Goal: Task Accomplishment & Management: Manage account settings

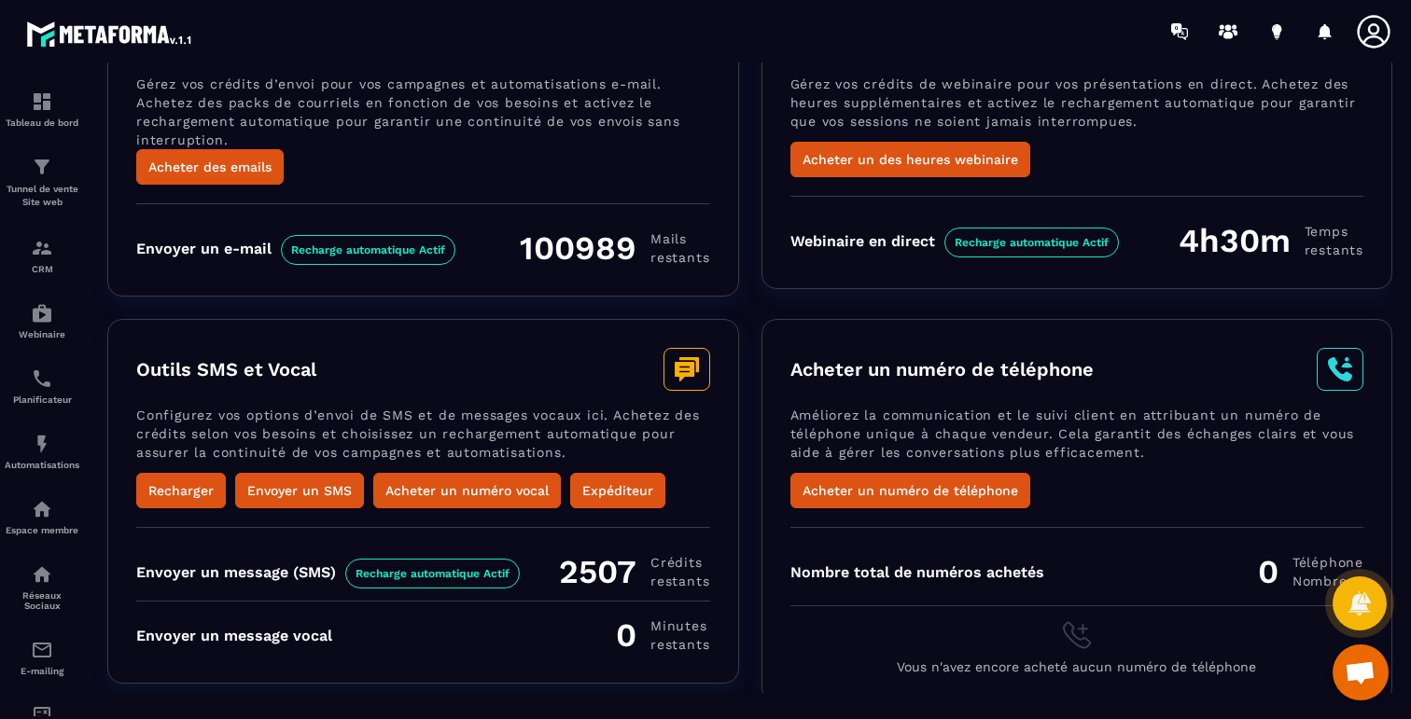
scroll to position [173, 0]
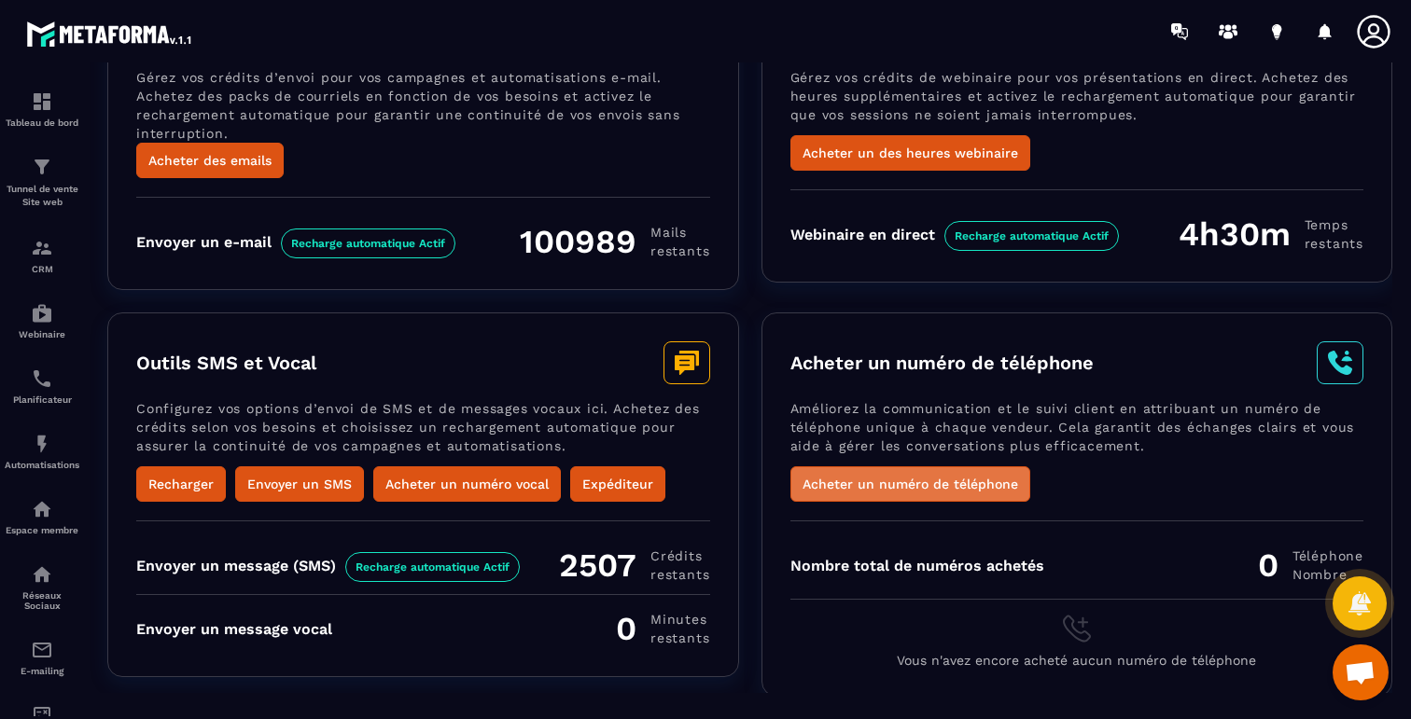
click at [984, 480] on button "Acheter un numéro de téléphone" at bounding box center [910, 483] width 240 height 35
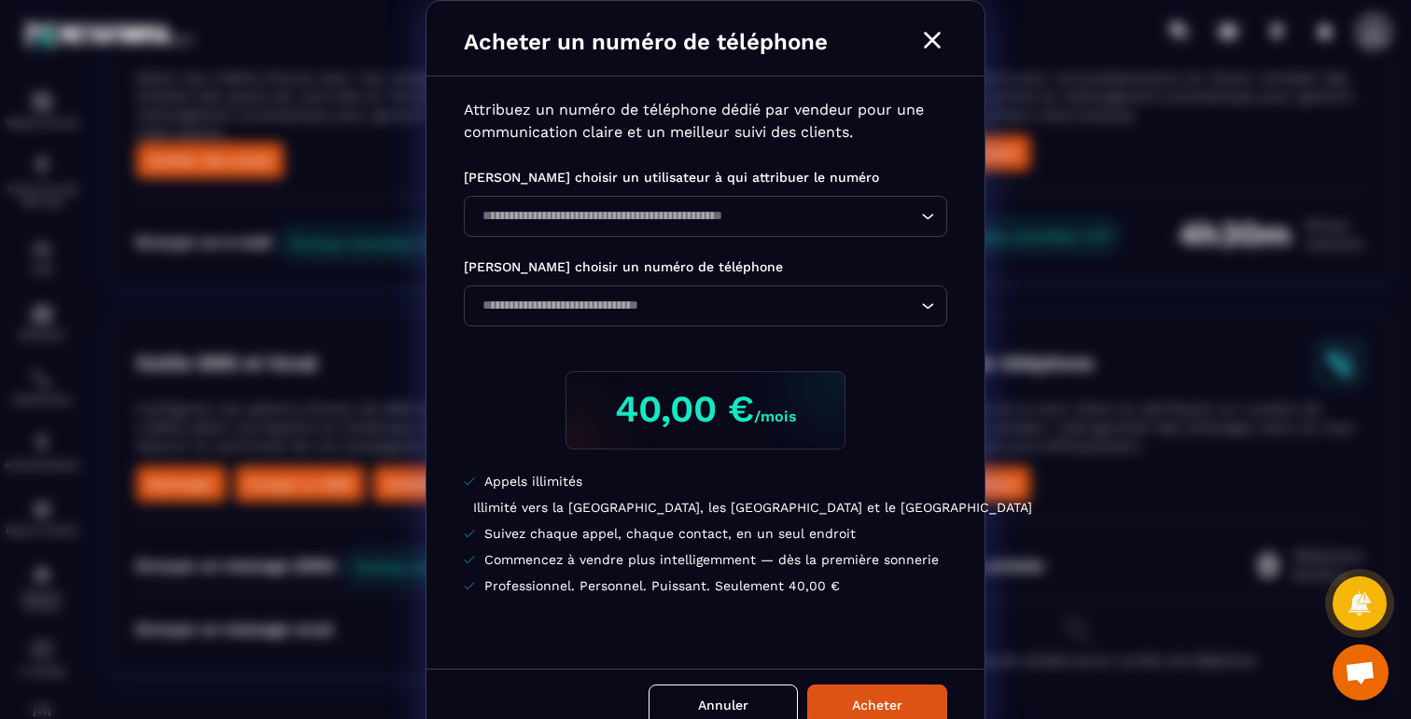
click at [926, 40] on icon "Modal window" at bounding box center [932, 40] width 30 height 30
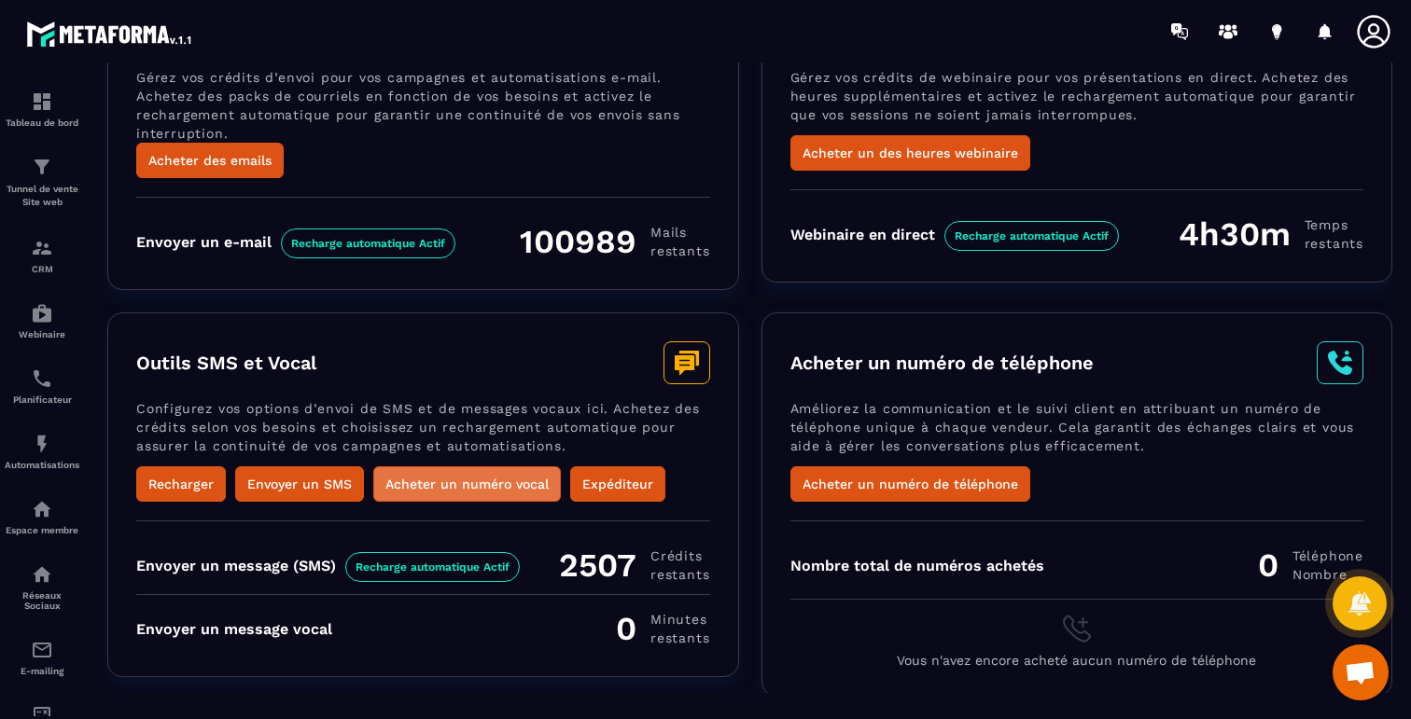
click at [432, 477] on button "Acheter un numéro vocal" at bounding box center [467, 483] width 188 height 35
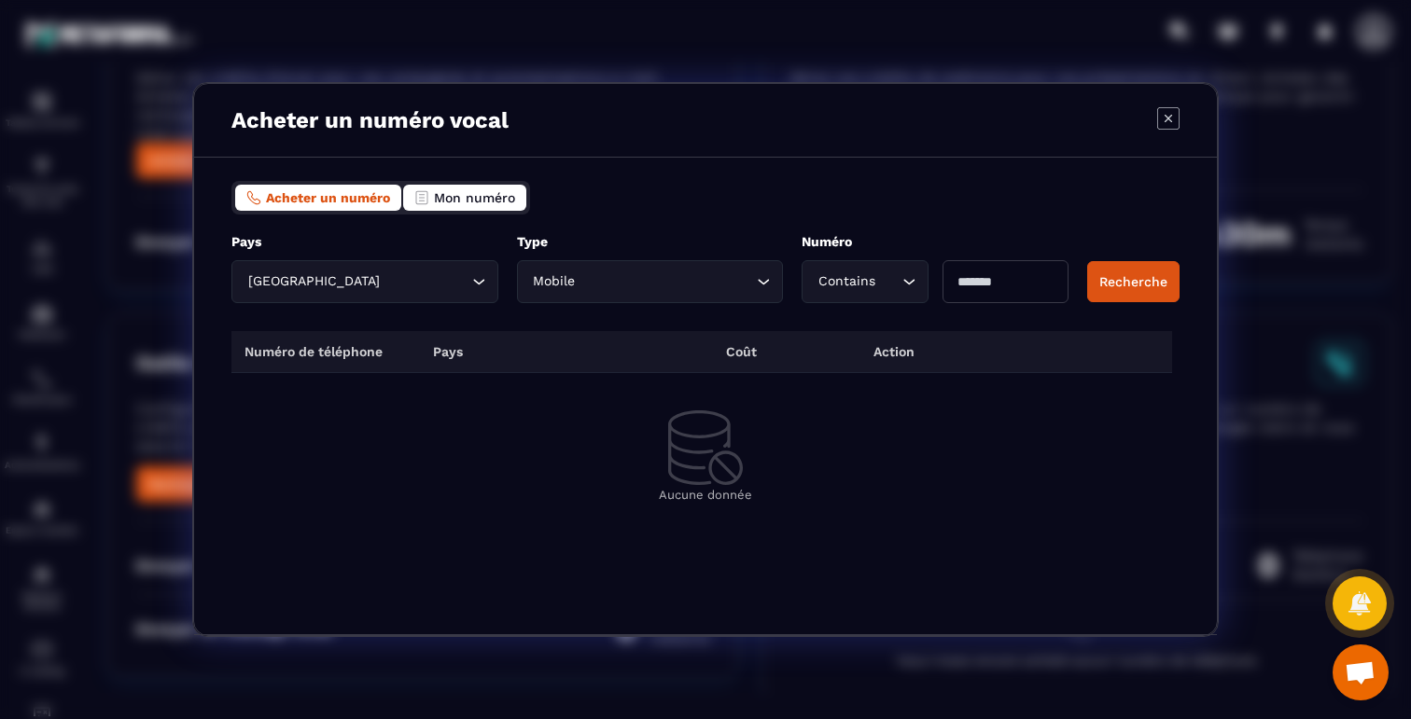
click at [510, 199] on span "Mon numéro" at bounding box center [474, 197] width 81 height 15
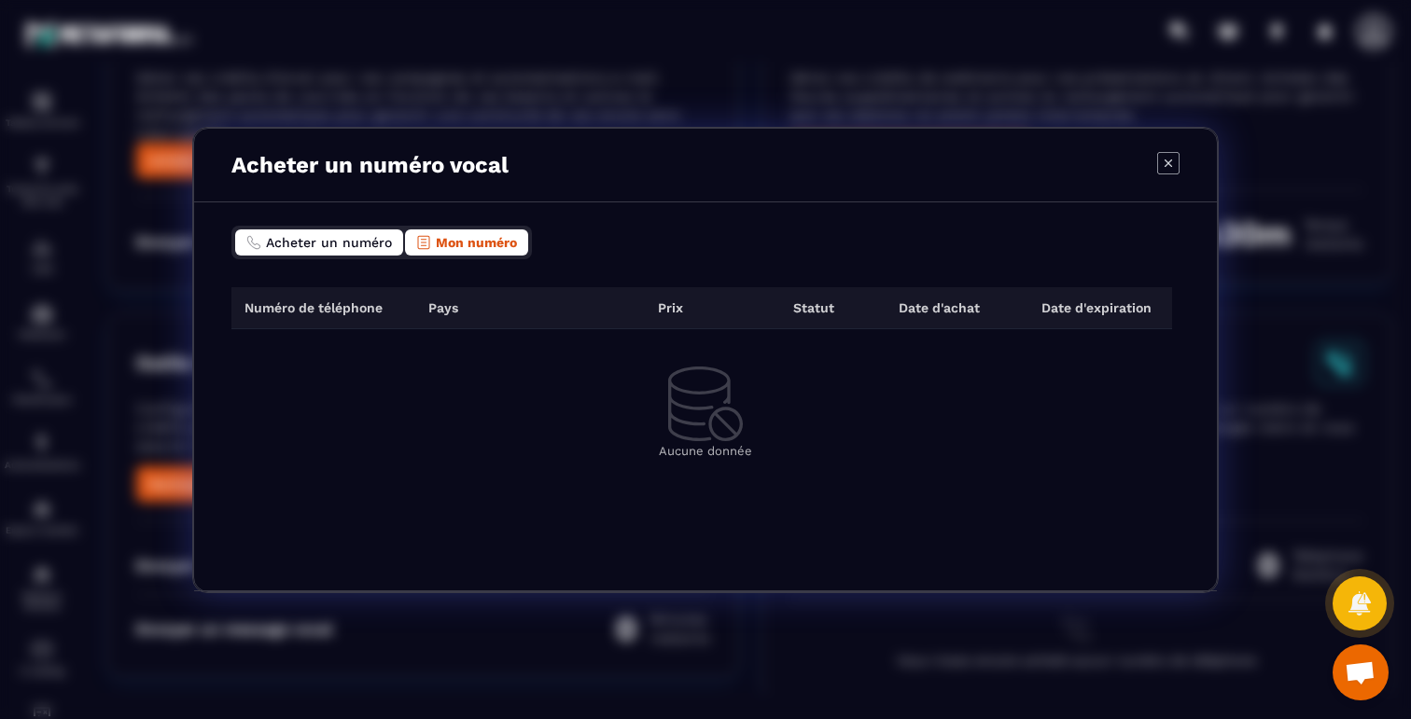
click at [345, 233] on button "Acheter un numéro" at bounding box center [319, 243] width 168 height 26
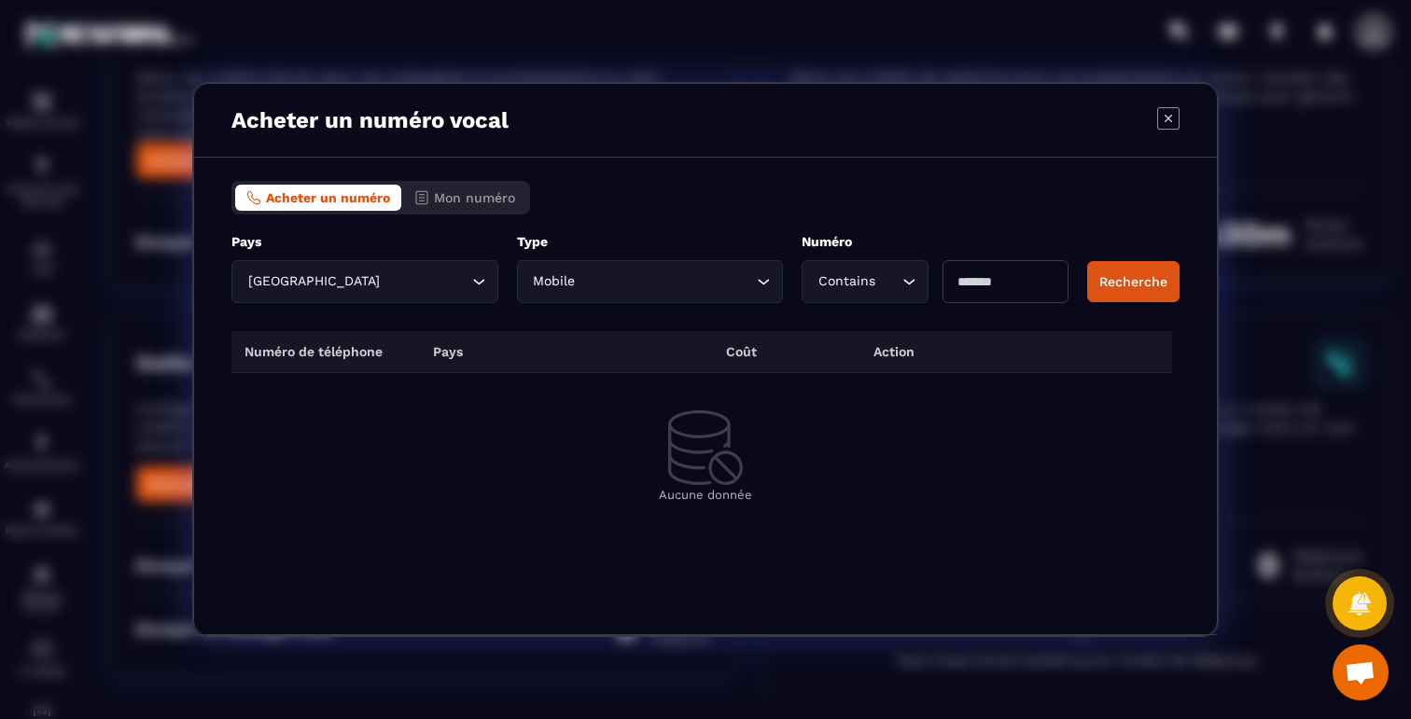
click at [671, 287] on input "Search for option" at bounding box center [666, 281] width 174 height 21
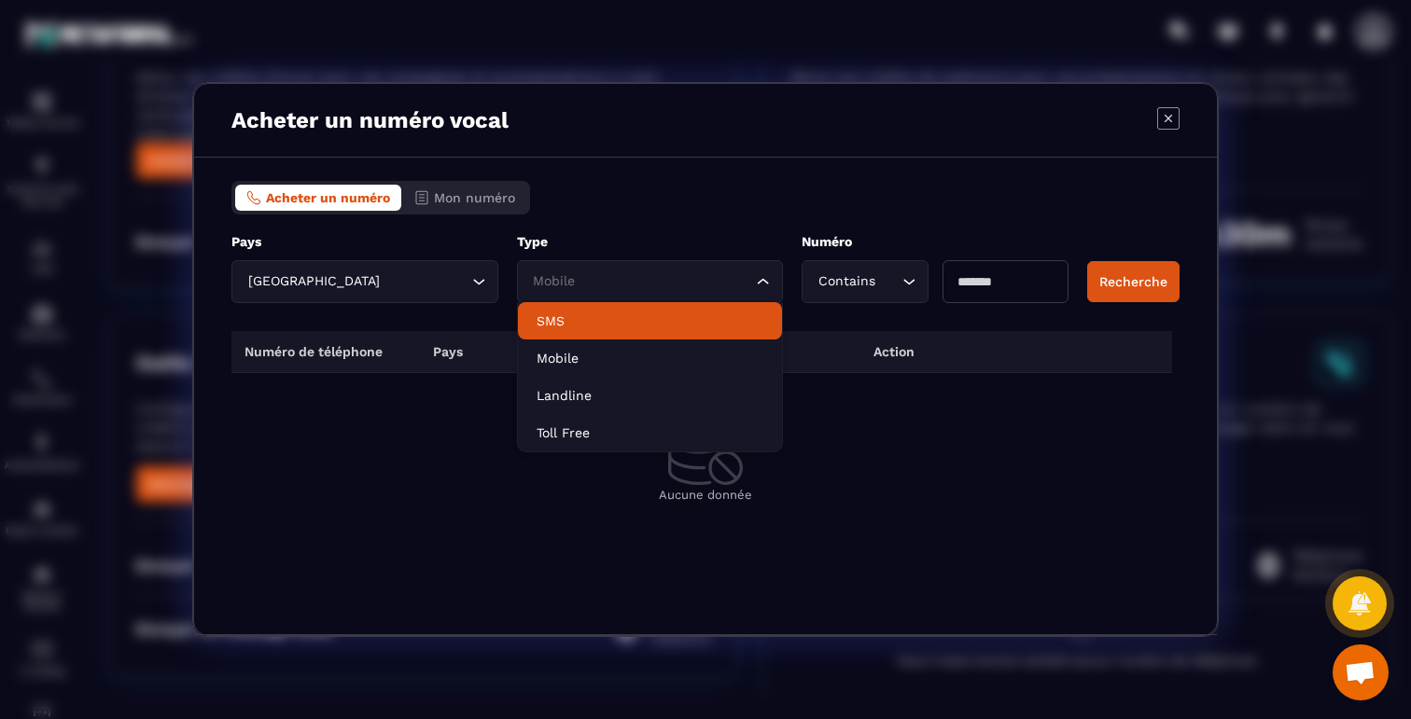
click at [566, 316] on p "SMS" at bounding box center [650, 321] width 228 height 19
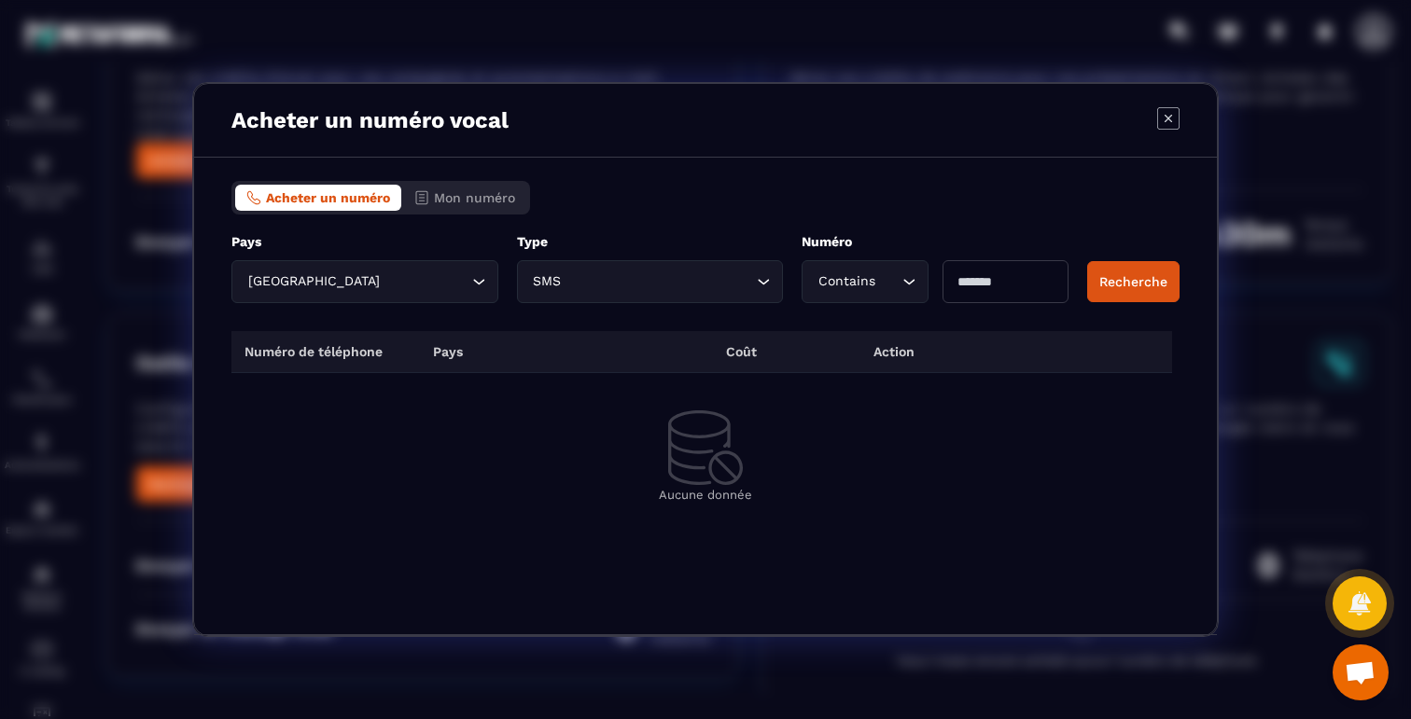
click at [905, 280] on icon "Search for option" at bounding box center [908, 281] width 19 height 19
click at [354, 194] on span "Acheter un numéro" at bounding box center [328, 197] width 124 height 15
click at [871, 279] on div "Contains" at bounding box center [855, 281] width 87 height 21
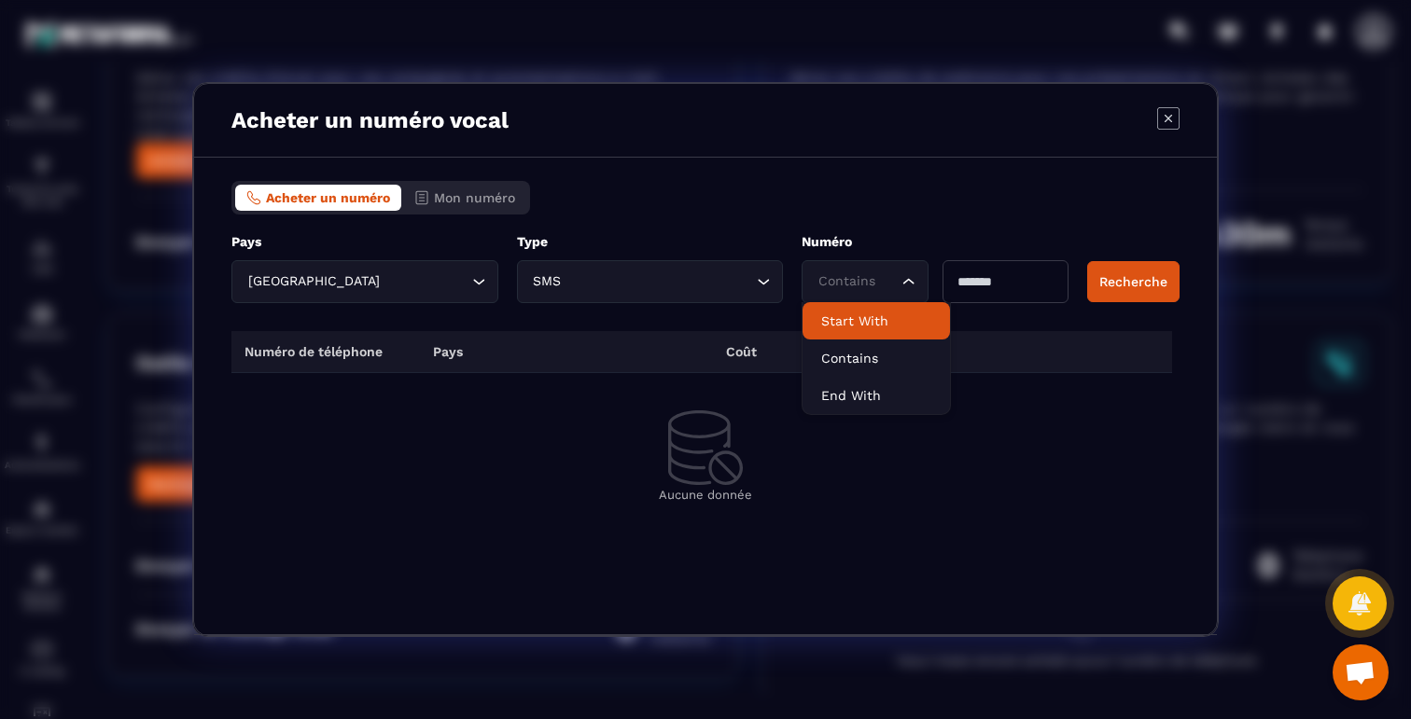
click at [864, 316] on p "Start With" at bounding box center [876, 321] width 110 height 19
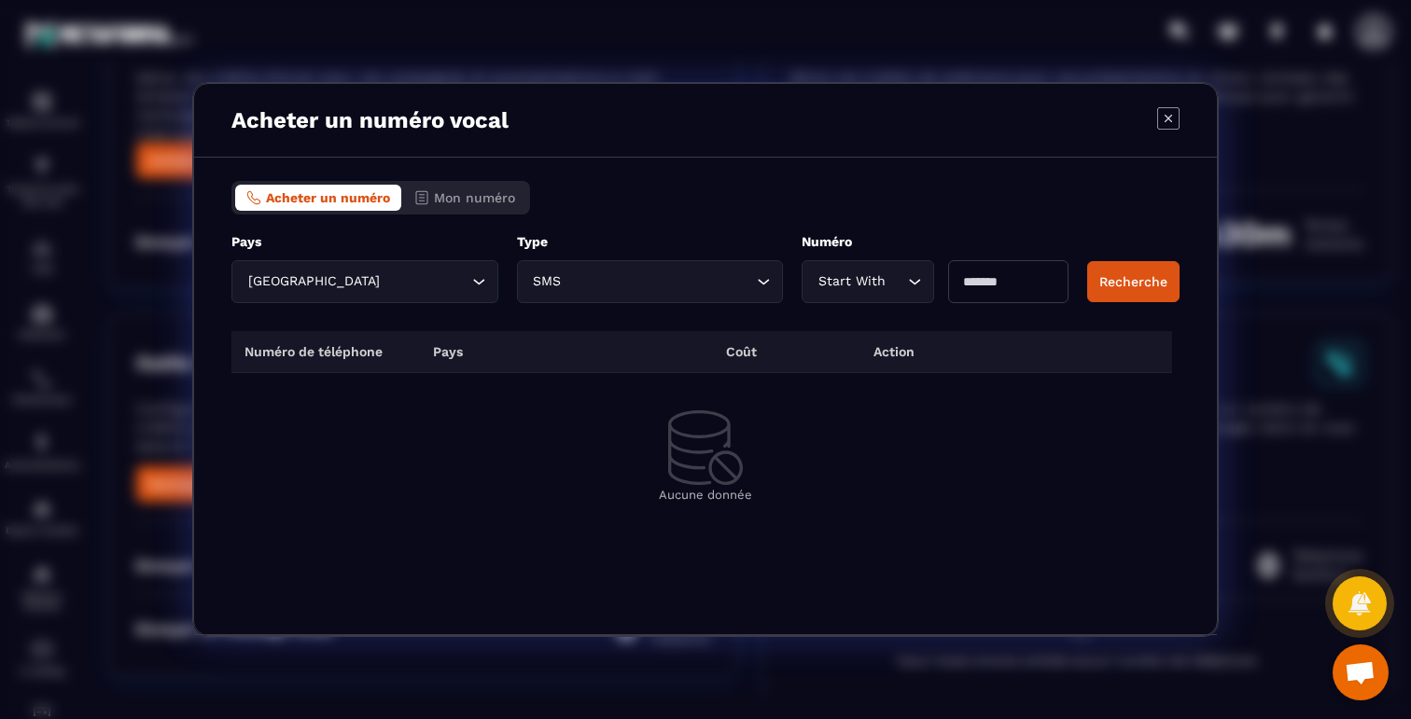
click at [1027, 280] on input "Modal window" at bounding box center [1008, 281] width 120 height 43
type input "**"
click at [1136, 302] on button "Recherche" at bounding box center [1133, 281] width 92 height 41
click at [438, 352] on th "Pays" at bounding box center [493, 352] width 146 height 42
click at [753, 352] on th "Coût" at bounding box center [786, 352] width 146 height 42
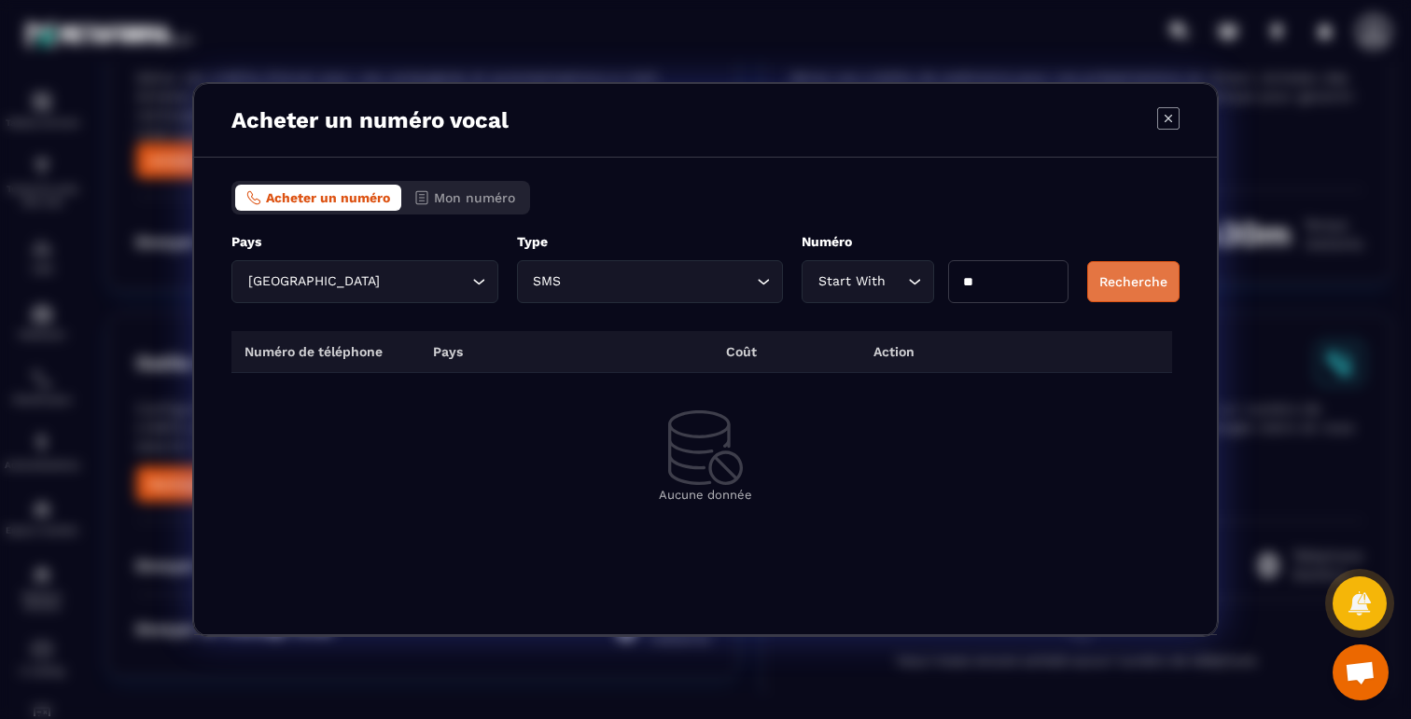
click at [1143, 268] on button "Recherche" at bounding box center [1133, 281] width 92 height 41
click at [1163, 109] on icon "Modal window" at bounding box center [1168, 118] width 22 height 22
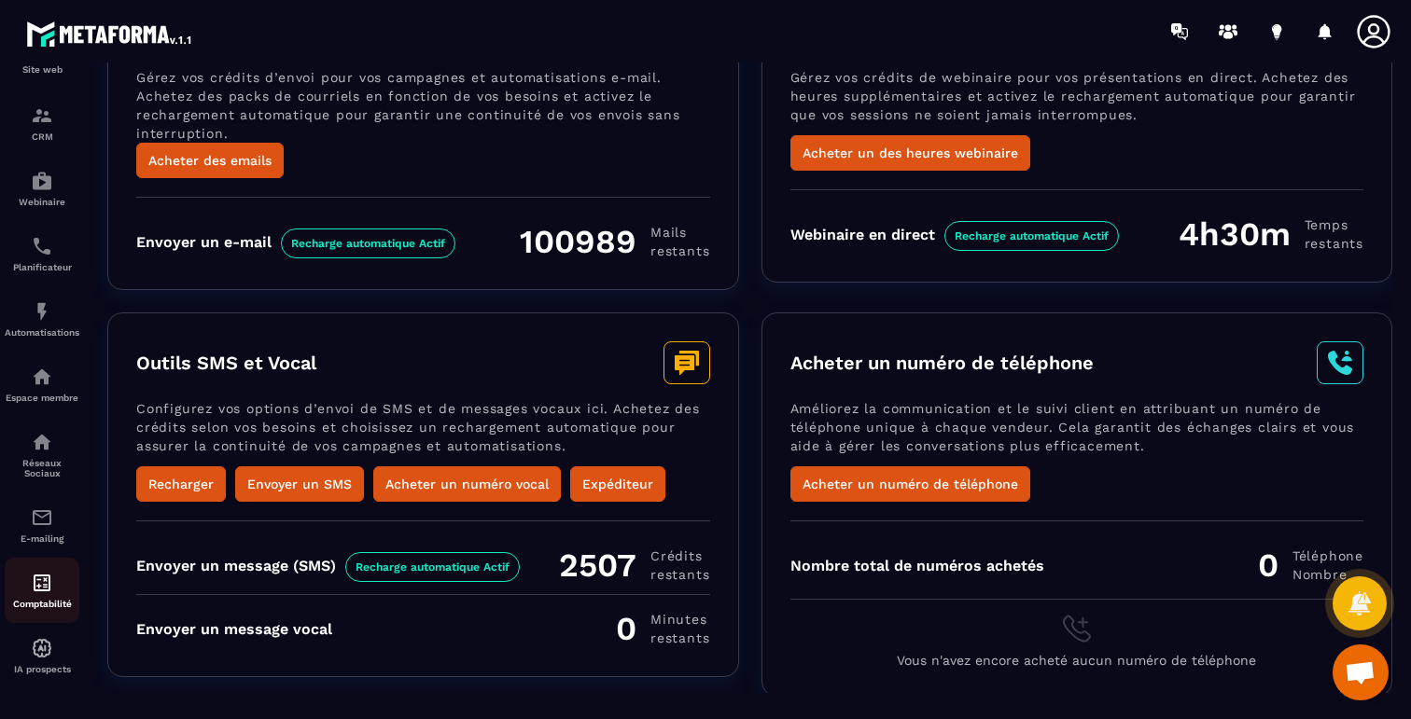
scroll to position [0, 0]
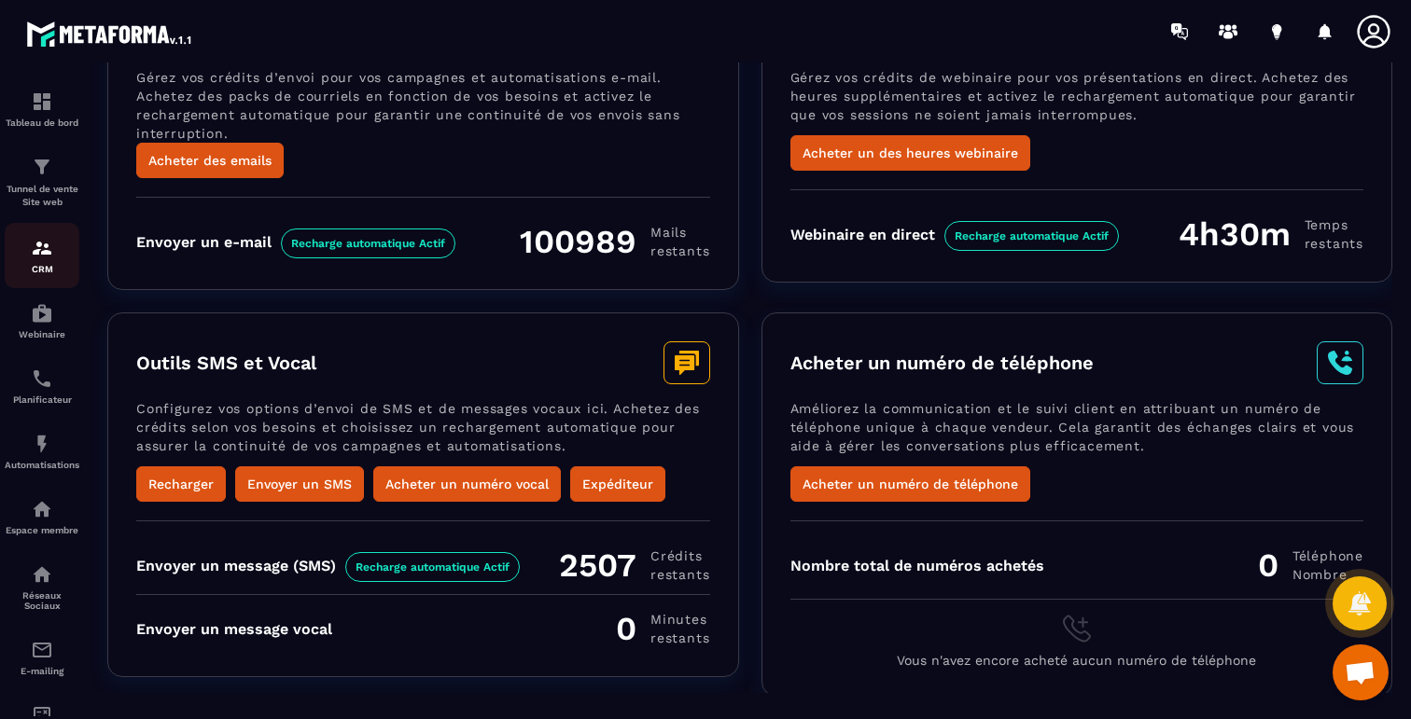
click at [48, 251] on img at bounding box center [42, 248] width 22 height 22
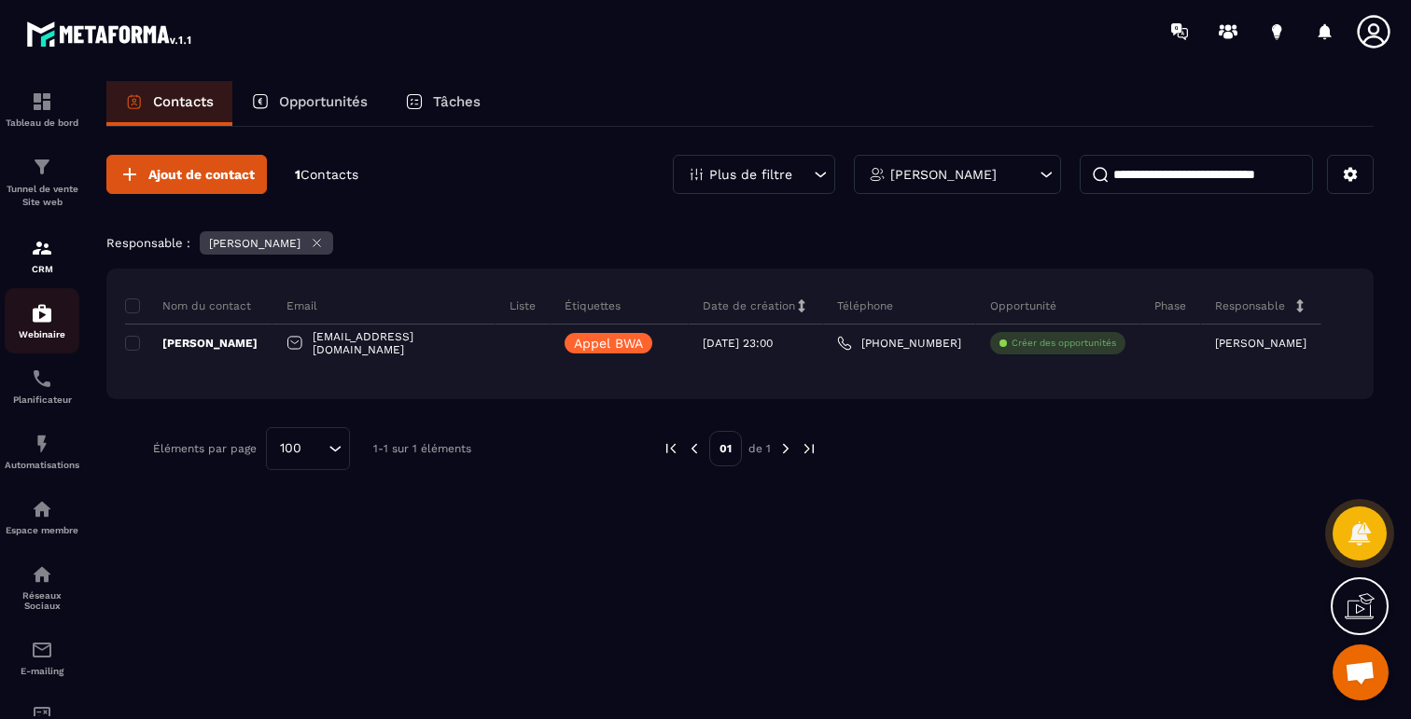
click at [35, 307] on img at bounding box center [42, 313] width 22 height 22
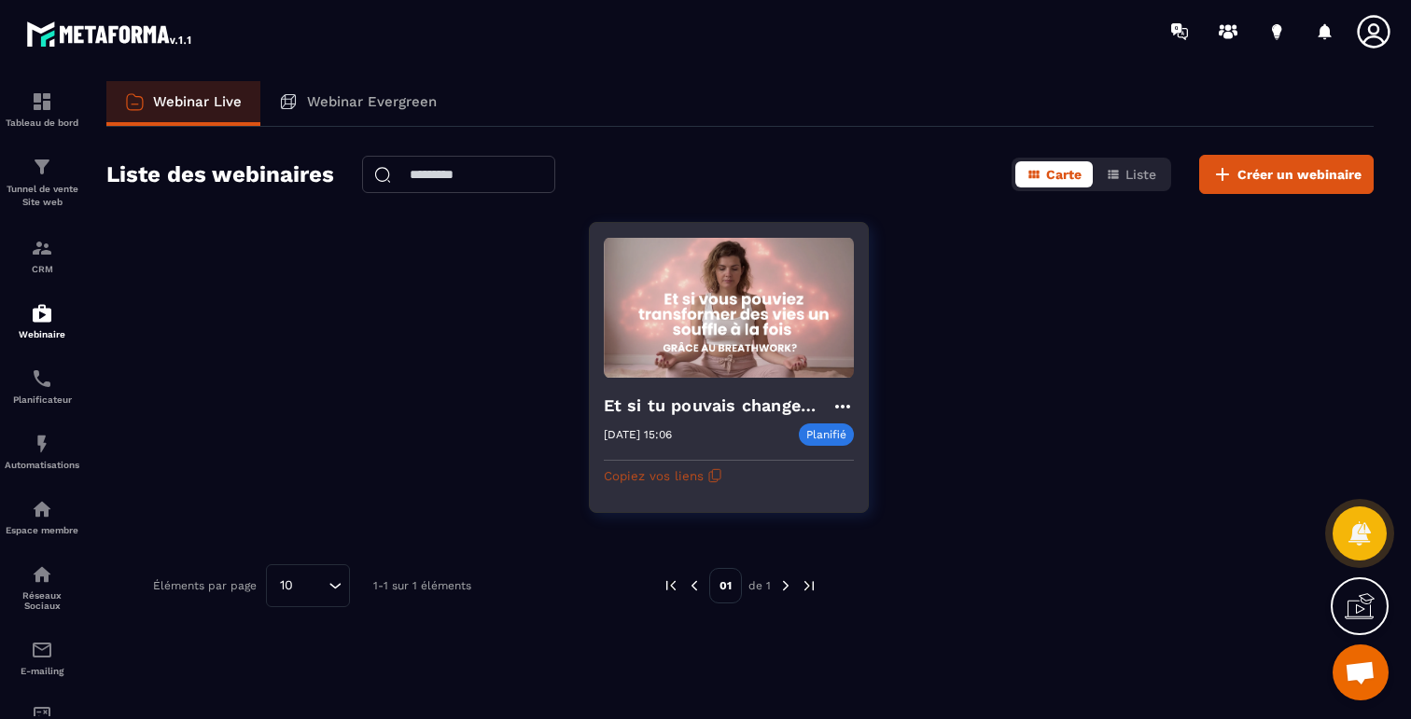
click at [683, 472] on button "Copiez vos liens" at bounding box center [663, 476] width 118 height 30
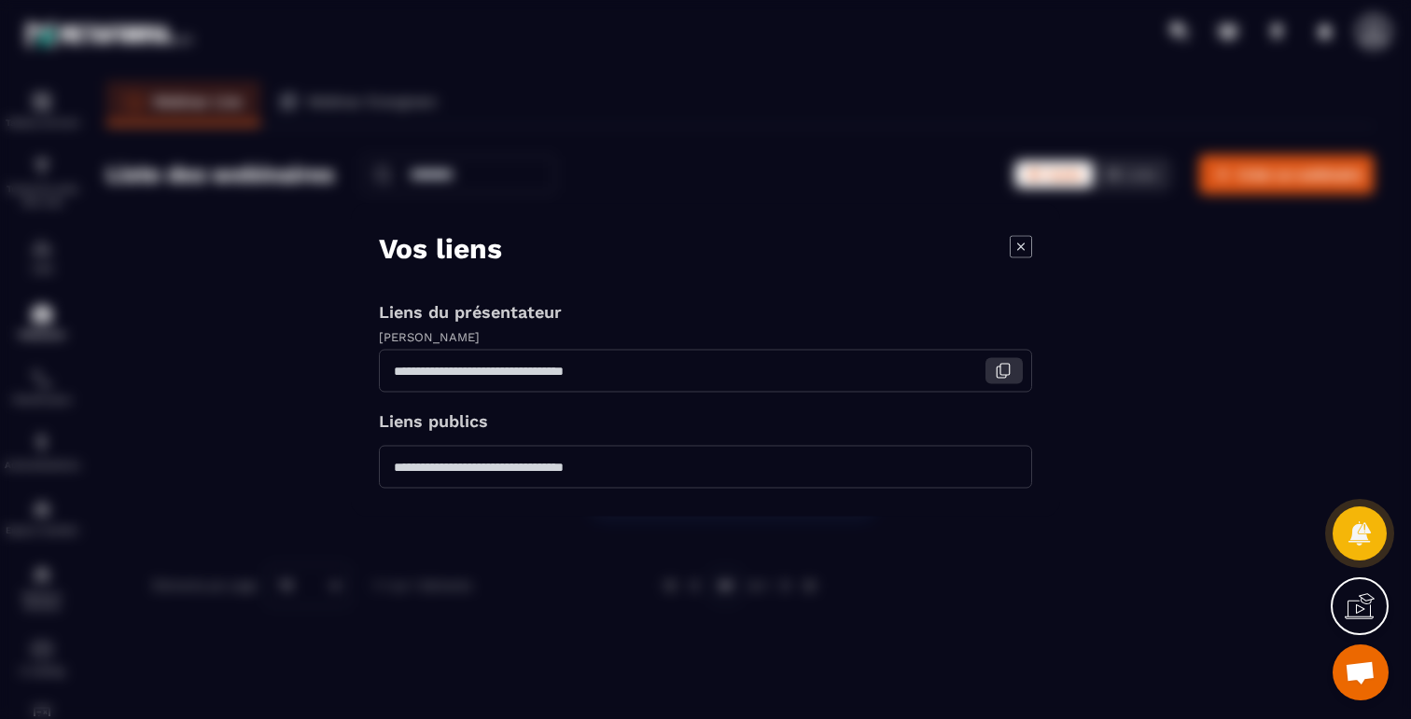
click at [1005, 367] on icon "Modal window" at bounding box center [1003, 370] width 17 height 17
click at [803, 248] on div "Vos liens" at bounding box center [705, 247] width 653 height 33
click at [1022, 245] on icon "Modal window" at bounding box center [1020, 245] width 7 height 7
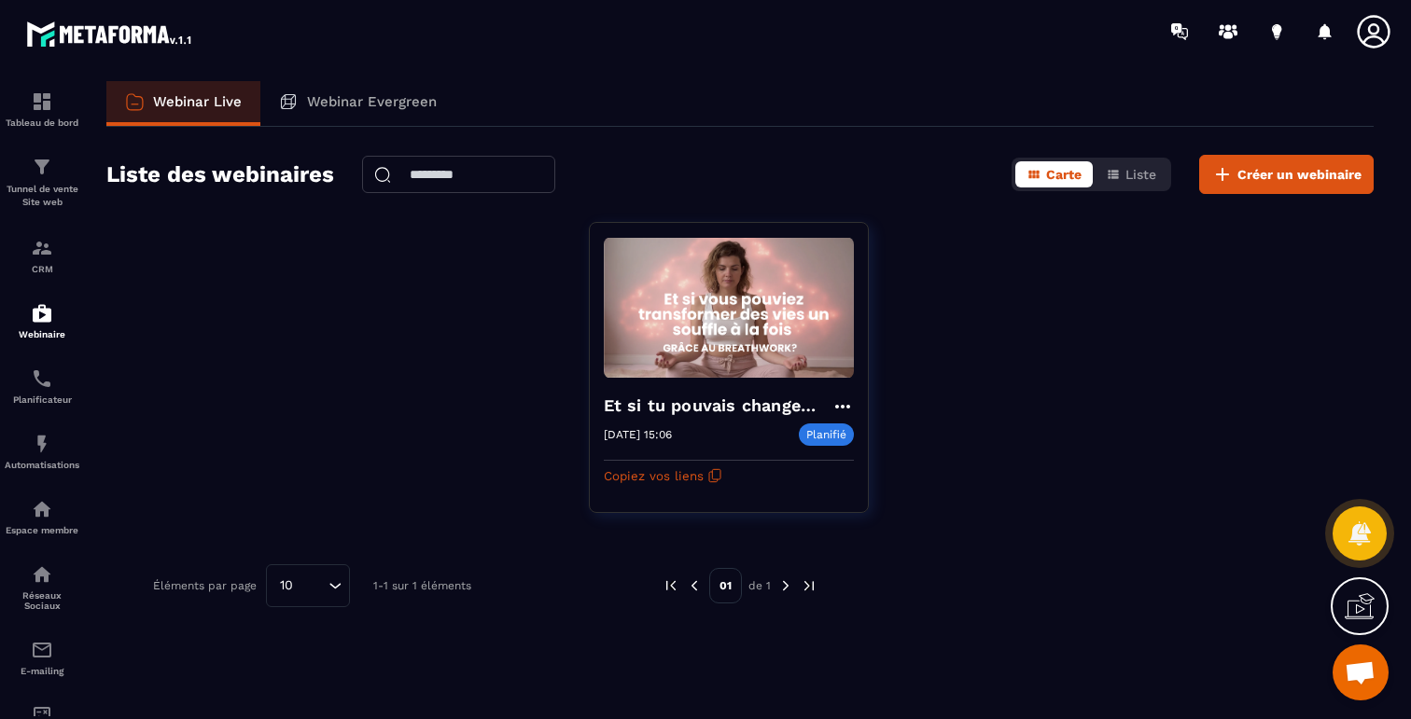
click at [1023, 283] on div "Et si tu pouvais changer ta vie un souffle à la fois [DATE] 15:06 Planifié [DAT…" at bounding box center [739, 379] width 1267 height 314
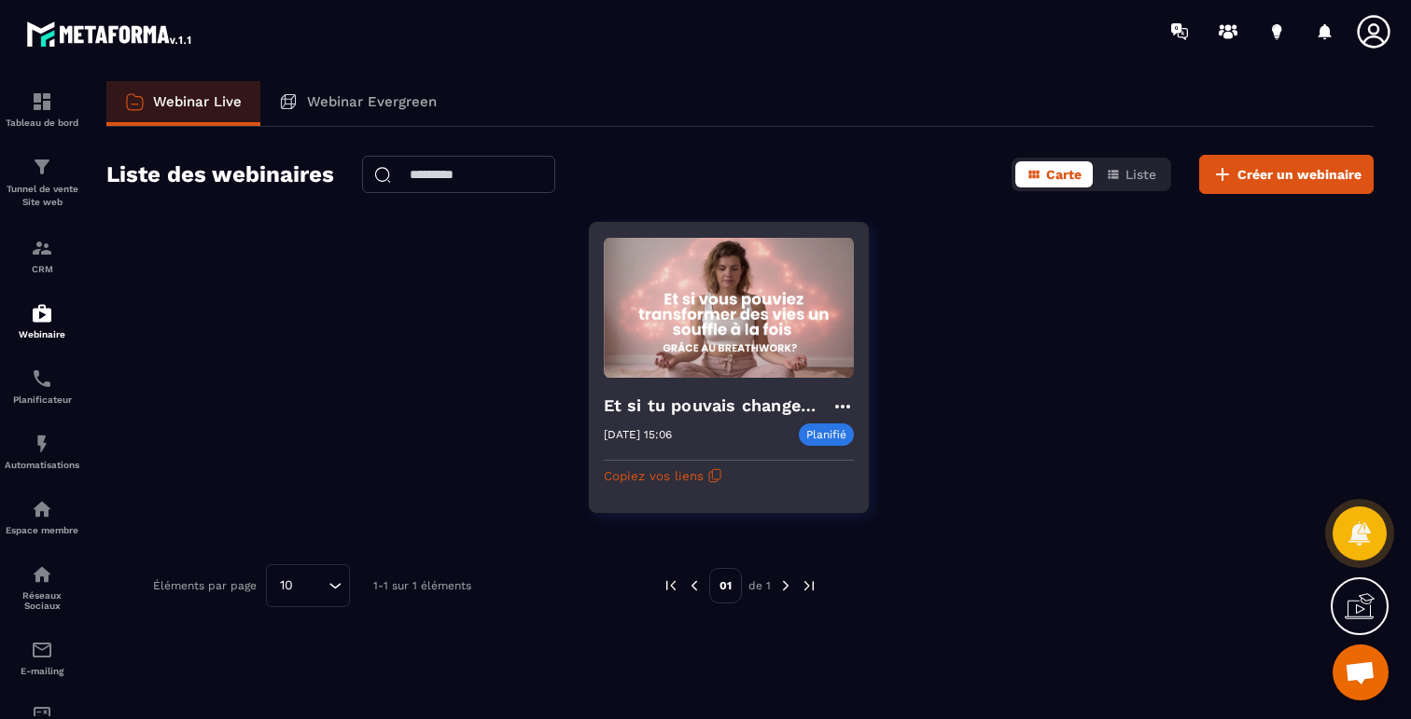
click at [671, 332] on img at bounding box center [729, 308] width 250 height 142
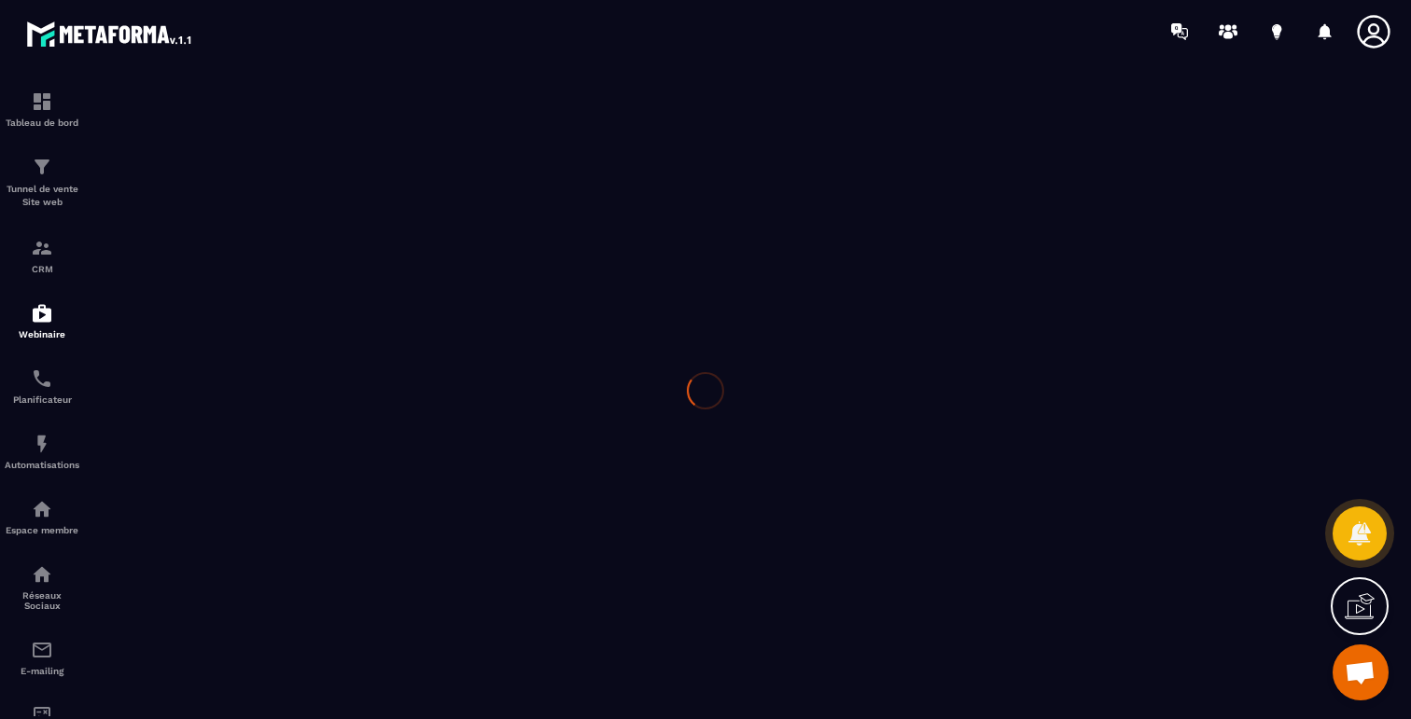
type input "**********"
type textarea "******"
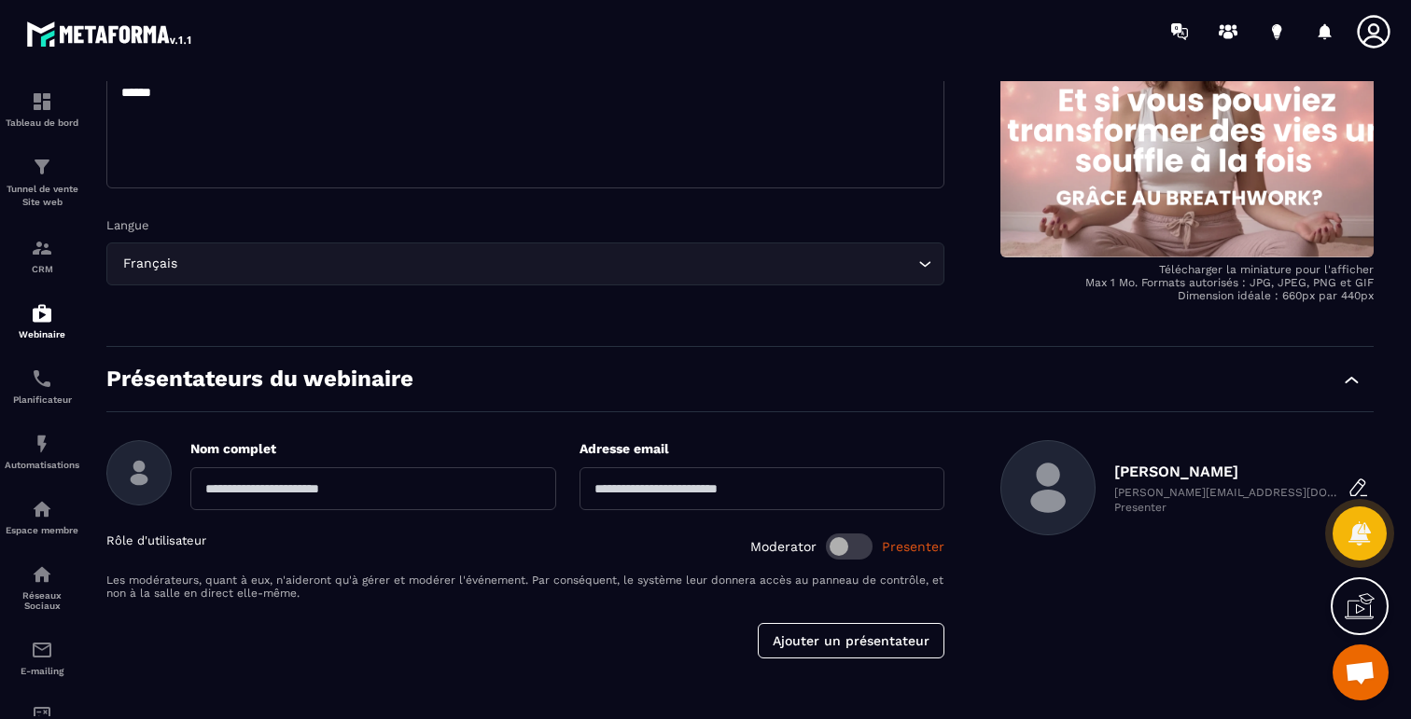
scroll to position [344, 0]
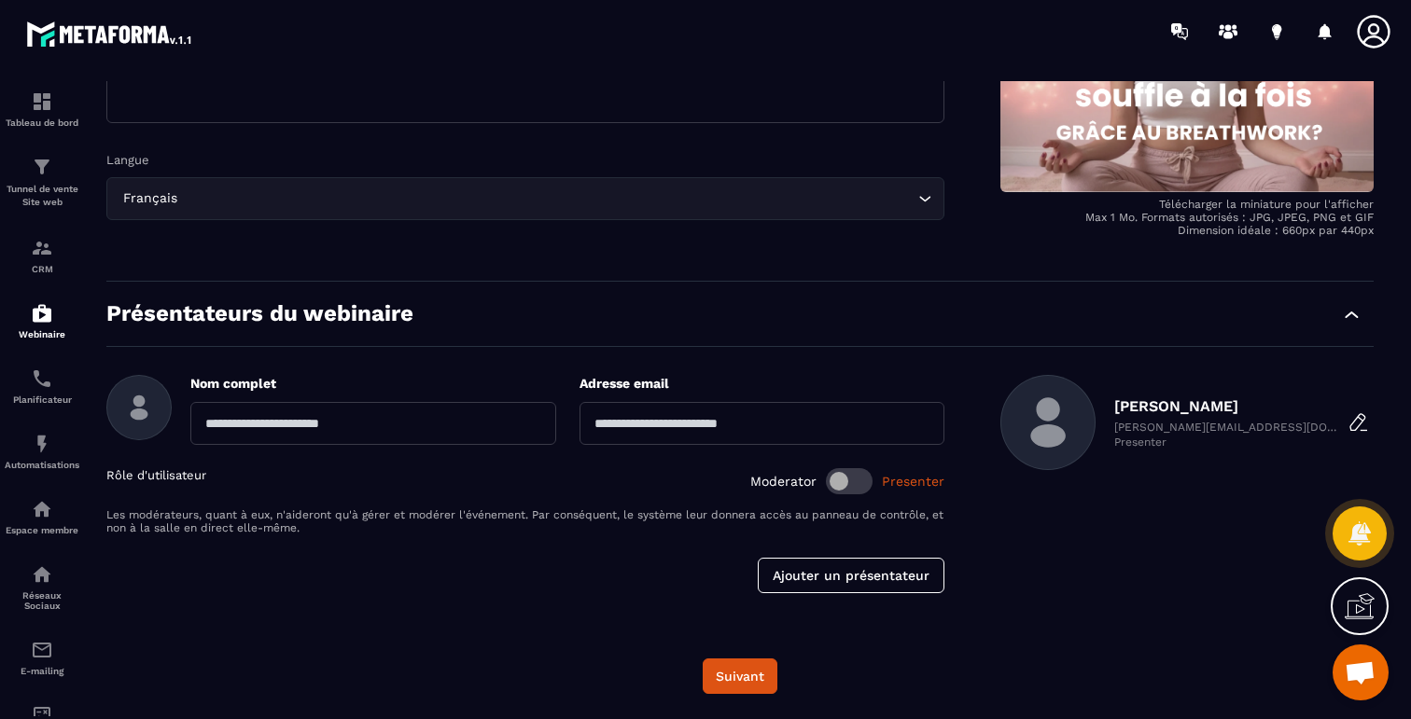
click at [452, 432] on input "text" at bounding box center [373, 423] width 366 height 43
click at [696, 405] on input "email" at bounding box center [762, 423] width 366 height 43
click at [684, 430] on input "email" at bounding box center [762, 423] width 366 height 43
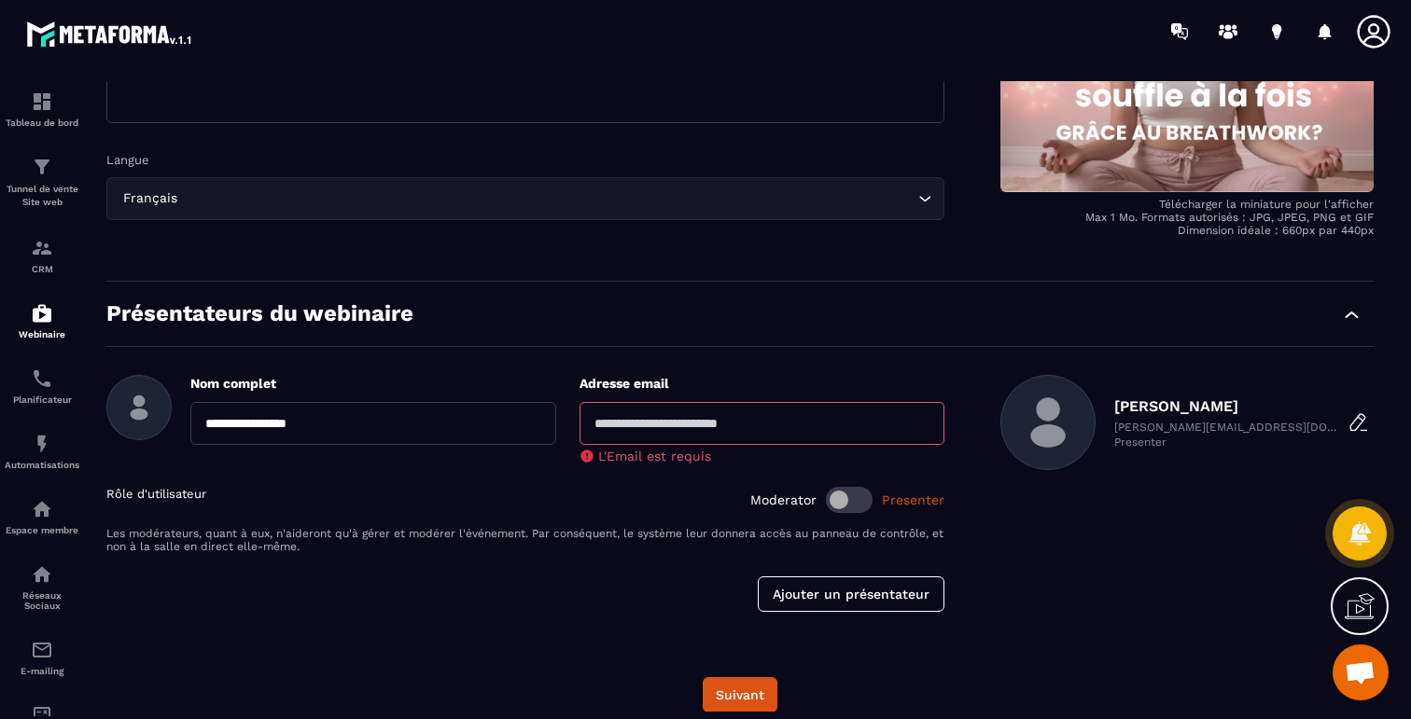
click at [996, 573] on div "**********" at bounding box center [739, 493] width 1267 height 237
click at [1350, 422] on icon "button" at bounding box center [1357, 422] width 15 height 16
type input "**********"
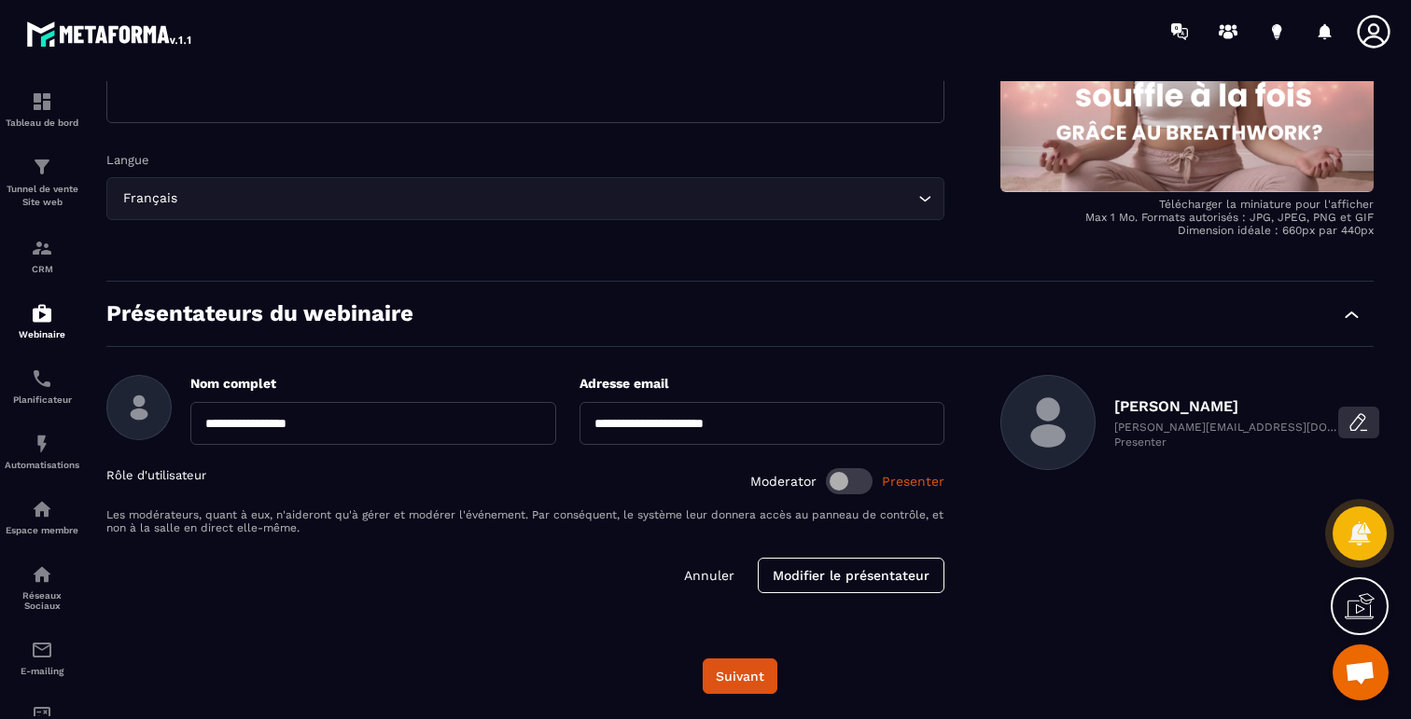
click at [1350, 422] on icon "button" at bounding box center [1357, 422] width 15 height 16
click at [1223, 411] on p "[PERSON_NAME]" at bounding box center [1226, 406] width 224 height 18
click at [1191, 404] on p "[PERSON_NAME]" at bounding box center [1226, 406] width 224 height 18
click at [1354, 423] on icon "button" at bounding box center [1358, 422] width 22 height 22
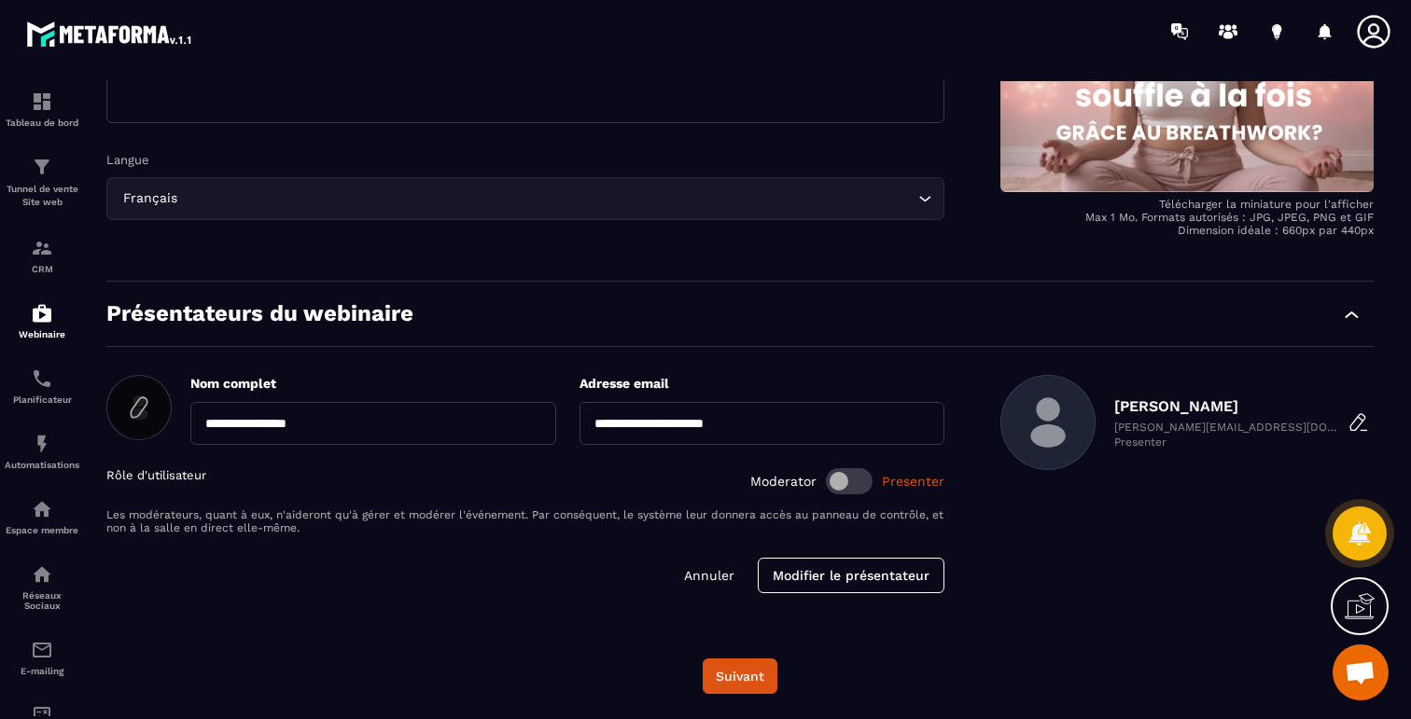
click at [139, 412] on icon at bounding box center [139, 408] width 30 height 30
click at [0, 0] on input "file" at bounding box center [0, 0] width 0 height 0
click at [746, 667] on button "Suivant" at bounding box center [740, 676] width 75 height 35
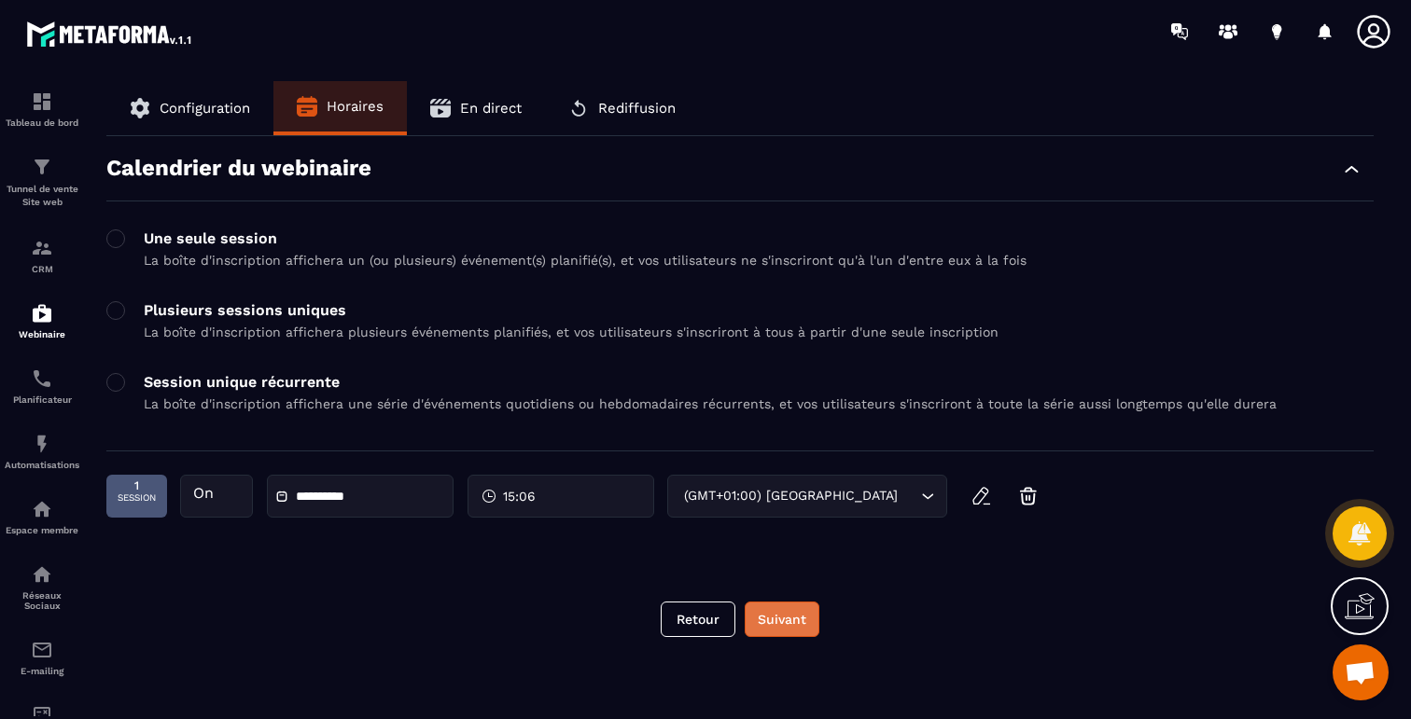
click at [789, 614] on button "Suivant" at bounding box center [782, 619] width 75 height 35
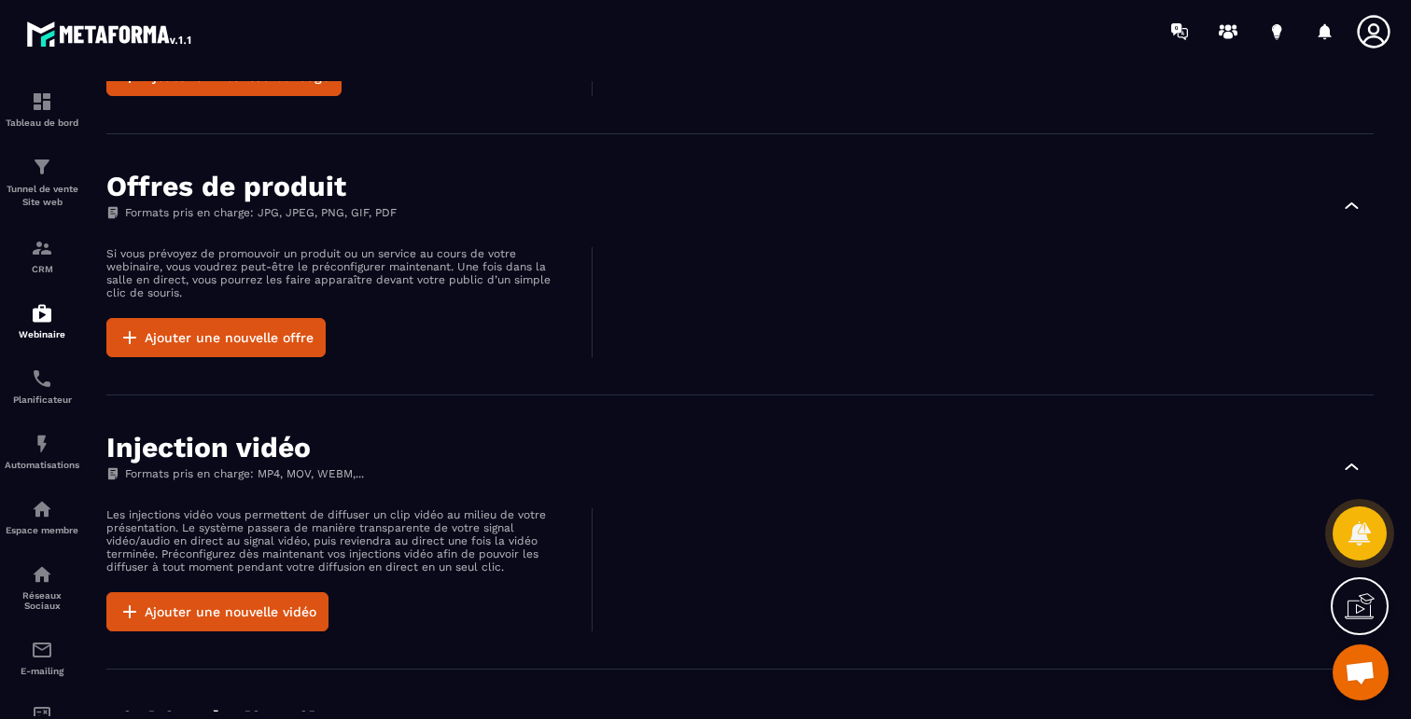
scroll to position [540, 0]
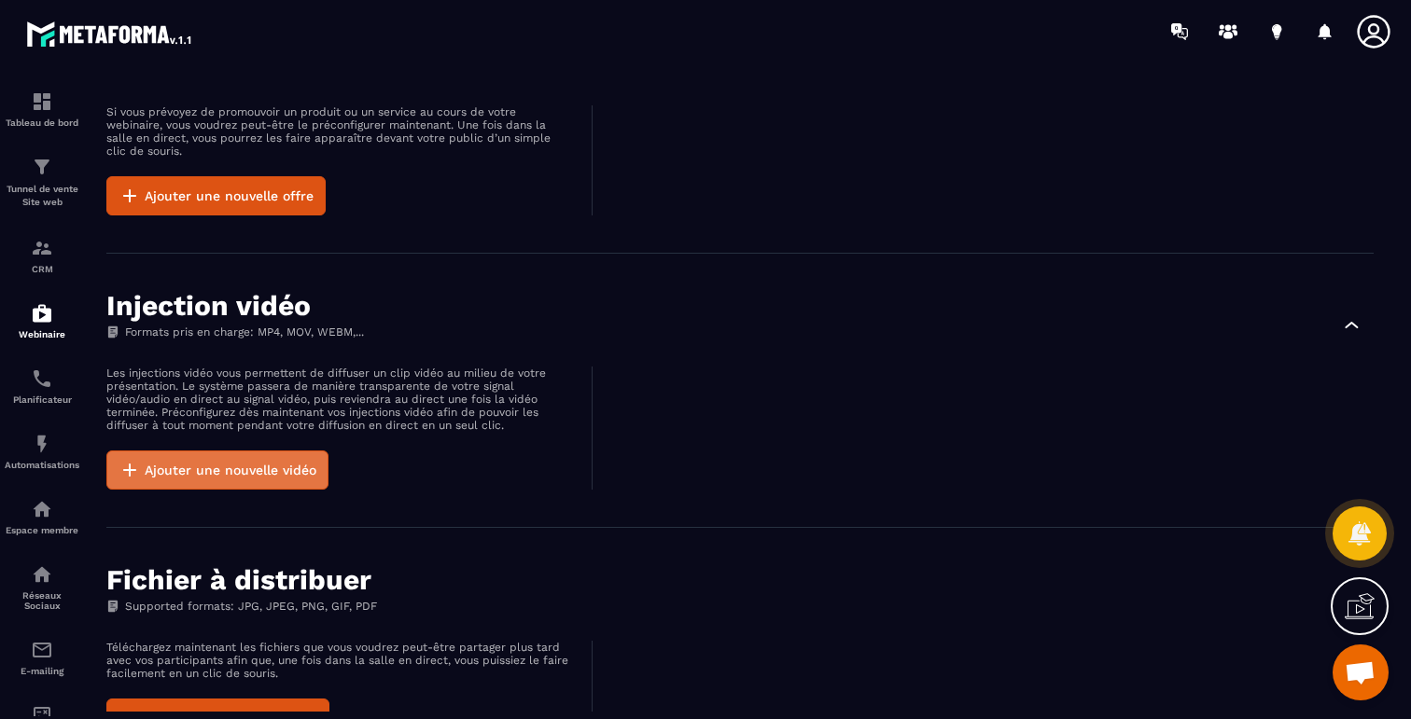
click at [219, 460] on button "Ajouter une nouvelle vidéo" at bounding box center [217, 470] width 222 height 39
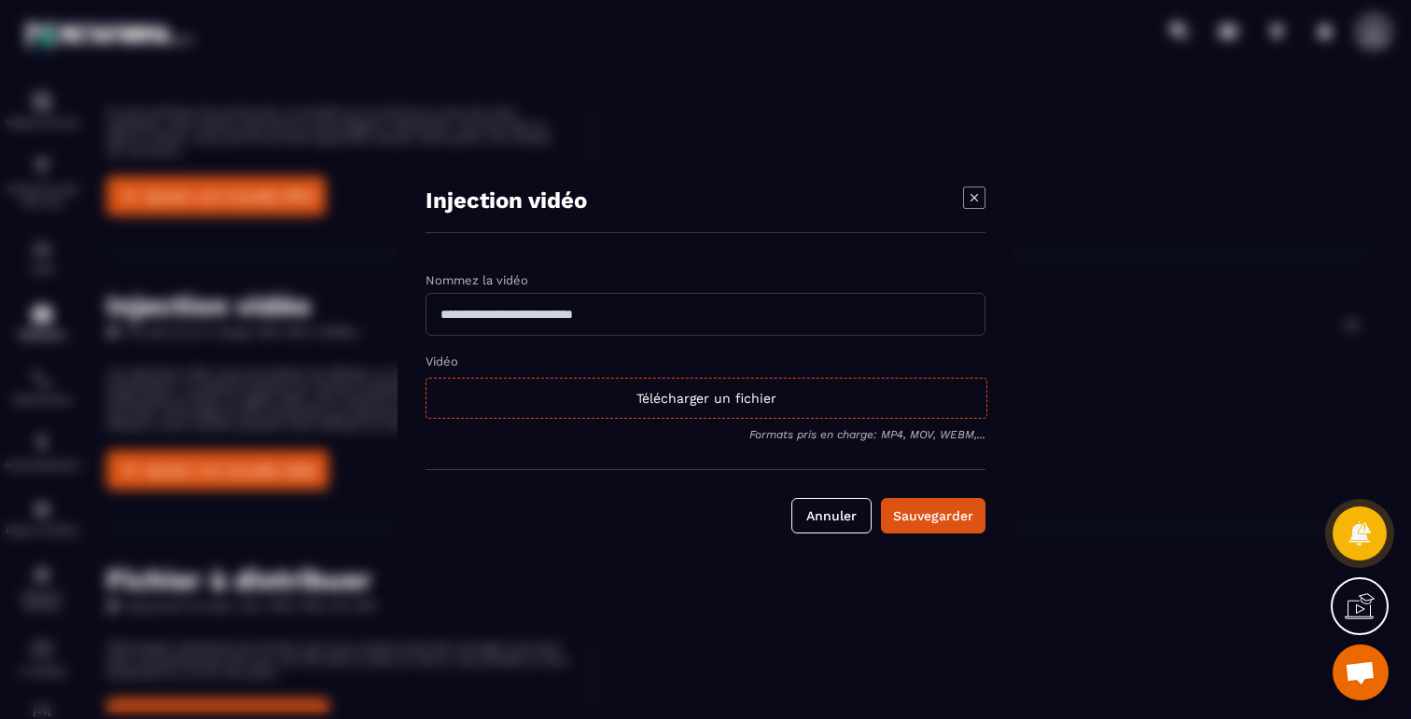
click at [505, 323] on input "Modal window" at bounding box center [705, 314] width 560 height 43
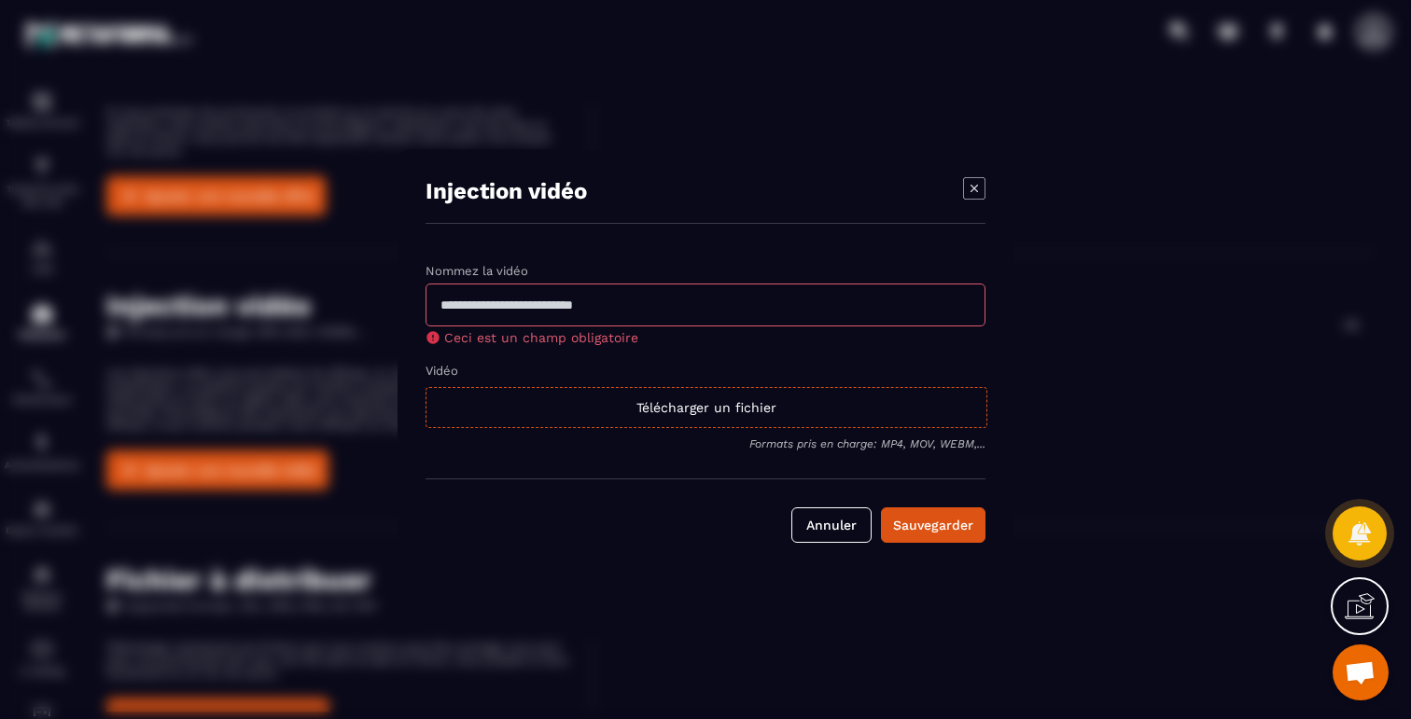
click at [969, 204] on div "Injection vidéo" at bounding box center [705, 200] width 560 height 47
click at [970, 193] on icon "Modal window" at bounding box center [974, 188] width 22 height 22
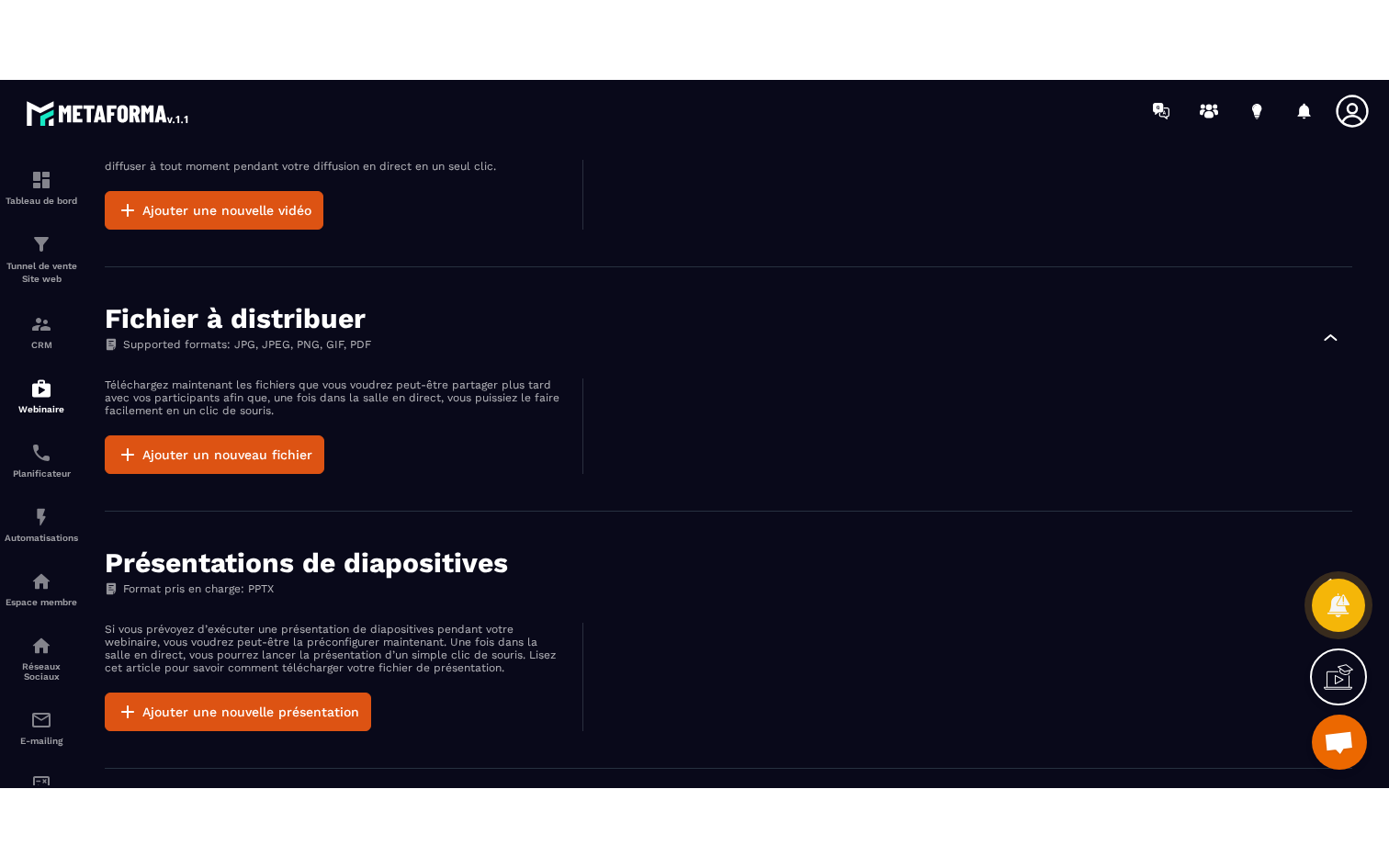
scroll to position [934, 0]
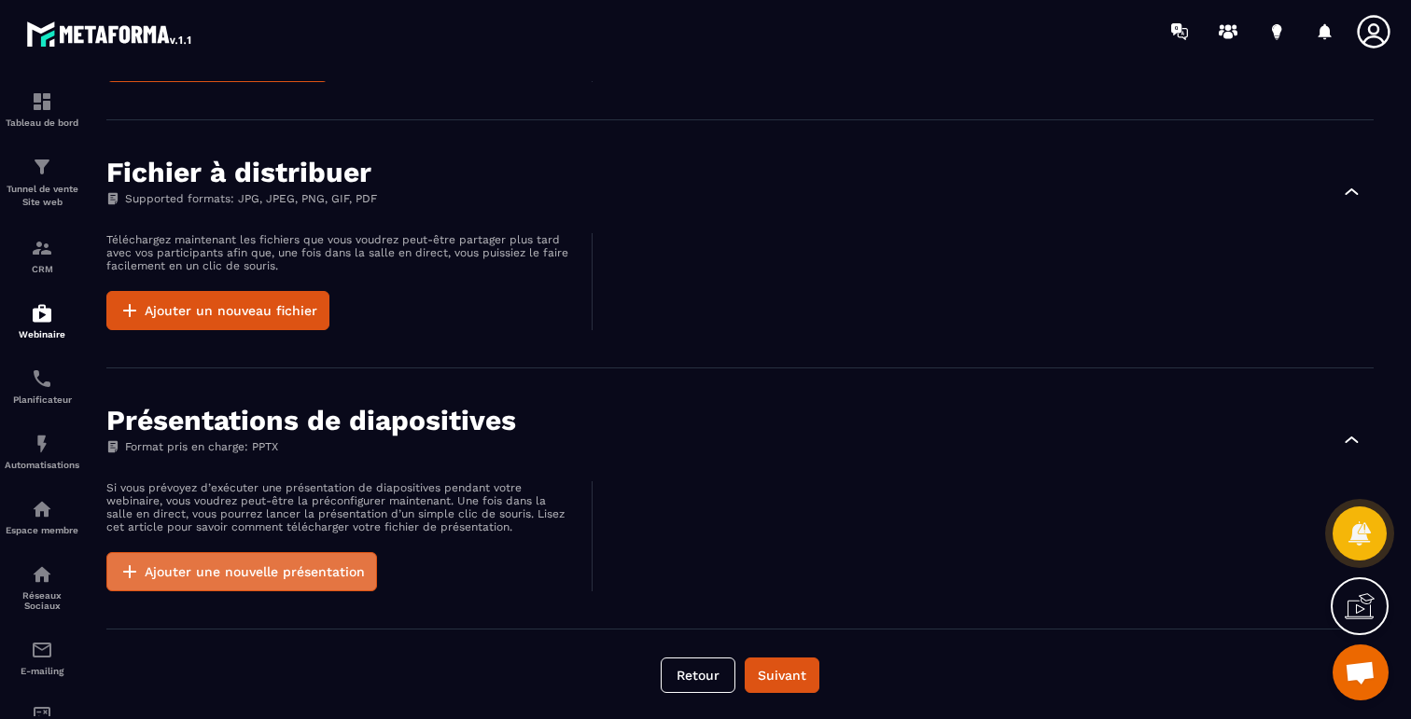
click at [310, 575] on button "Ajouter une nouvelle présentation" at bounding box center [241, 571] width 271 height 39
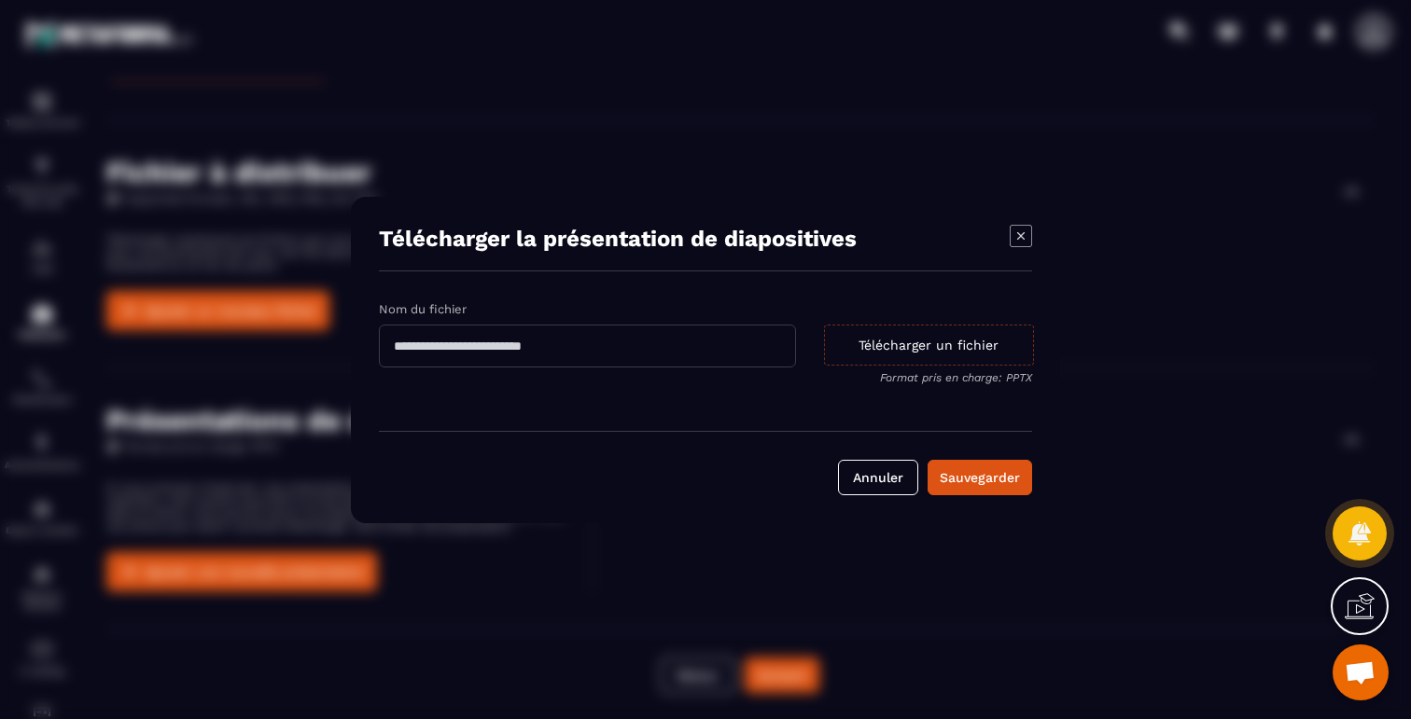
click at [909, 342] on div "Télécharger un fichier" at bounding box center [929, 345] width 210 height 41
click at [0, 0] on input "Télécharger un fichier Format pris en charge: PPTX" at bounding box center [0, 0] width 0 height 0
click at [1163, 565] on div "Modal window" at bounding box center [705, 359] width 1411 height 719
click at [1023, 238] on icon "Modal window" at bounding box center [1020, 234] width 7 height 7
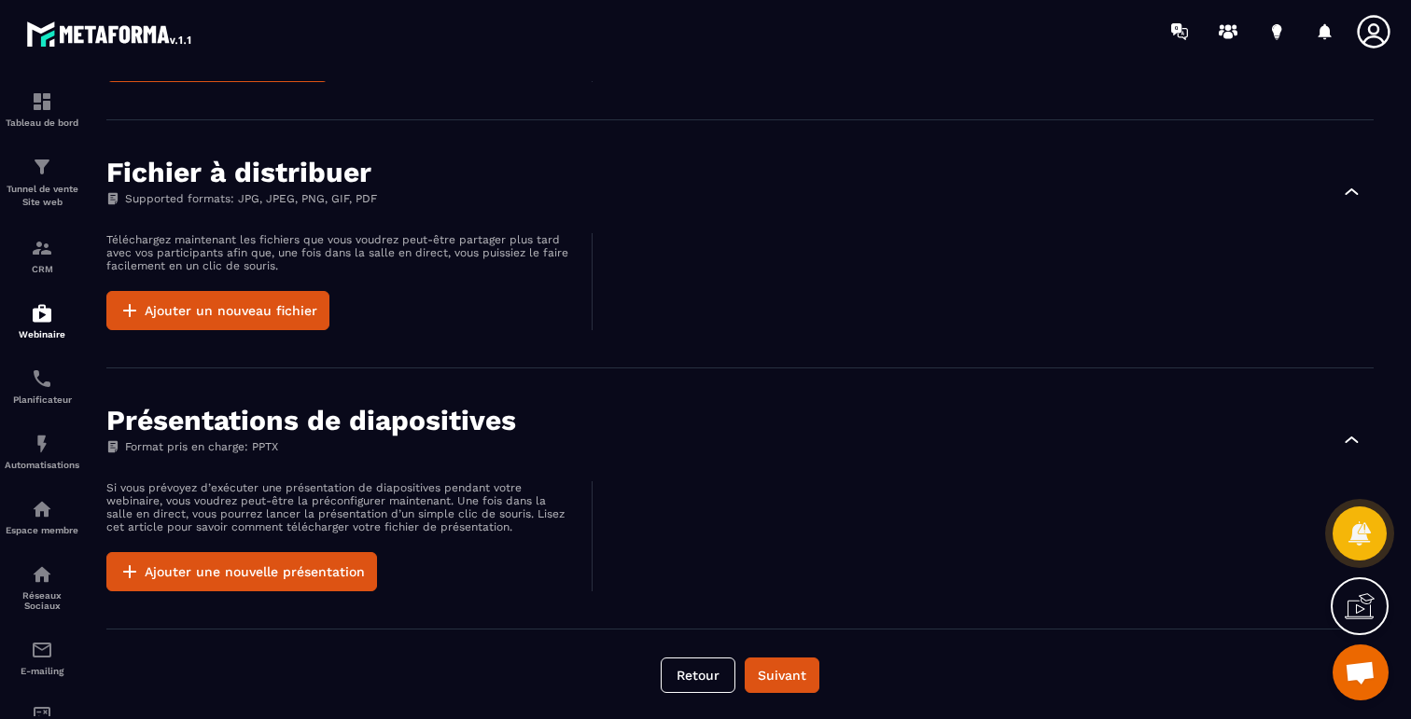
click at [742, 528] on div at bounding box center [992, 536] width 762 height 110
click at [1358, 605] on icon at bounding box center [1359, 607] width 30 height 30
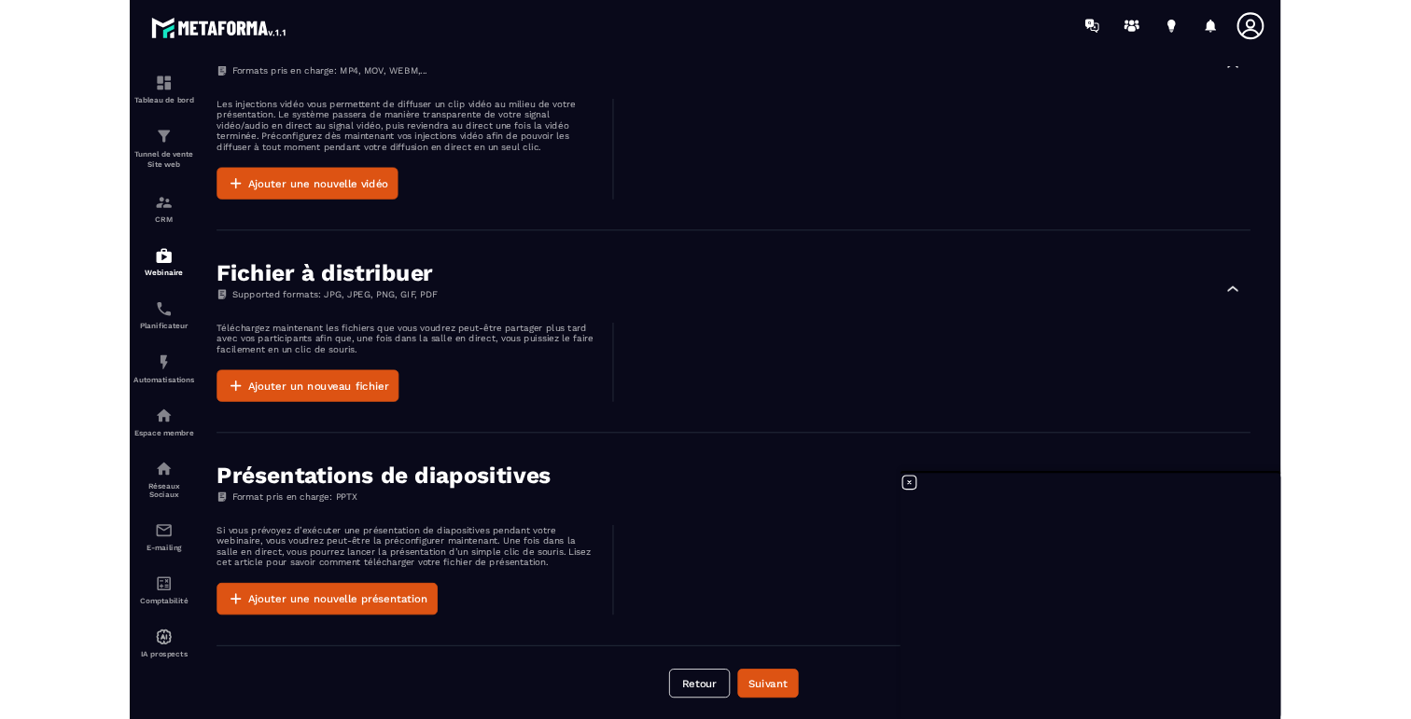
scroll to position [786, 0]
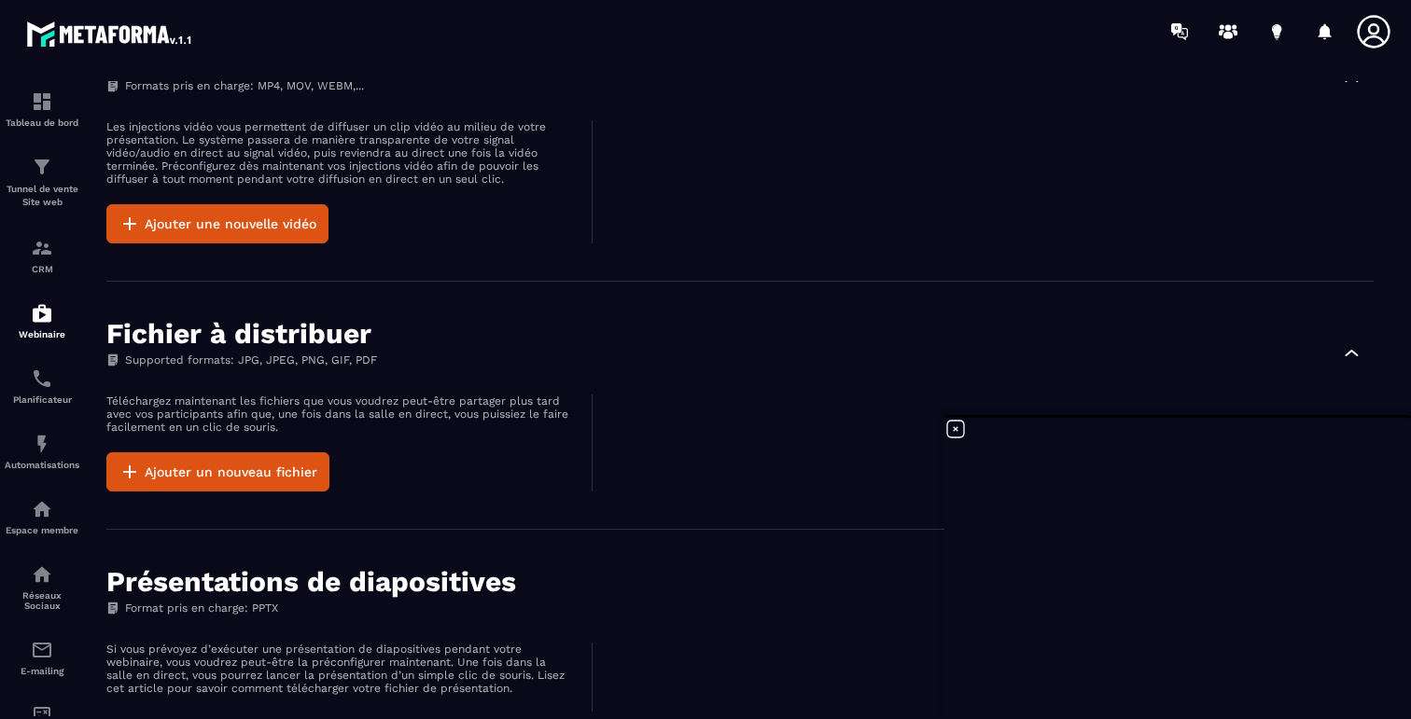
click at [957, 431] on icon at bounding box center [955, 429] width 22 height 22
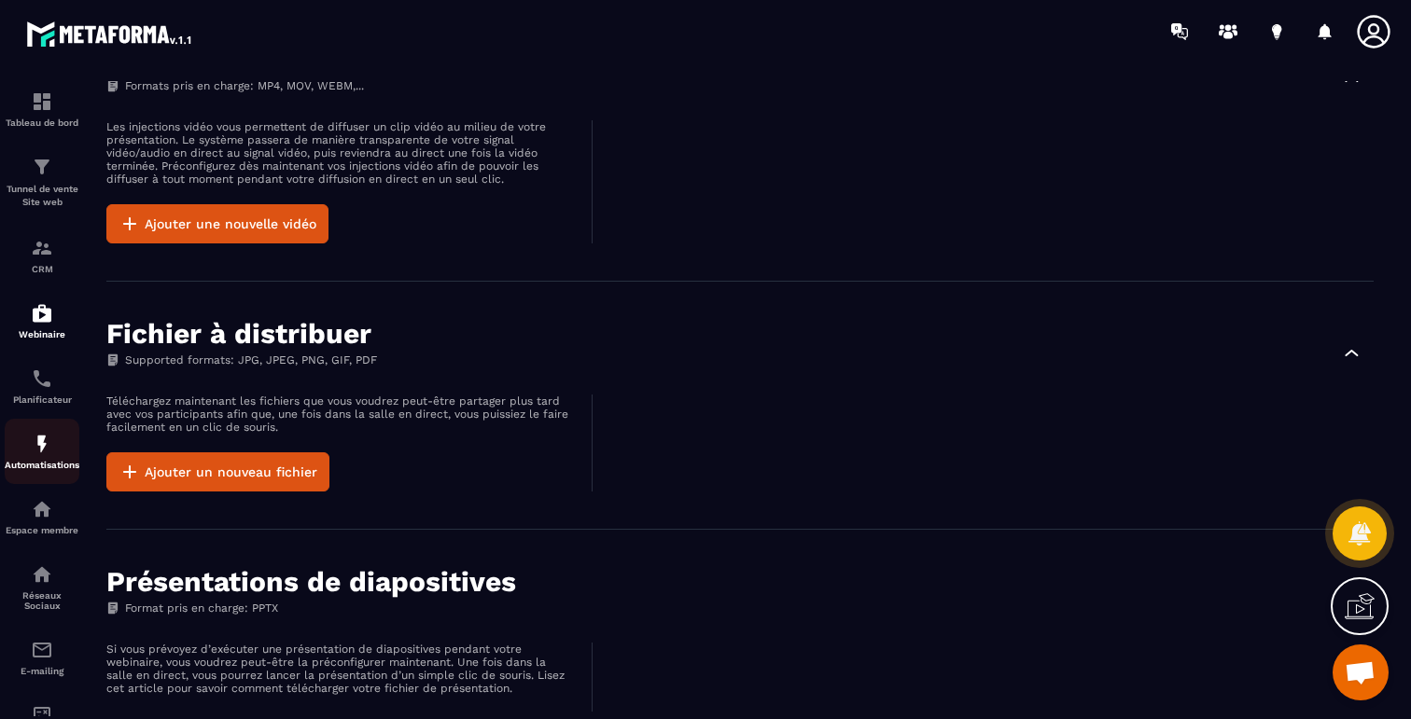
click at [44, 452] on img at bounding box center [42, 444] width 22 height 22
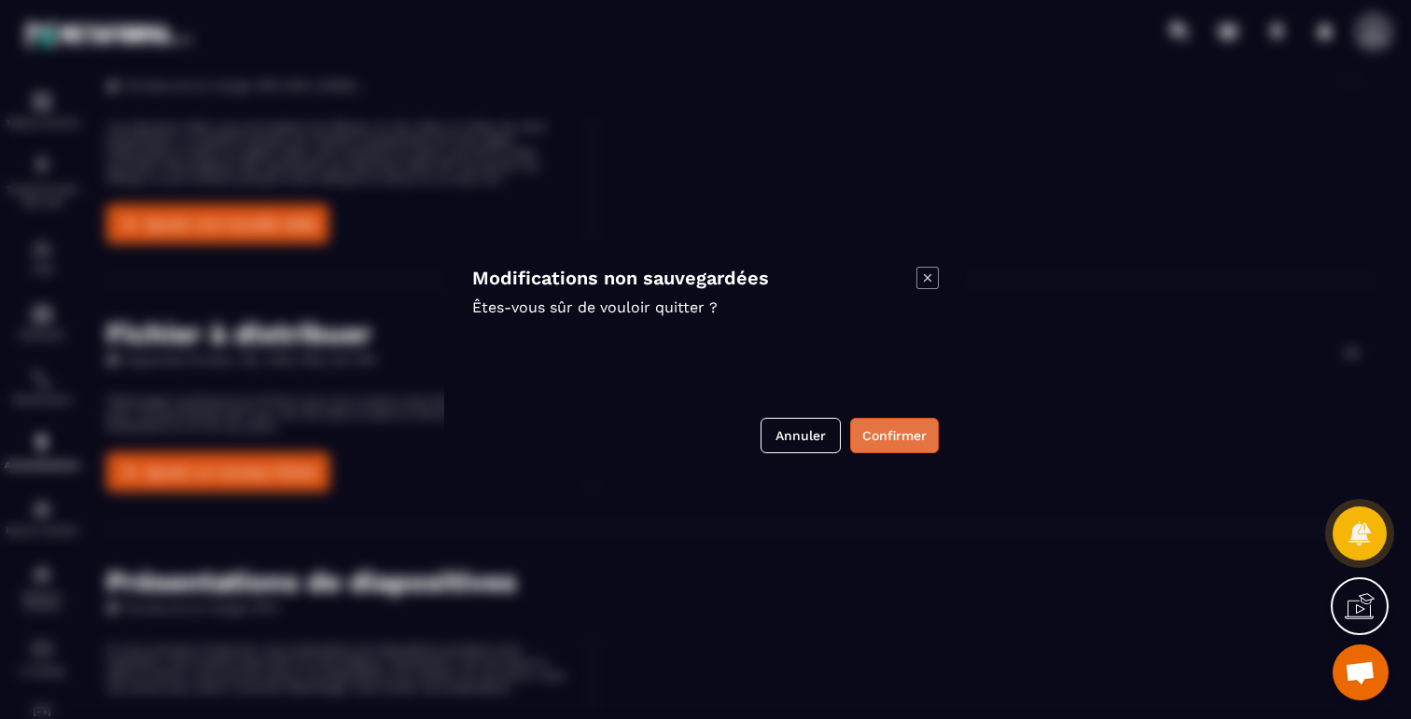
click at [889, 446] on button "Confirmer" at bounding box center [894, 435] width 89 height 35
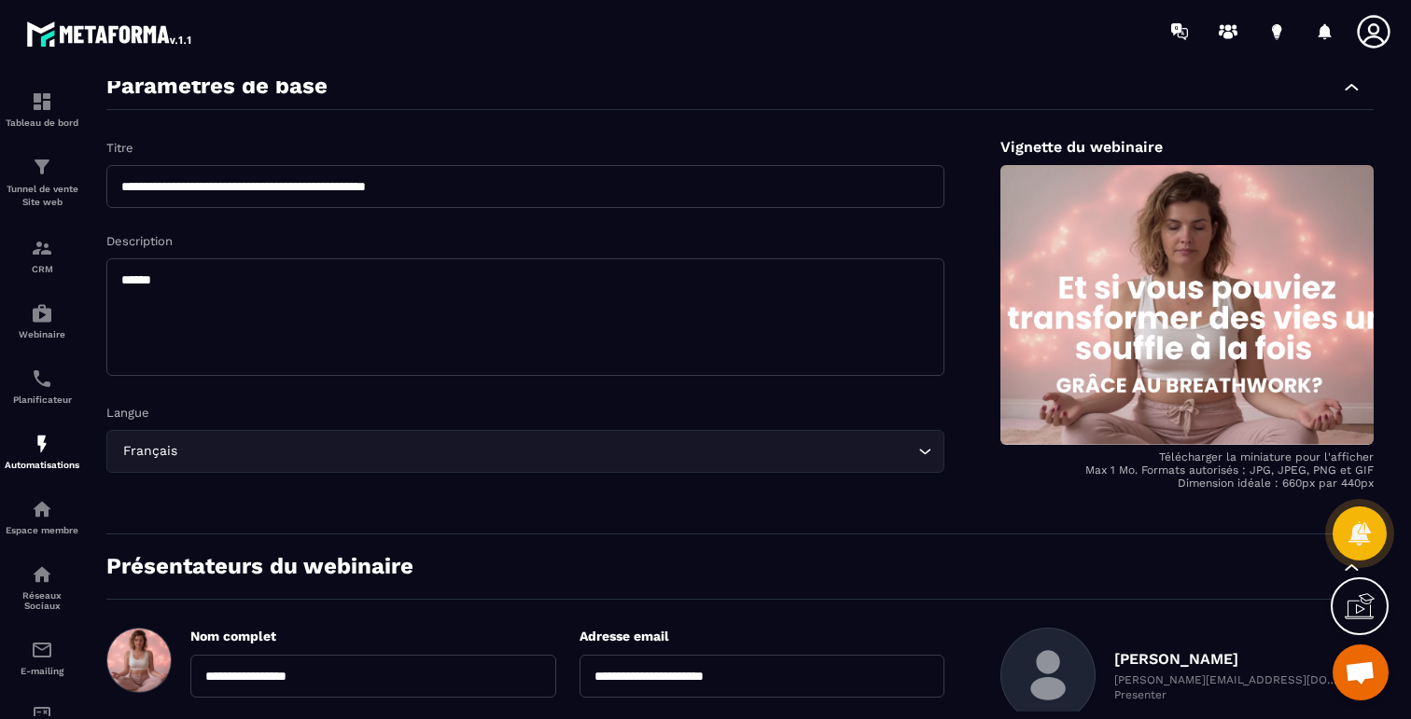
scroll to position [0, 0]
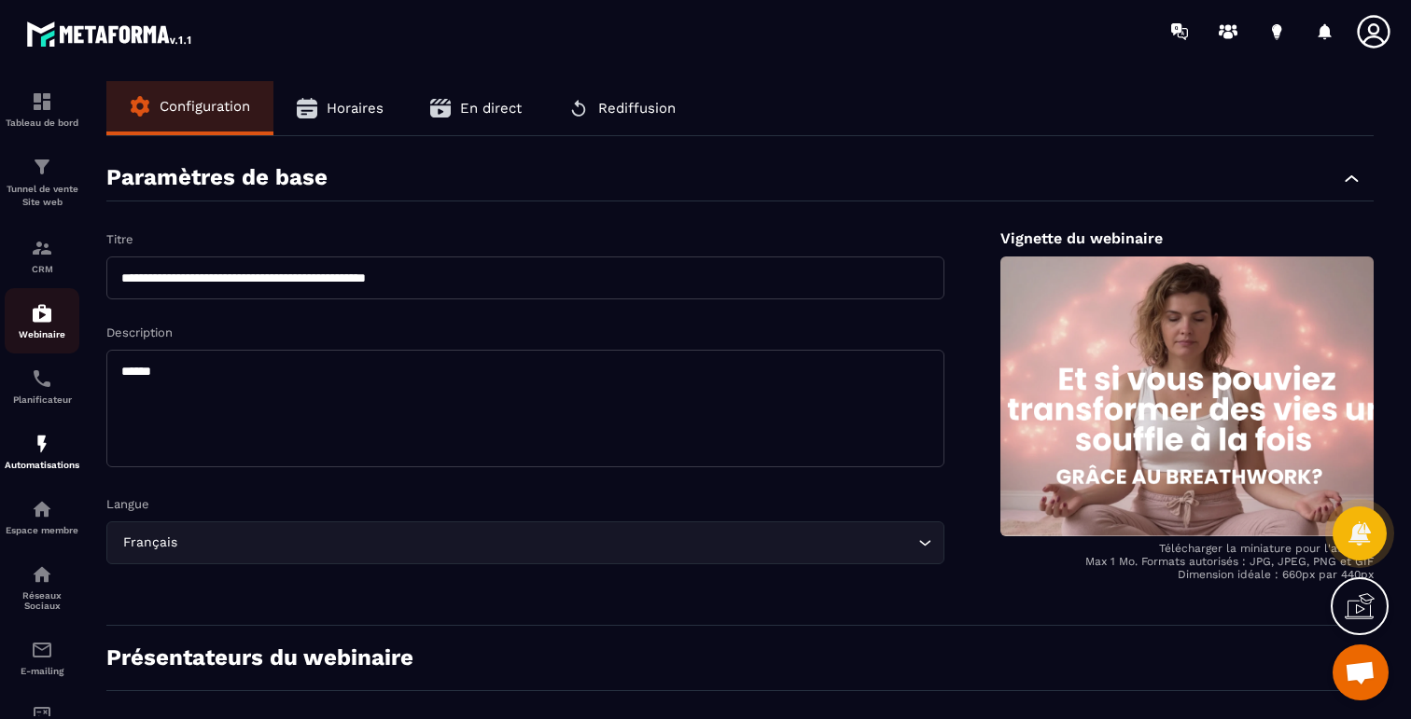
click at [45, 319] on img at bounding box center [42, 313] width 22 height 22
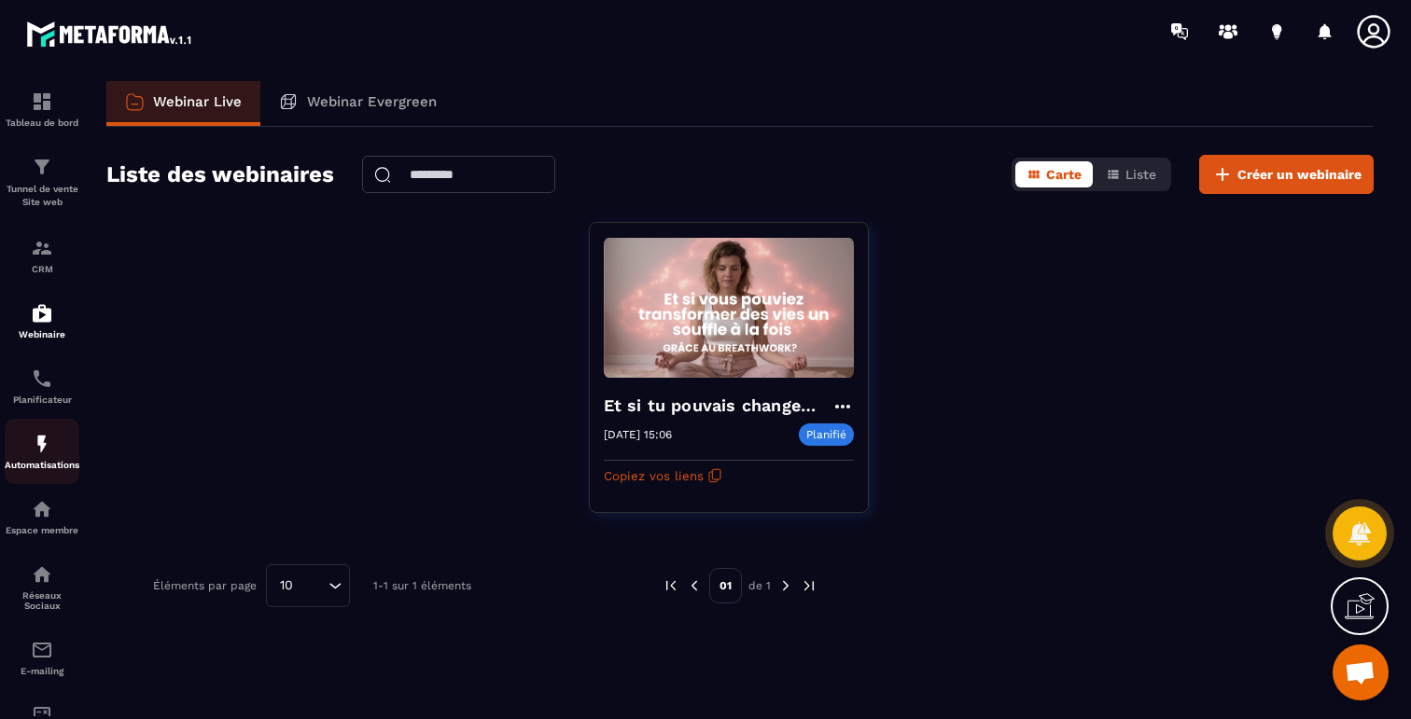
click at [32, 455] on img at bounding box center [42, 444] width 22 height 22
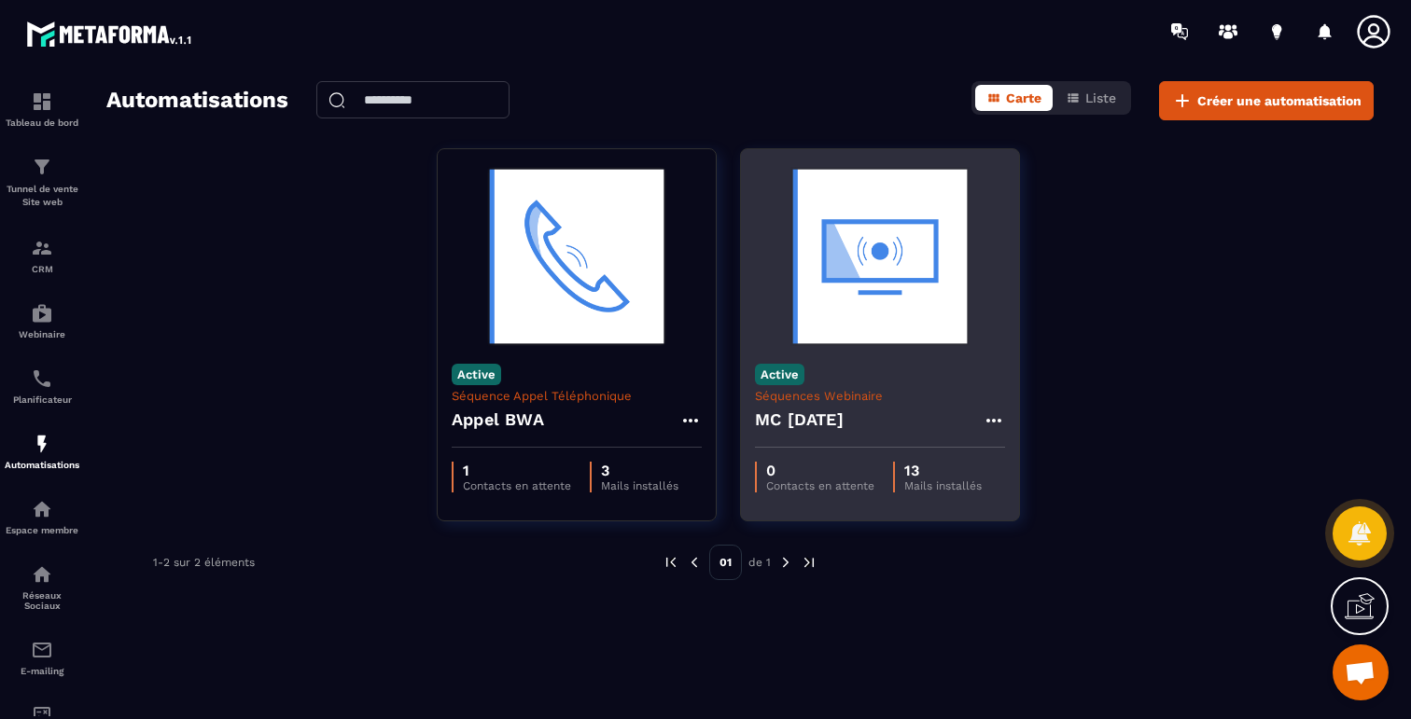
click at [830, 408] on h4 "MC [DATE]" at bounding box center [799, 420] width 89 height 26
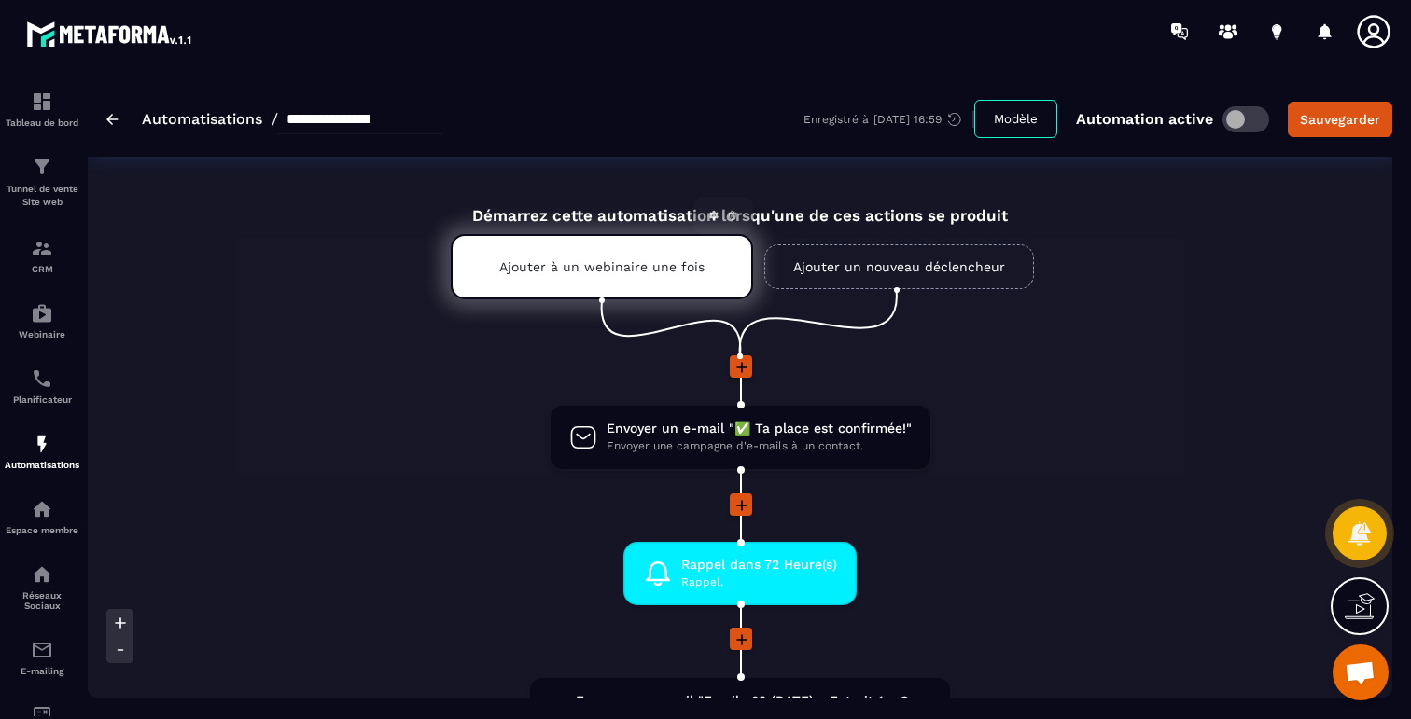
click at [689, 274] on p "Ajouter à un webinaire une fois" at bounding box center [601, 266] width 205 height 15
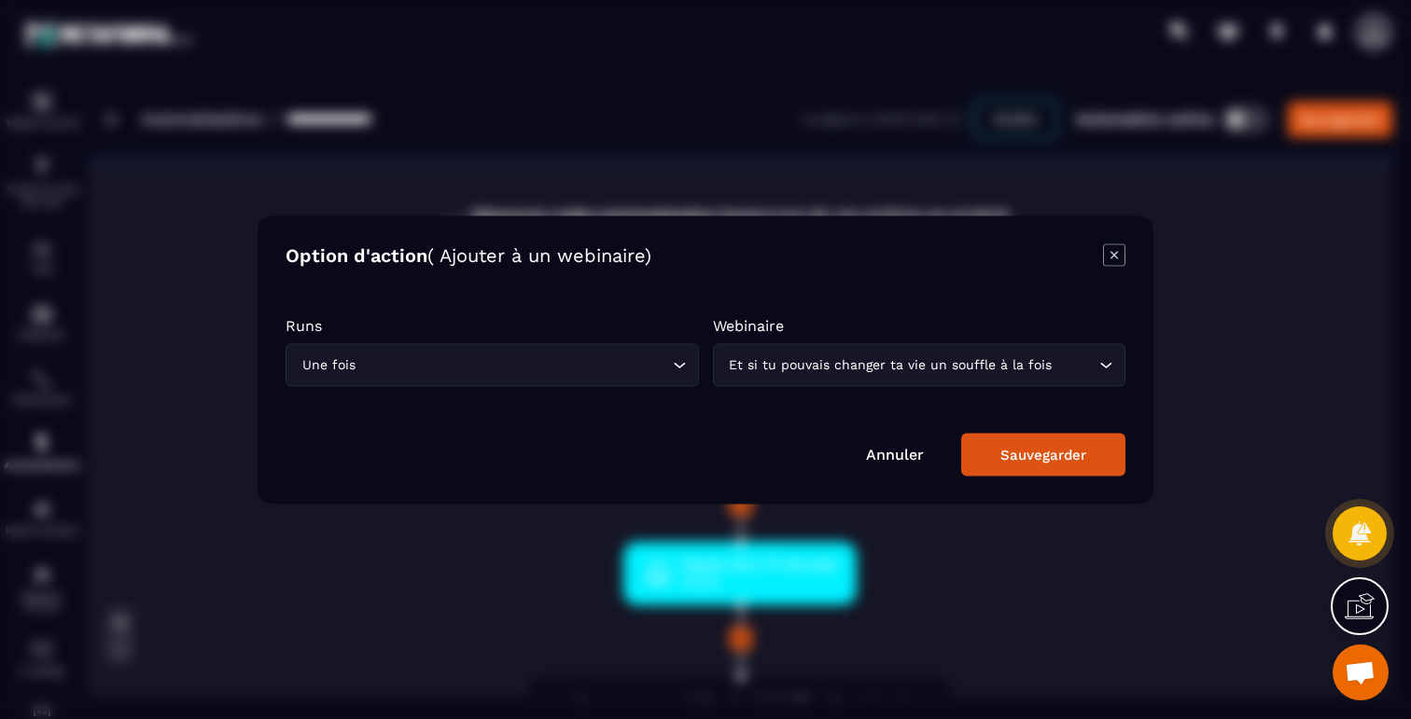
click at [1033, 466] on button "Sauvegarder" at bounding box center [1043, 454] width 164 height 43
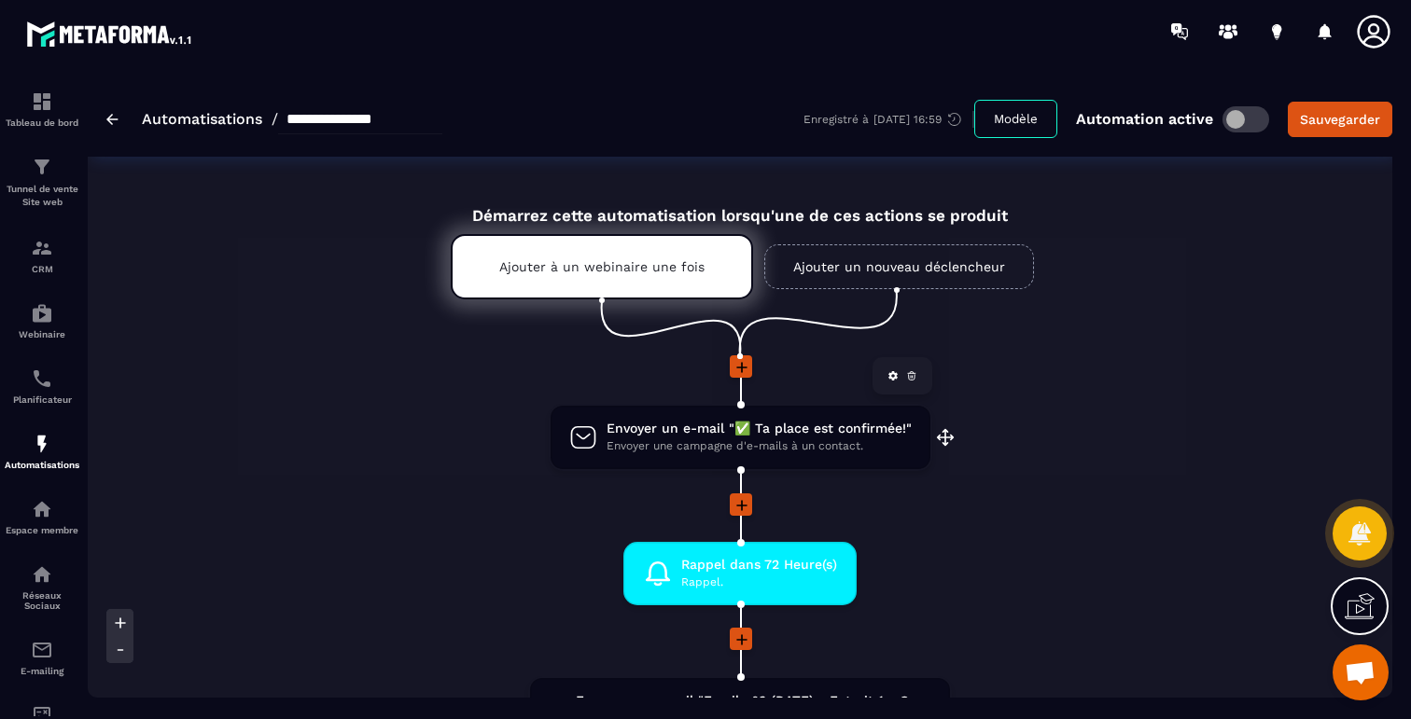
click at [812, 424] on span "Envoyer un e-mail "✅ Ta place est confirmée!"" at bounding box center [758, 429] width 305 height 18
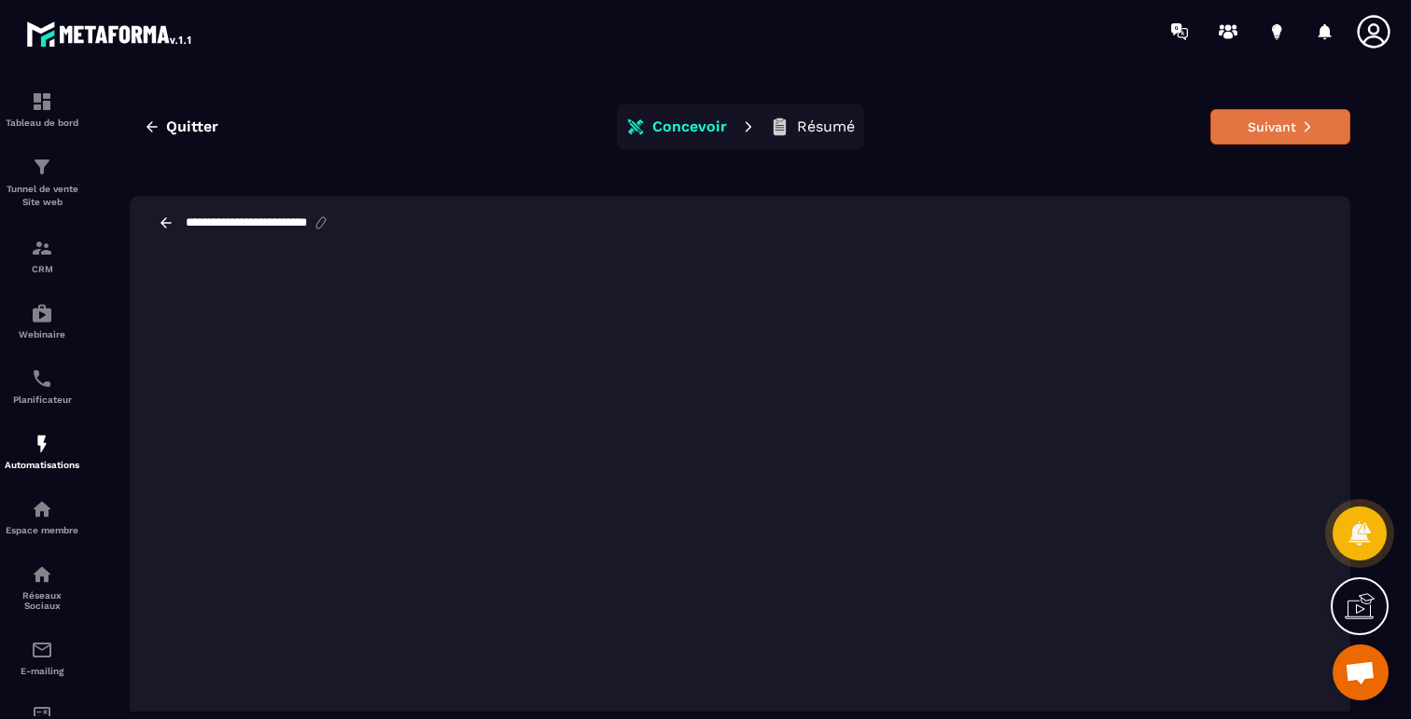
click at [1268, 137] on button "Suivant" at bounding box center [1280, 126] width 140 height 35
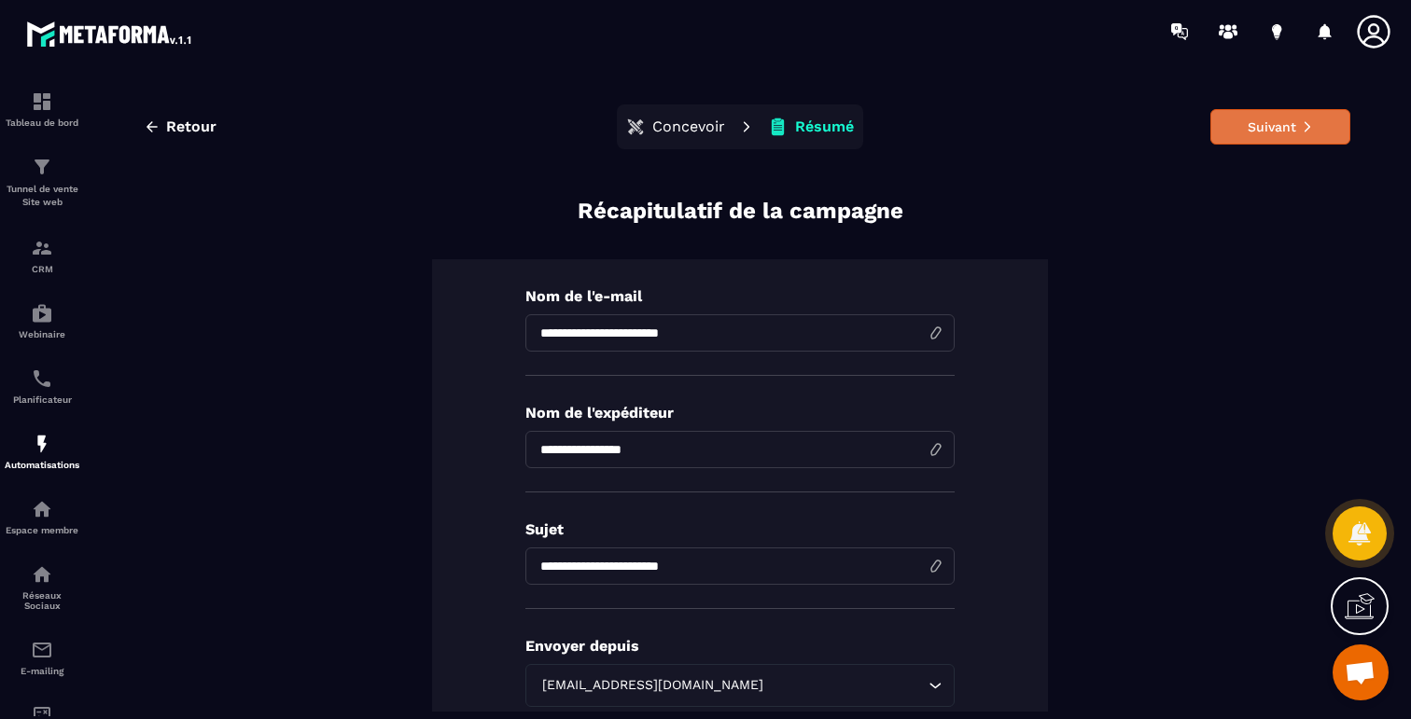
click at [1274, 132] on button "Suivant" at bounding box center [1280, 126] width 140 height 35
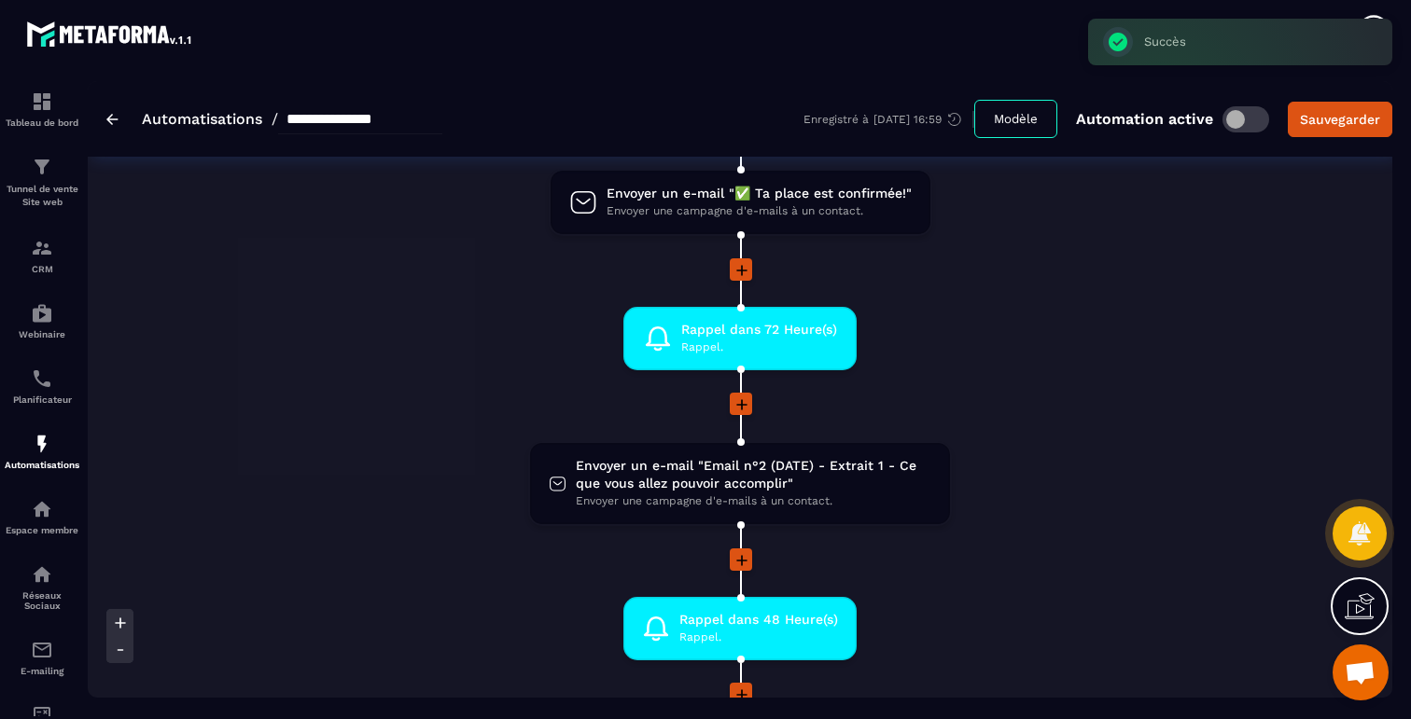
scroll to position [271, 0]
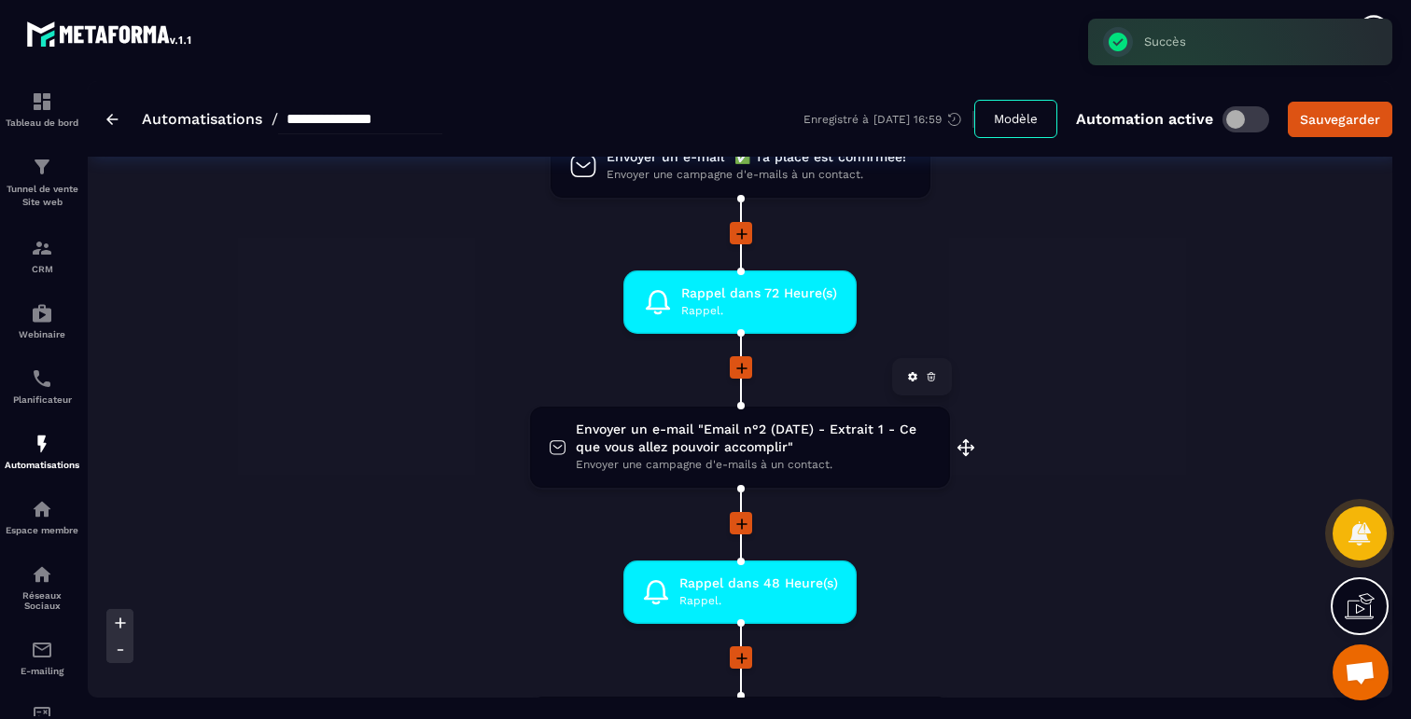
click at [846, 447] on span "Envoyer un e-mail "Email n°2 (DATE) - Extrait 1 - Ce que vous allez pouvoir acc…" at bounding box center [753, 438] width 355 height 35
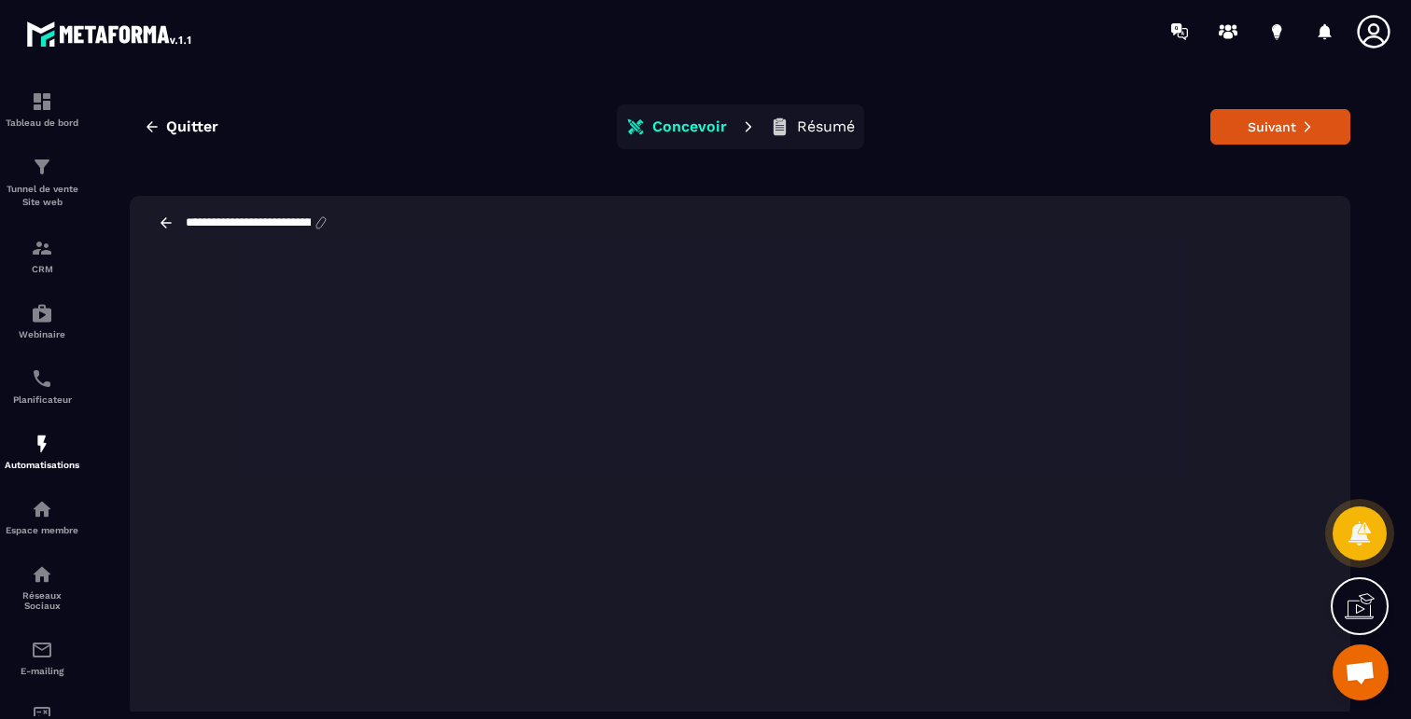
scroll to position [5, 0]
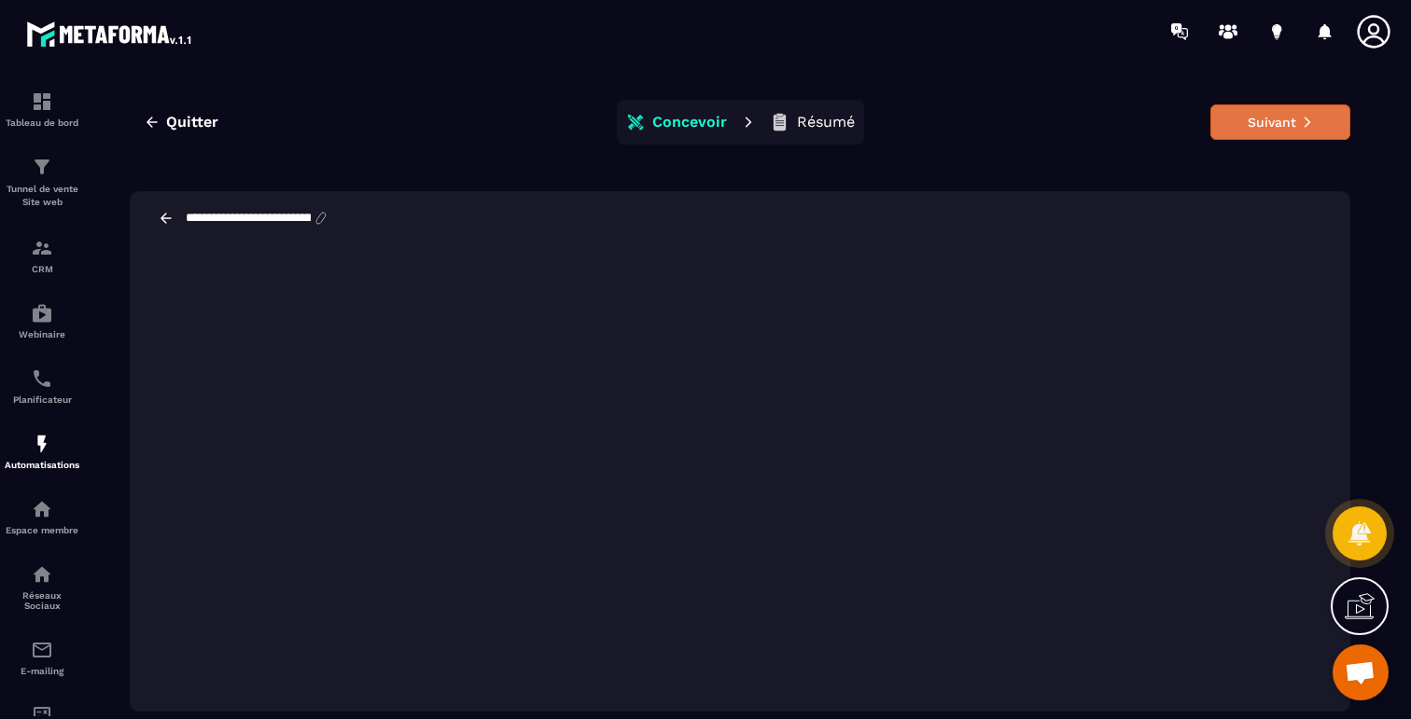
click at [1260, 123] on button "Suivant" at bounding box center [1280, 121] width 140 height 35
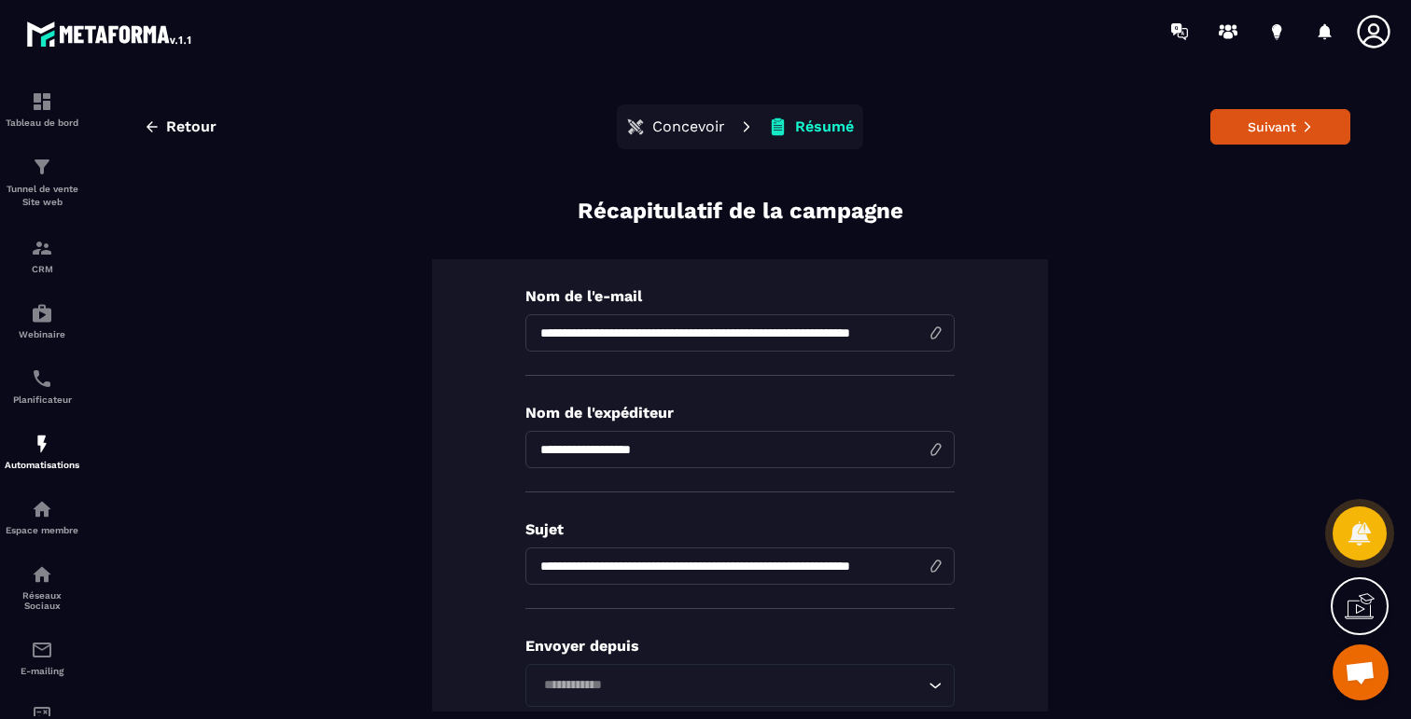
click at [813, 452] on input "**********" at bounding box center [739, 449] width 429 height 37
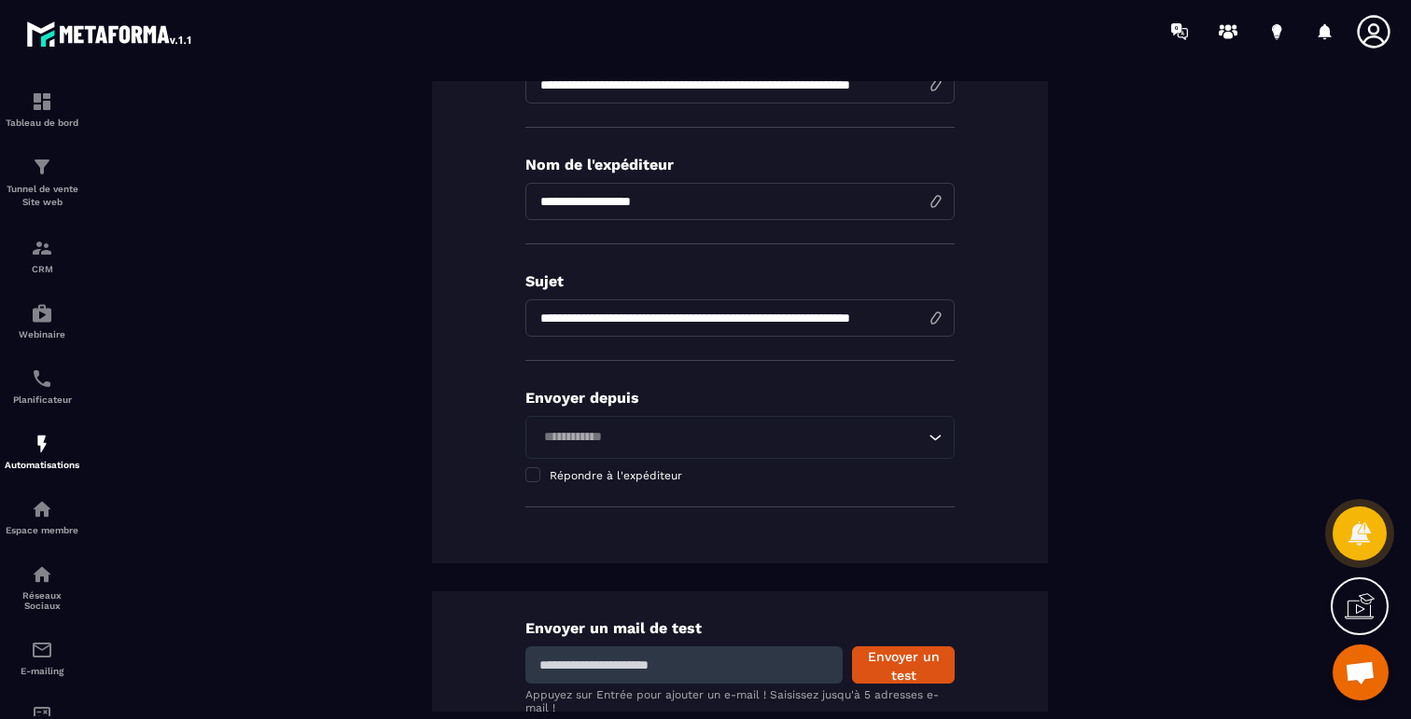
scroll to position [252, 0]
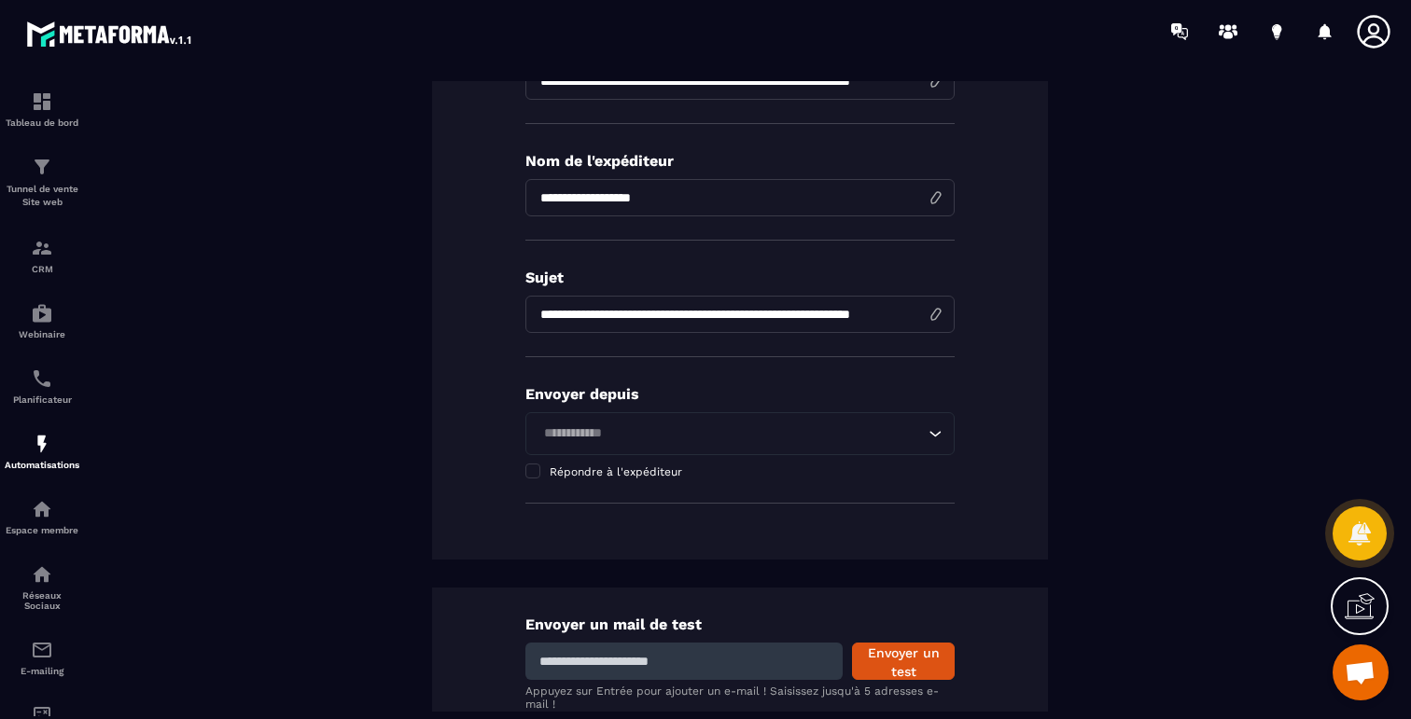
click at [784, 424] on input "Search for option" at bounding box center [730, 434] width 386 height 21
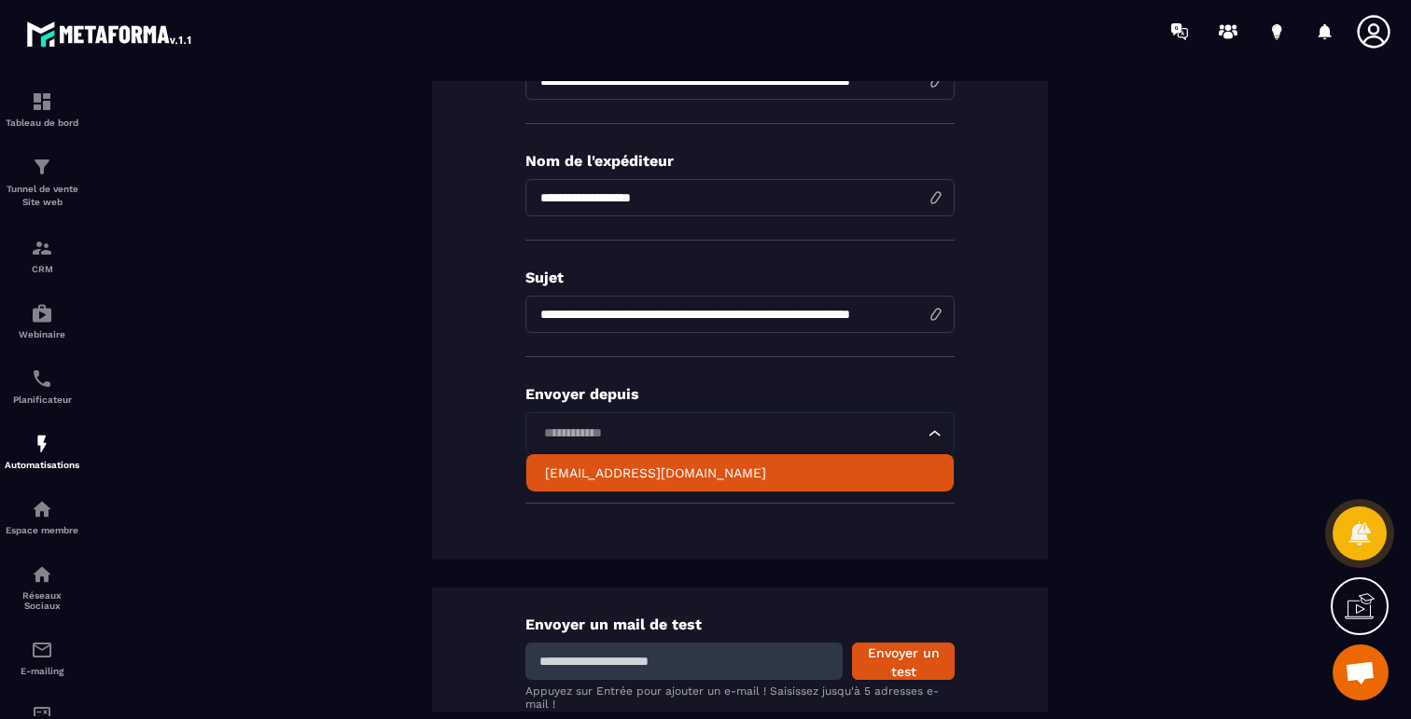
click at [707, 487] on li "[EMAIL_ADDRESS][DOMAIN_NAME]" at bounding box center [739, 472] width 427 height 37
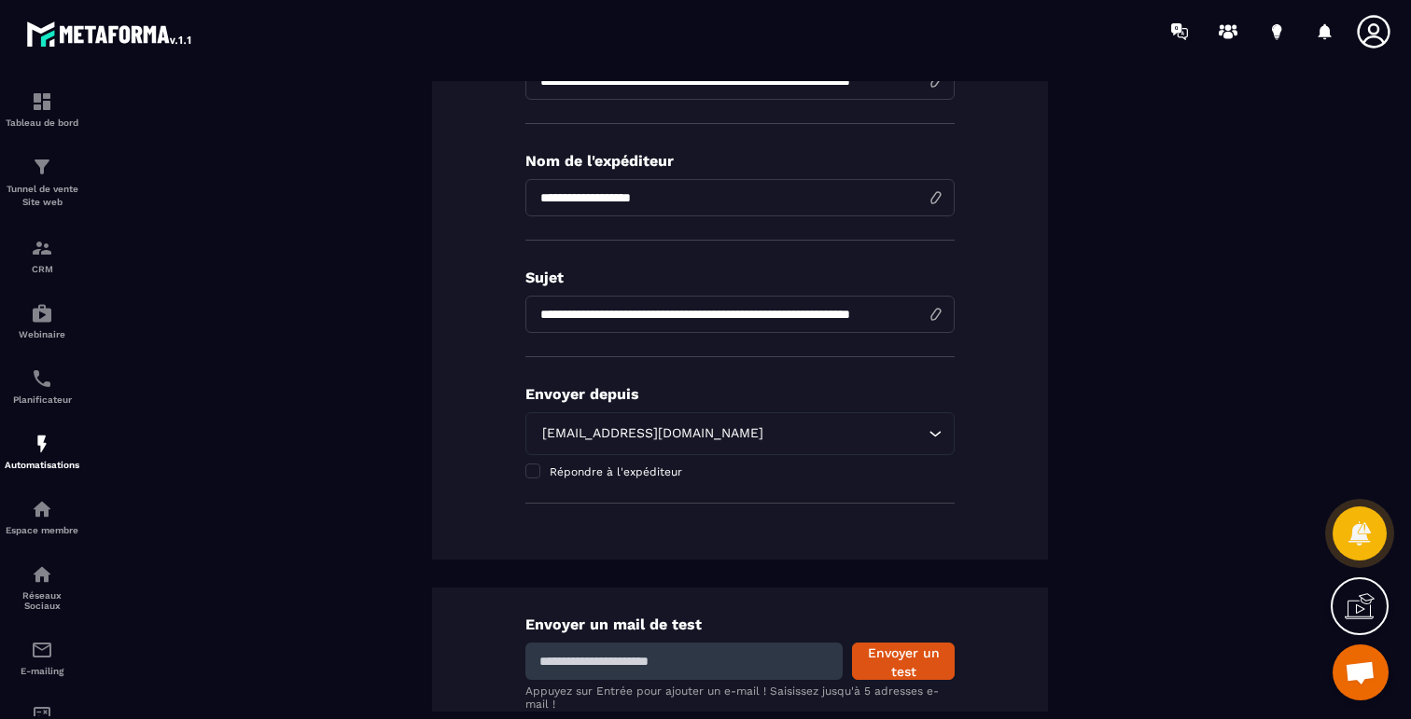
click at [775, 638] on div "Envoyer un mail de test Envoyer un test Appuyez sur Entrée pour ajouter un e-ma…" at bounding box center [740, 713] width 616 height 251
click at [758, 666] on input at bounding box center [683, 661] width 317 height 37
type input "**********"
click at [912, 671] on button "Envoyer un test" at bounding box center [903, 661] width 103 height 37
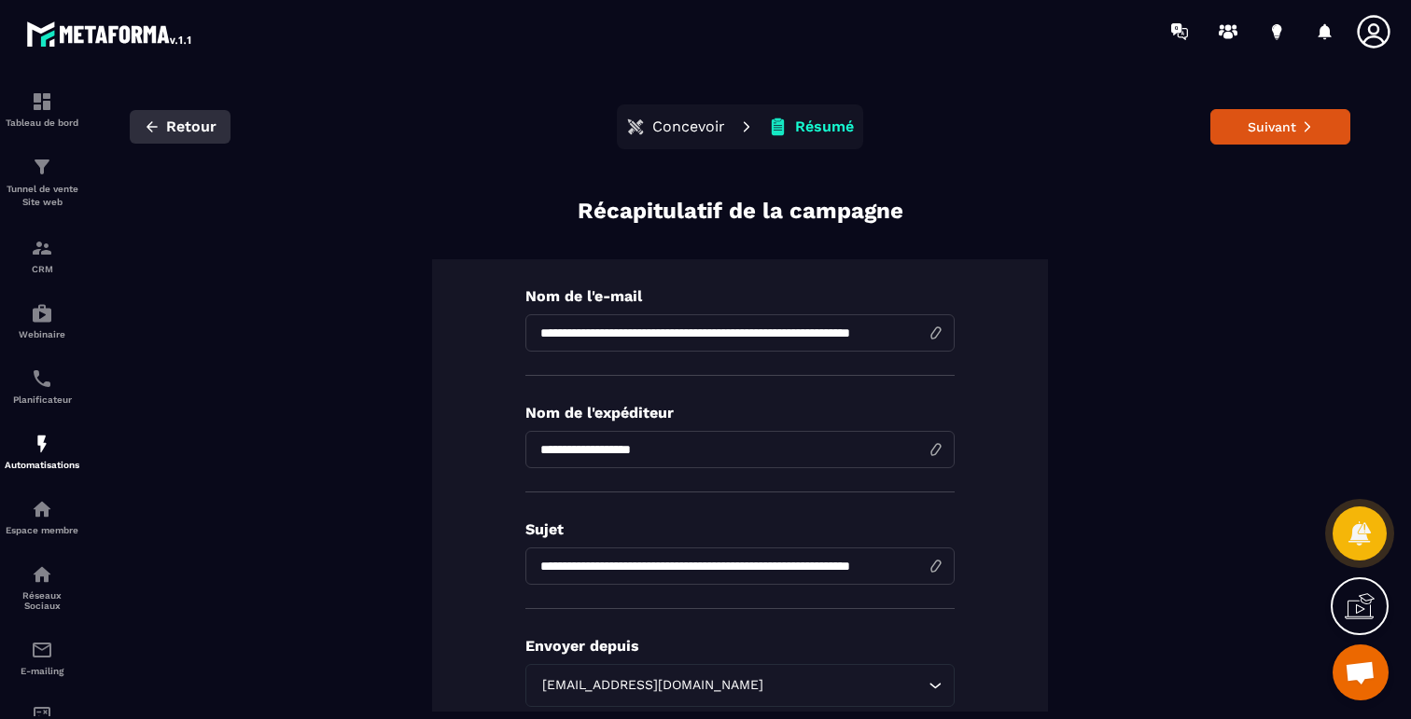
click at [176, 128] on span "Retour" at bounding box center [191, 127] width 50 height 19
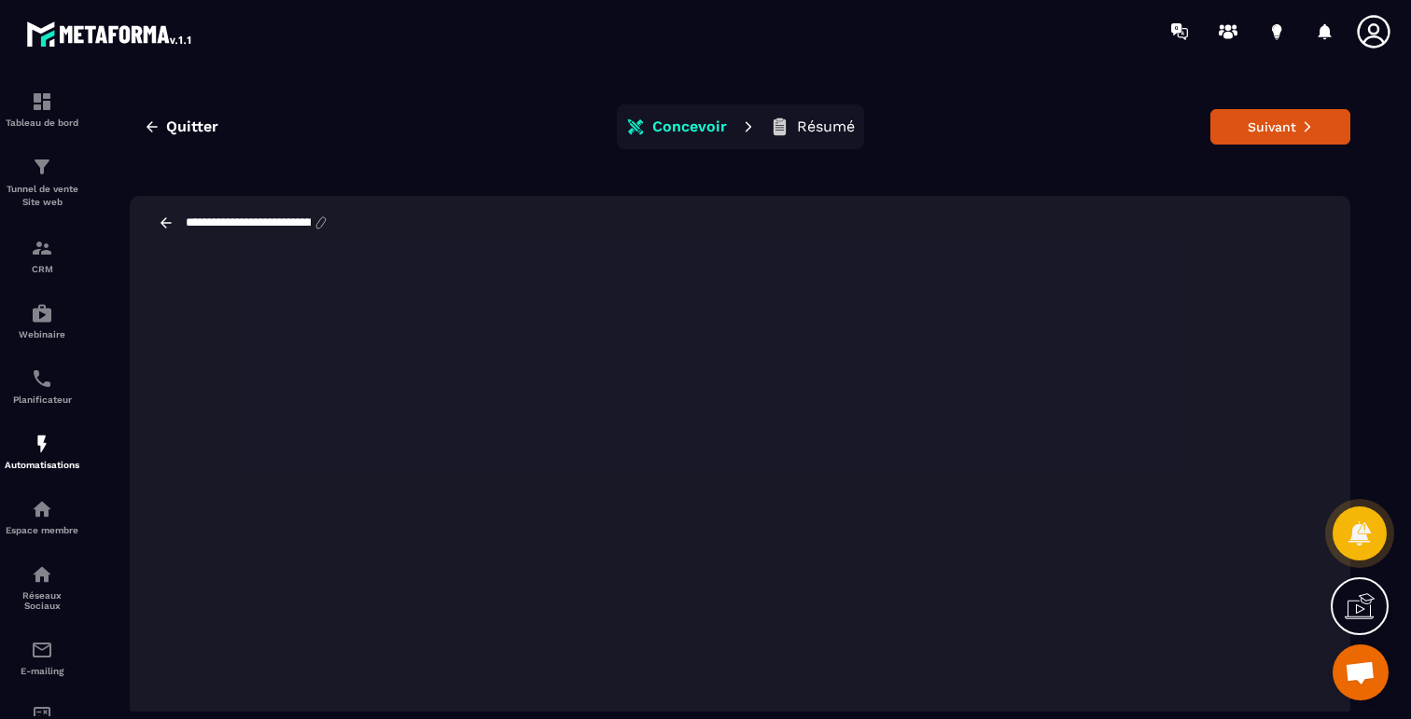
click at [168, 220] on icon at bounding box center [166, 223] width 17 height 17
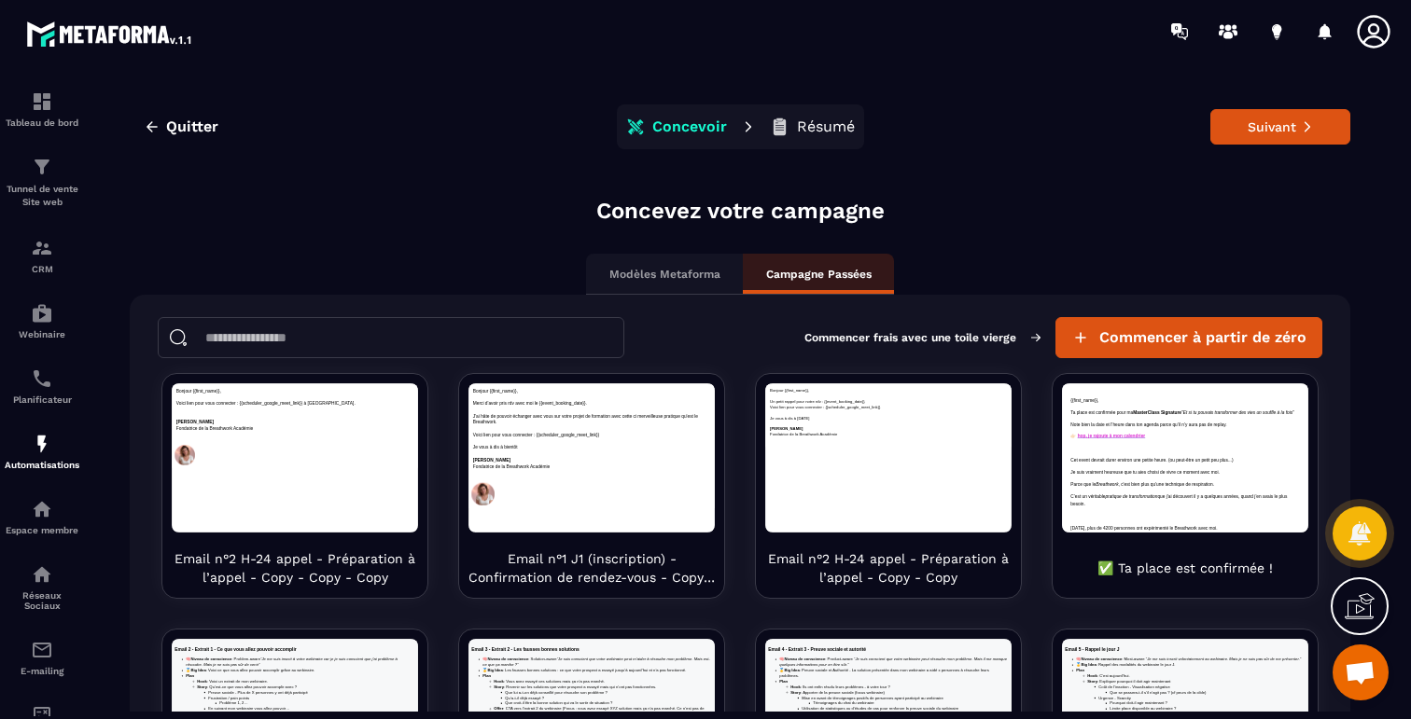
click at [221, 235] on div "Concevez votre campagne Modèles Metaforma Campagne Passées Commencer frais avec…" at bounding box center [740, 695] width 1220 height 998
click at [171, 118] on span "Quitter" at bounding box center [192, 127] width 52 height 19
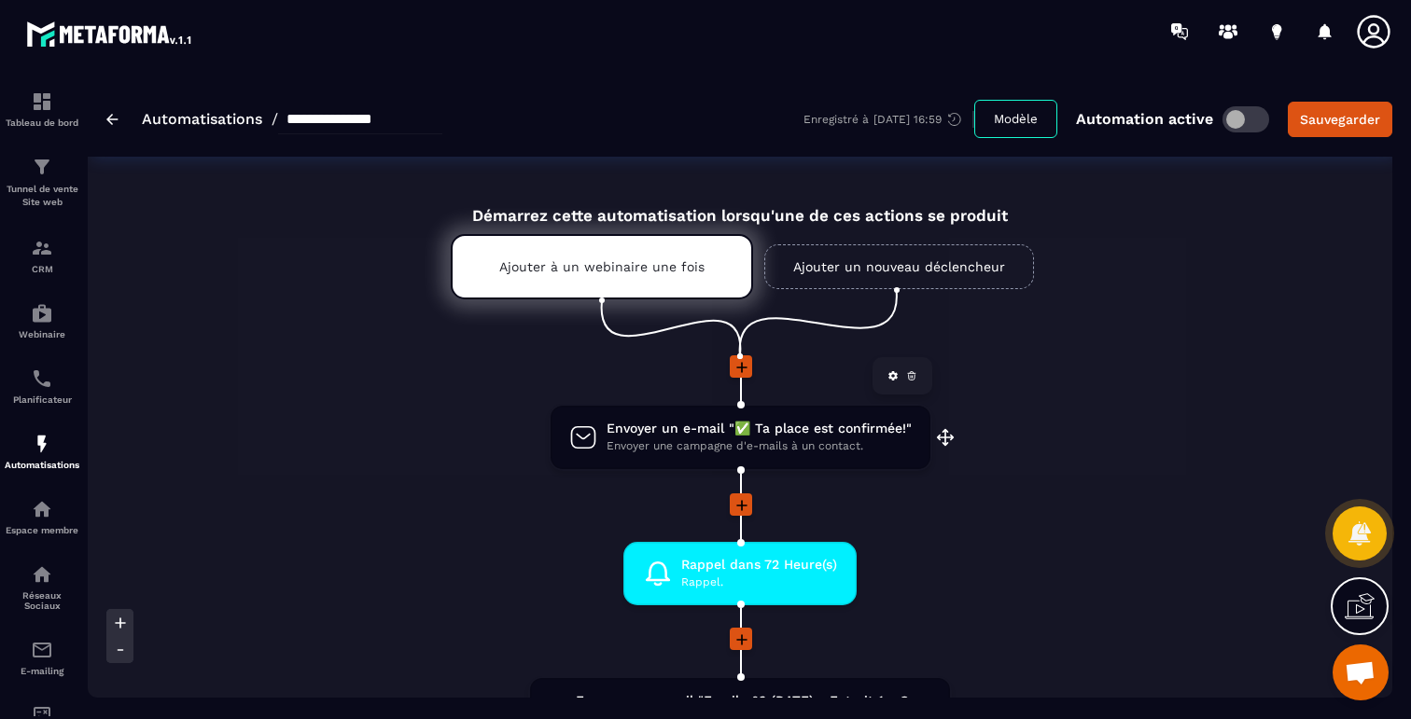
click at [720, 451] on span "Envoyer une campagne d'e-mails à un contact." at bounding box center [758, 447] width 305 height 18
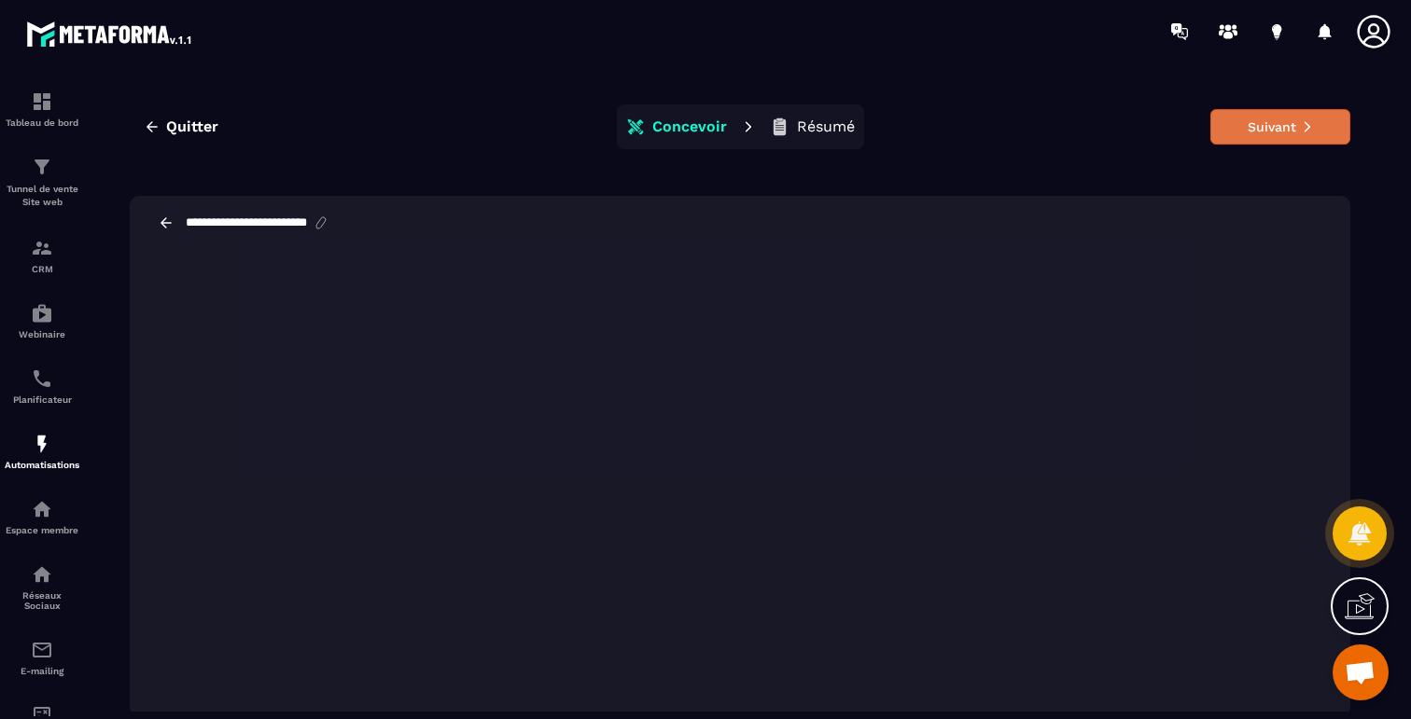
click at [1258, 135] on button "Suivant" at bounding box center [1280, 126] width 140 height 35
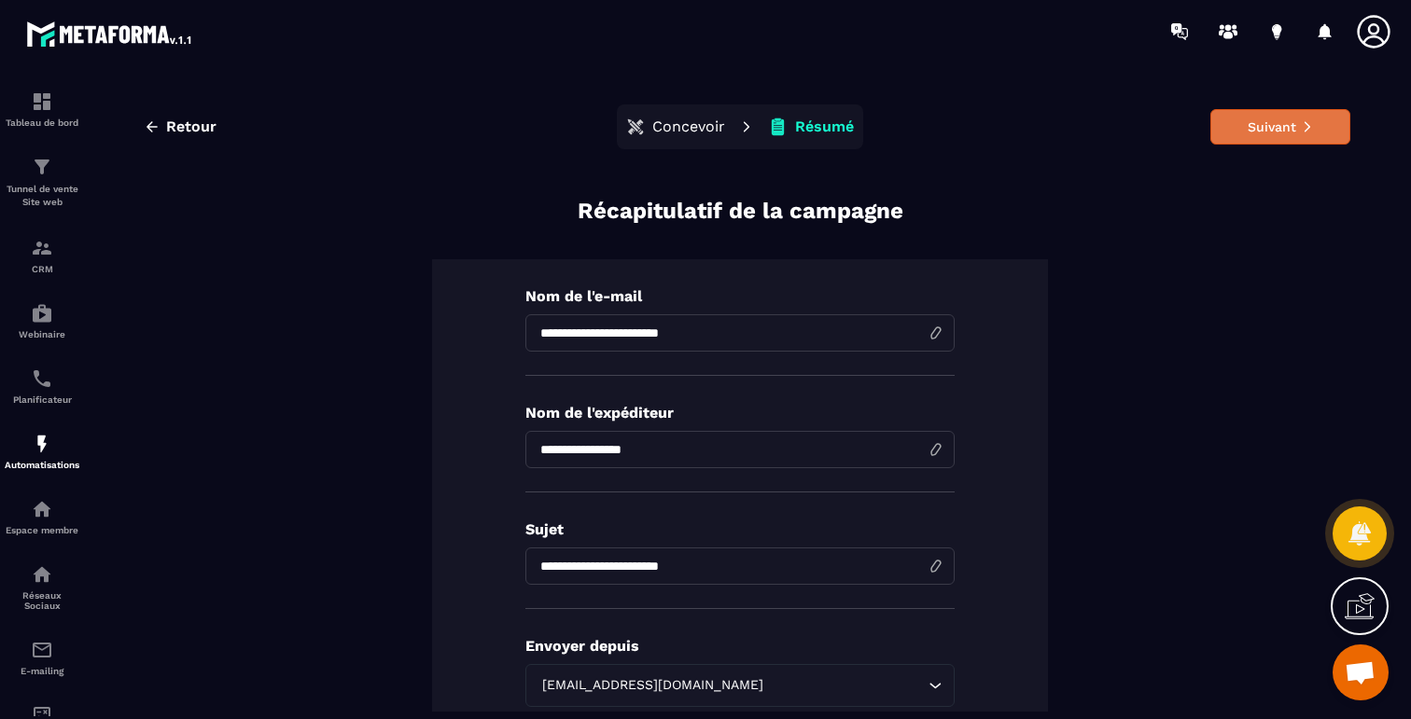
click at [1258, 134] on button "Suivant" at bounding box center [1280, 126] width 140 height 35
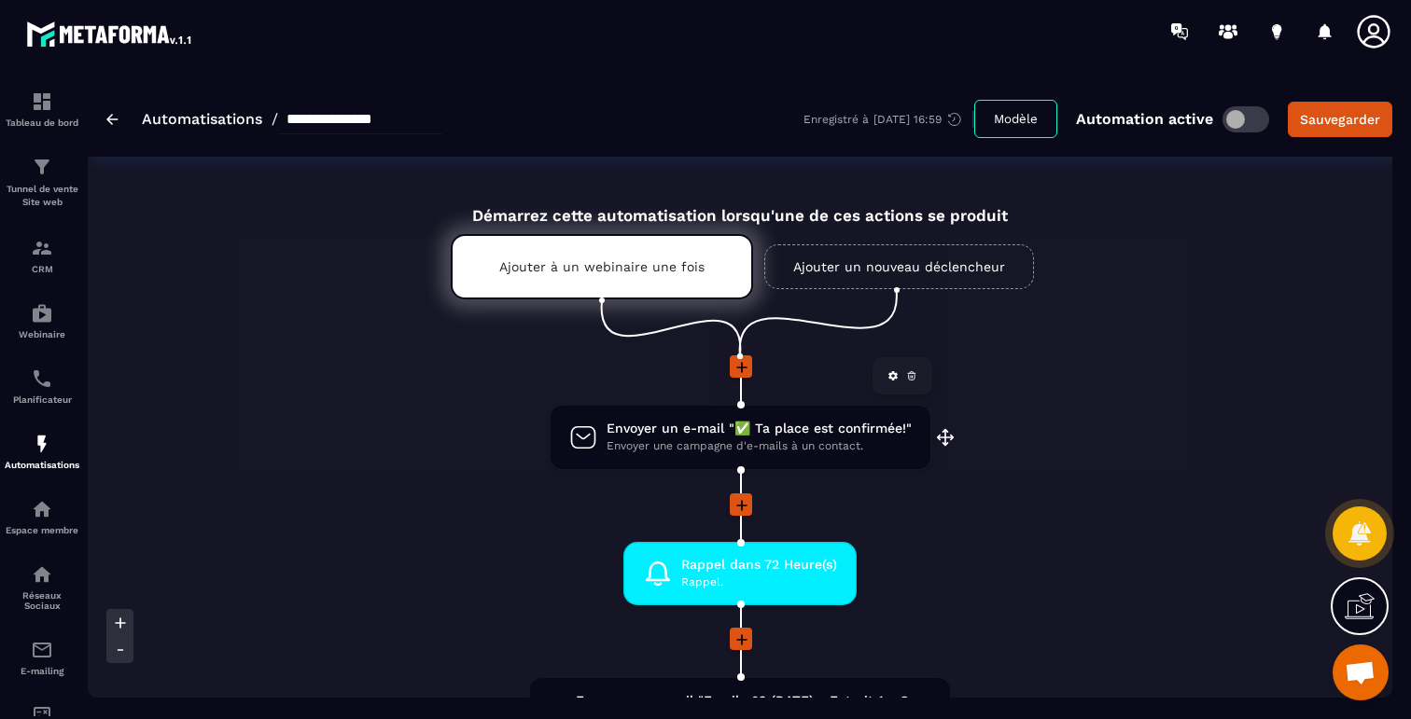
click at [842, 447] on span "Envoyer une campagne d'e-mails à un contact." at bounding box center [758, 447] width 305 height 18
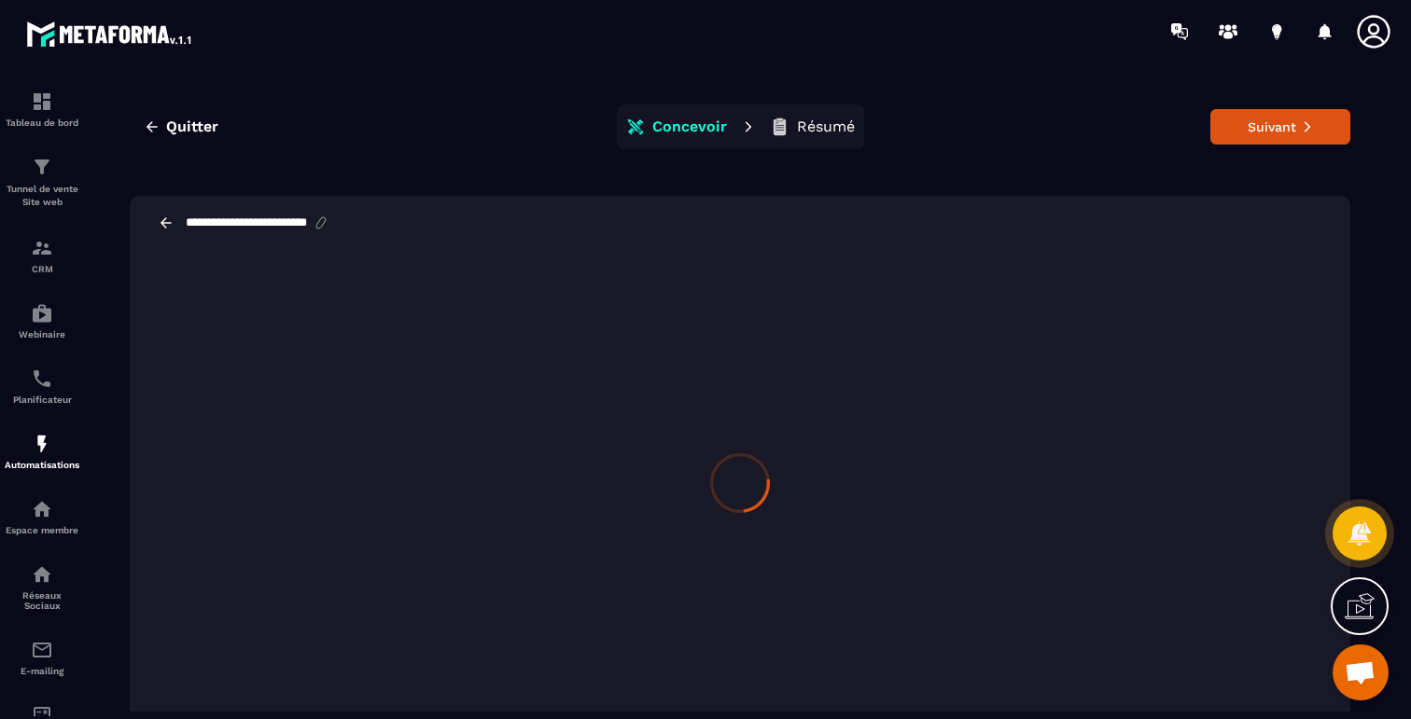
scroll to position [5, 0]
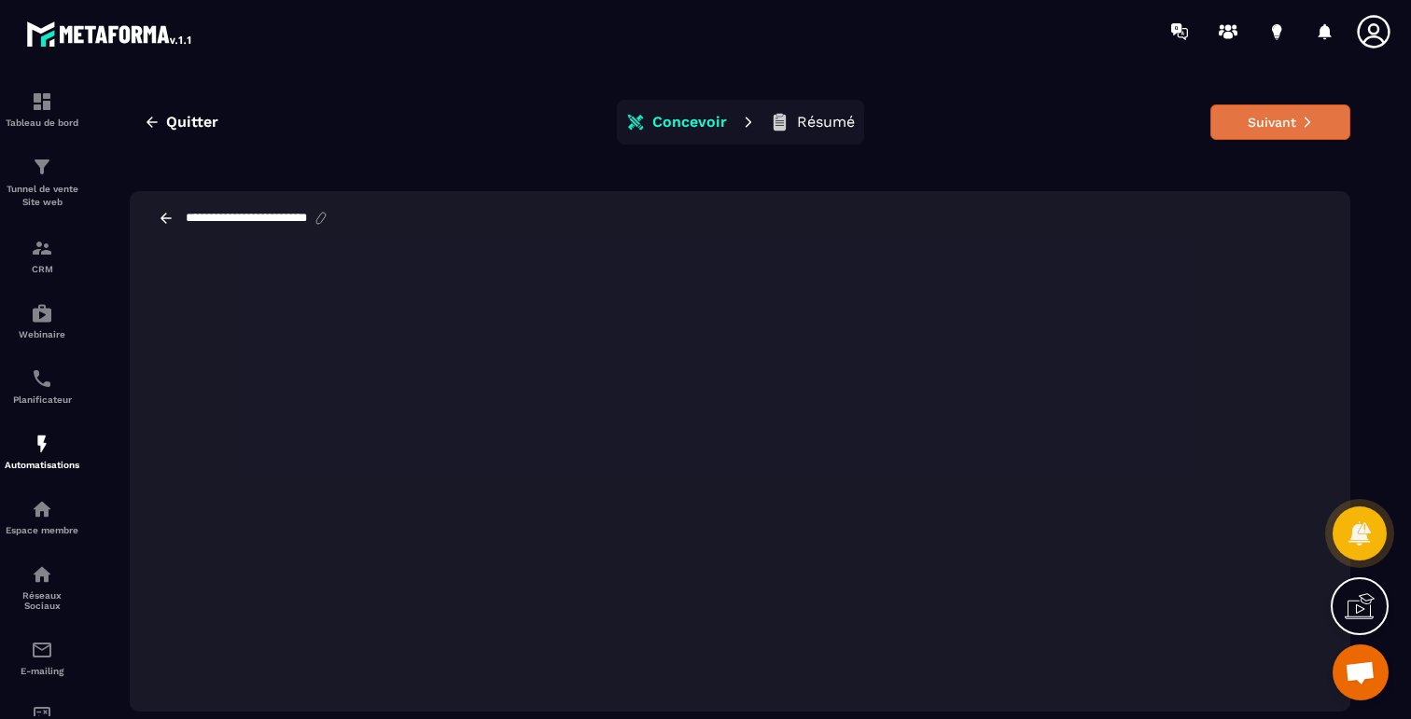
click at [1267, 131] on button "Suivant" at bounding box center [1280, 121] width 140 height 35
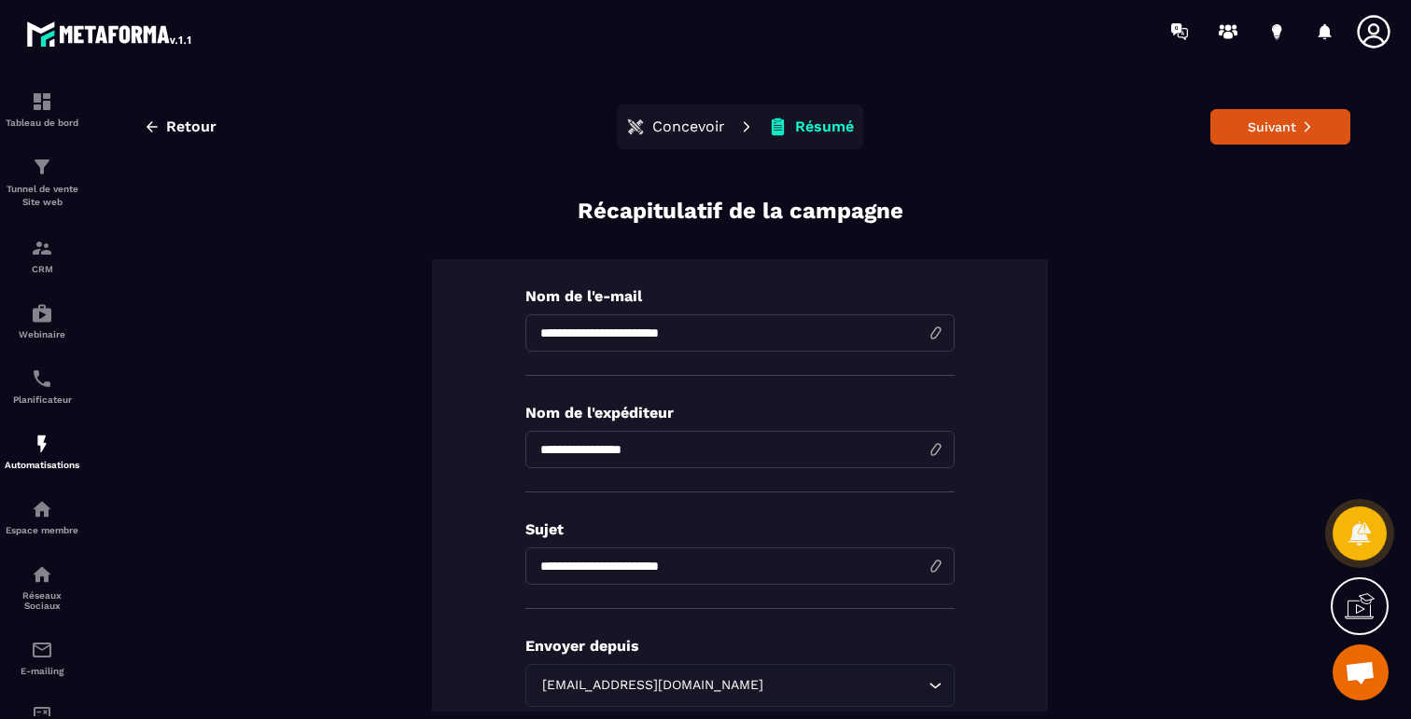
click at [1267, 131] on button "Suivant" at bounding box center [1280, 126] width 140 height 35
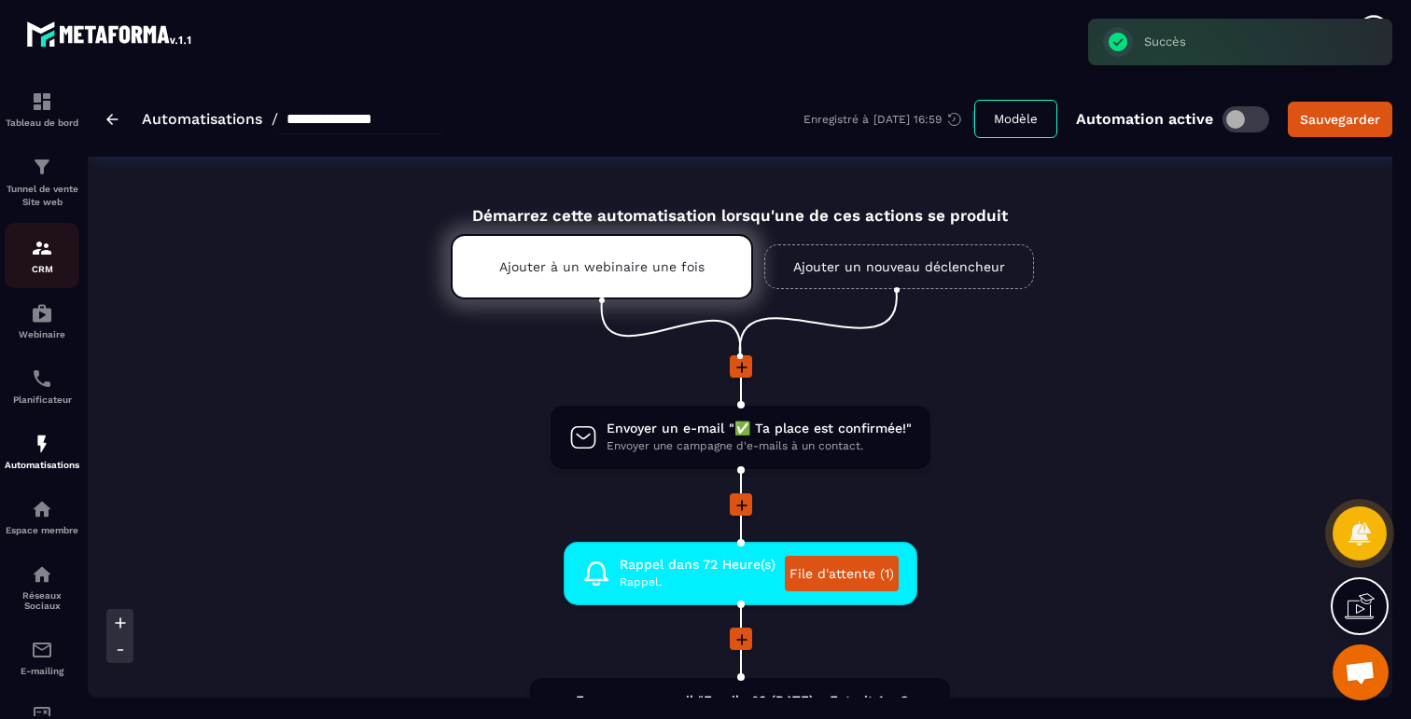
click at [36, 274] on p "CRM" at bounding box center [42, 269] width 75 height 10
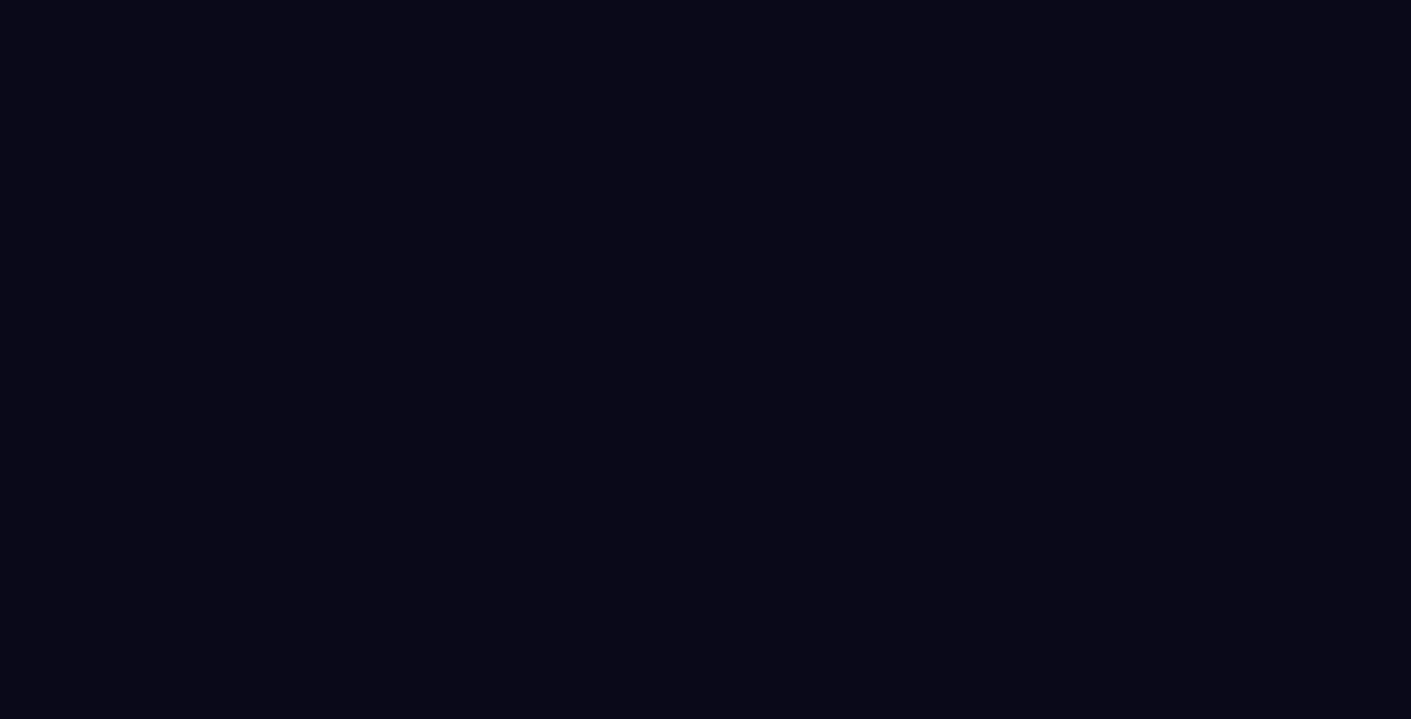
select select "****"
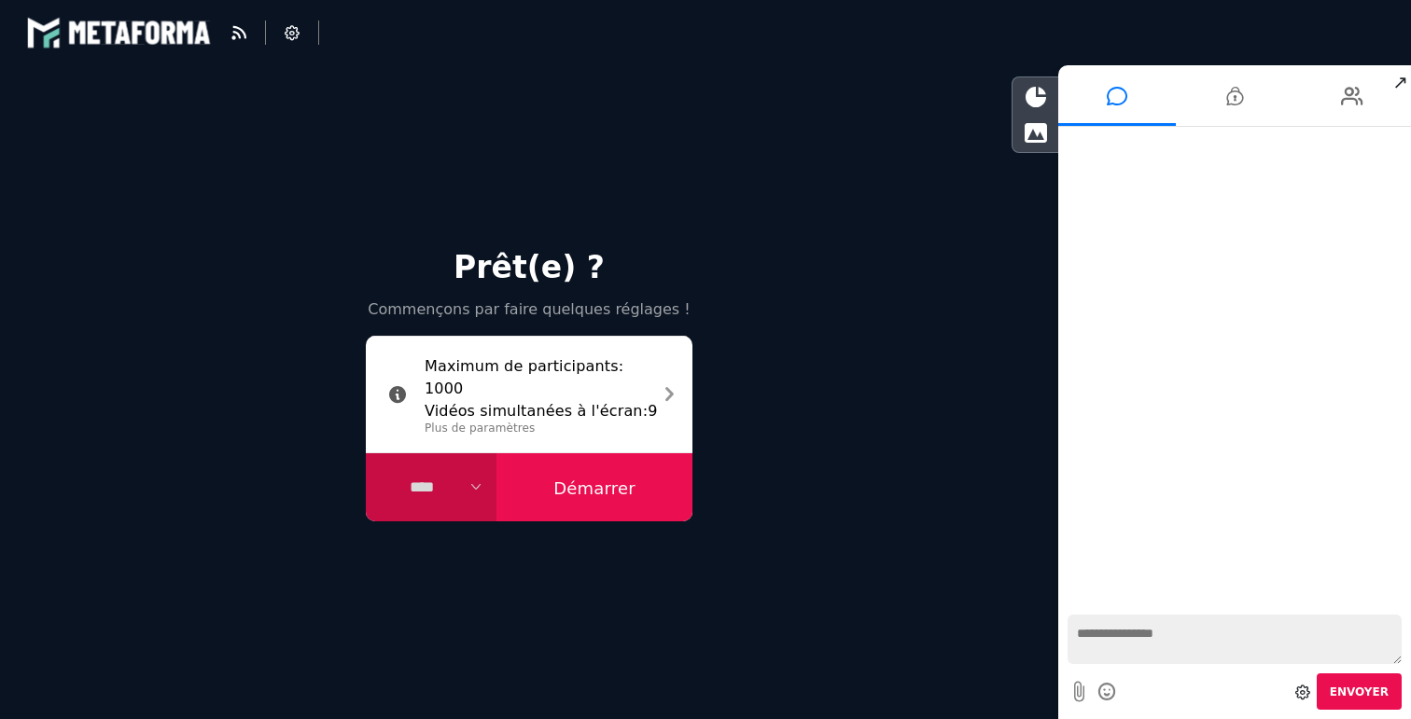
click at [470, 480] on select "**** **** *****" at bounding box center [431, 487] width 131 height 69
click at [366, 453] on select "**** **** *****" at bounding box center [431, 487] width 131 height 69
click at [132, 23] on div "blastream" at bounding box center [119, 33] width 187 height 56
click at [127, 36] on div "blastream" at bounding box center [119, 33] width 187 height 56
